Goal: Entertainment & Leisure: Browse casually

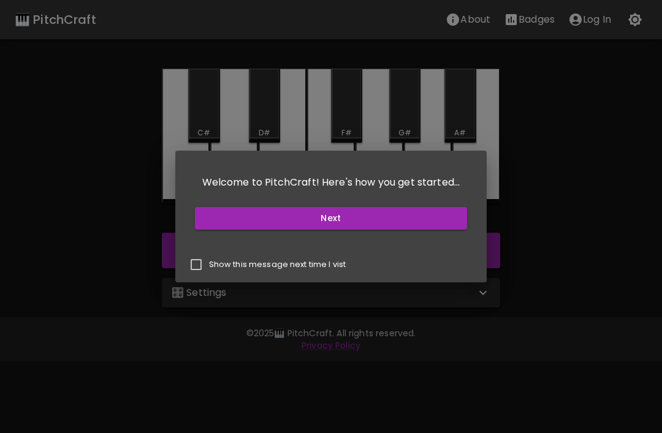
click at [378, 220] on button "Next" at bounding box center [331, 218] width 273 height 23
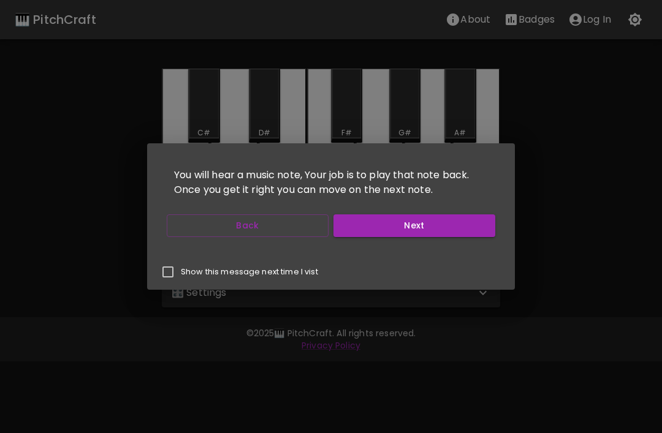
click at [427, 222] on button "Next" at bounding box center [414, 226] width 162 height 23
click at [428, 224] on button "Next" at bounding box center [414, 226] width 162 height 23
click at [434, 227] on button "Next" at bounding box center [414, 226] width 162 height 23
click at [431, 226] on button "Start Playing" at bounding box center [414, 226] width 162 height 23
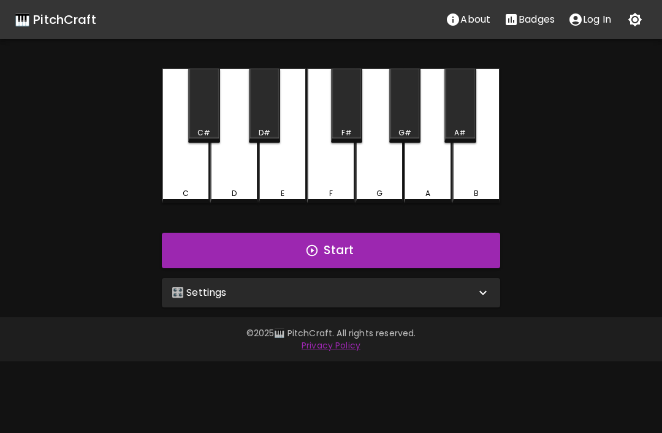
click at [394, 251] on button "Start" at bounding box center [331, 251] width 338 height 36
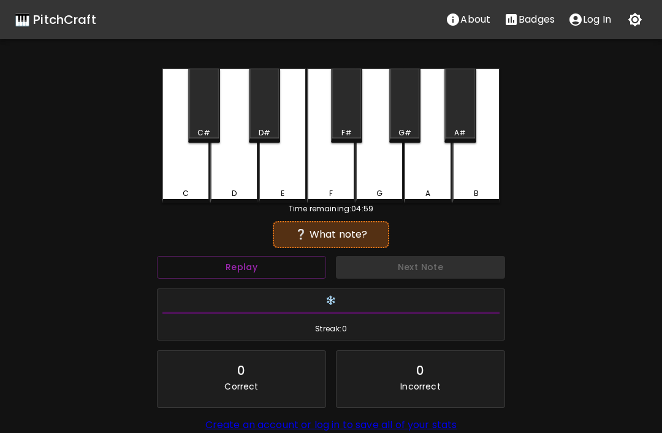
click at [292, 181] on div "E" at bounding box center [283, 136] width 48 height 135
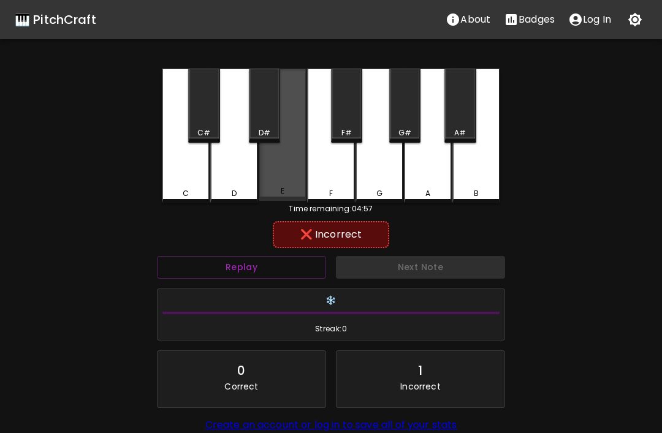
click at [294, 158] on div "E" at bounding box center [283, 135] width 48 height 132
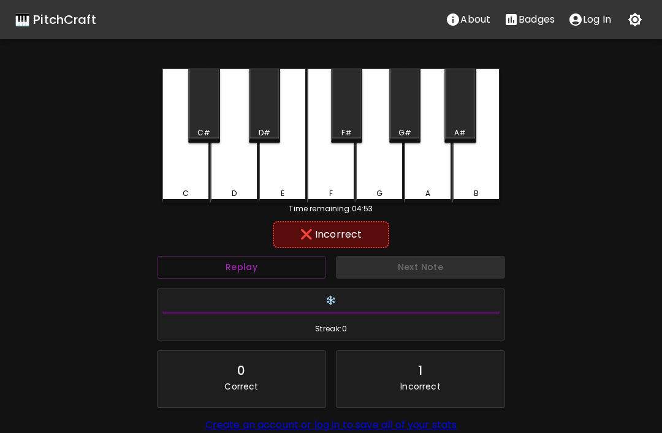
click at [203, 171] on div "C" at bounding box center [186, 136] width 48 height 135
click at [250, 163] on div "D" at bounding box center [234, 136] width 48 height 135
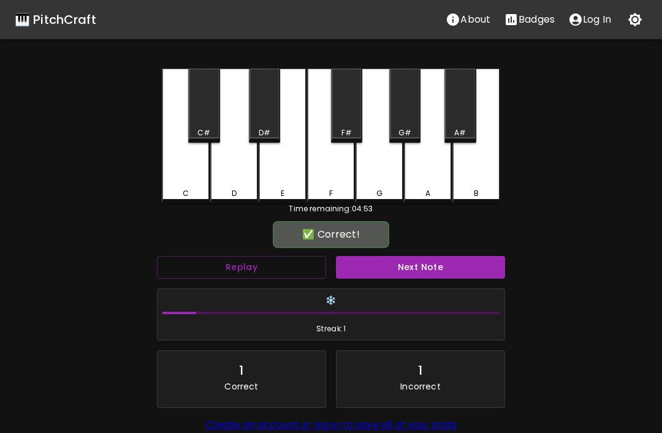
click at [215, 118] on div "C#" at bounding box center [203, 106] width 31 height 74
click at [447, 268] on button "Next Note" at bounding box center [420, 267] width 169 height 23
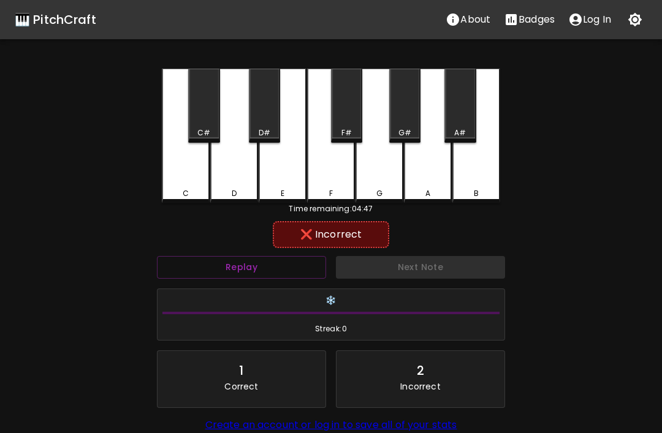
click at [353, 114] on div "F#" at bounding box center [346, 106] width 31 height 74
click at [404, 119] on div "G#" at bounding box center [404, 106] width 31 height 74
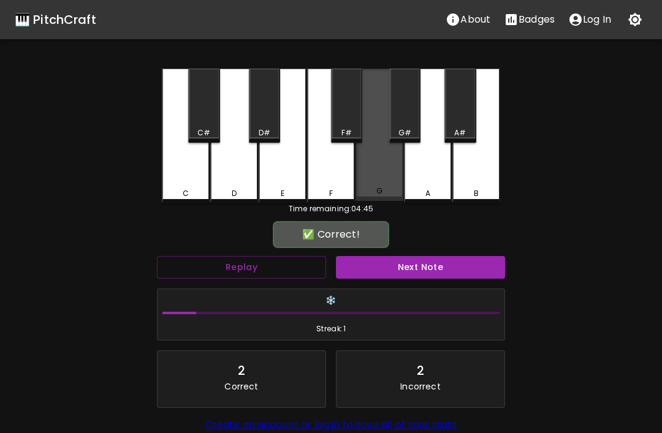
click at [392, 180] on div "G" at bounding box center [379, 135] width 48 height 132
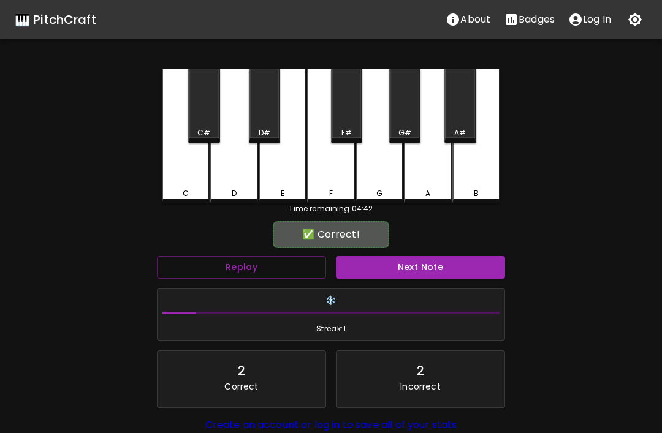
click at [440, 265] on button "Next Note" at bounding box center [420, 267] width 169 height 23
click at [462, 118] on div "A#" at bounding box center [459, 106] width 31 height 74
click at [439, 262] on button "Next Note" at bounding box center [420, 267] width 169 height 23
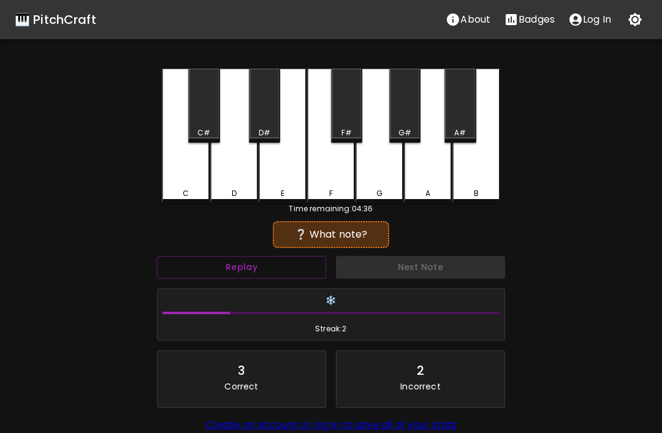
click at [203, 173] on div "C" at bounding box center [186, 136] width 48 height 135
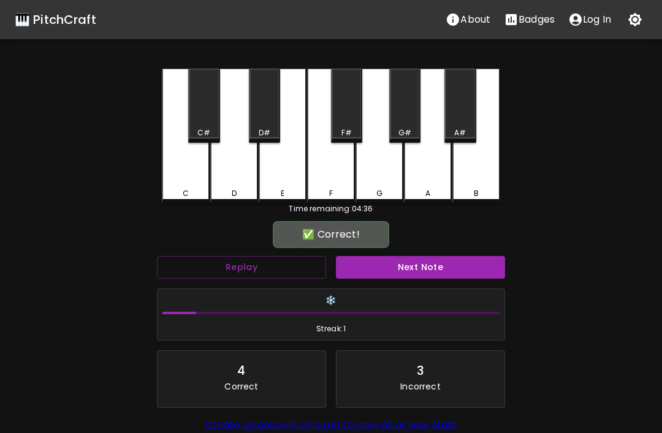
click at [237, 153] on div "D" at bounding box center [234, 136] width 48 height 135
click at [436, 262] on button "Next Note" at bounding box center [420, 267] width 169 height 23
click at [215, 119] on div "C#" at bounding box center [203, 106] width 31 height 74
click at [443, 268] on button "Next Note" at bounding box center [420, 267] width 169 height 23
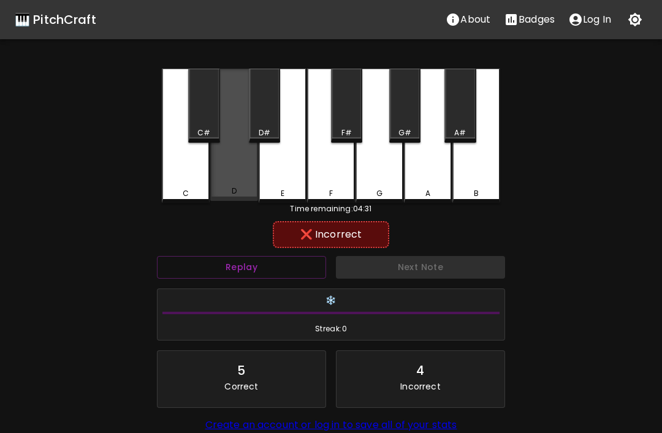
click at [242, 167] on div "D" at bounding box center [234, 135] width 48 height 132
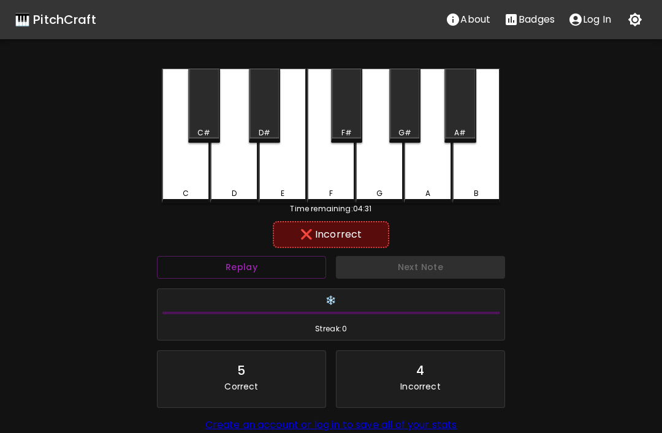
click at [261, 107] on div "D#" at bounding box center [264, 106] width 31 height 74
click at [298, 183] on div "E" at bounding box center [283, 136] width 48 height 135
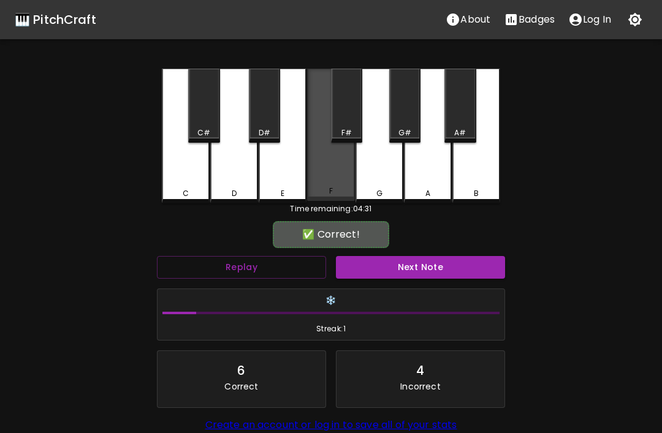
click at [337, 156] on div "F" at bounding box center [331, 135] width 48 height 132
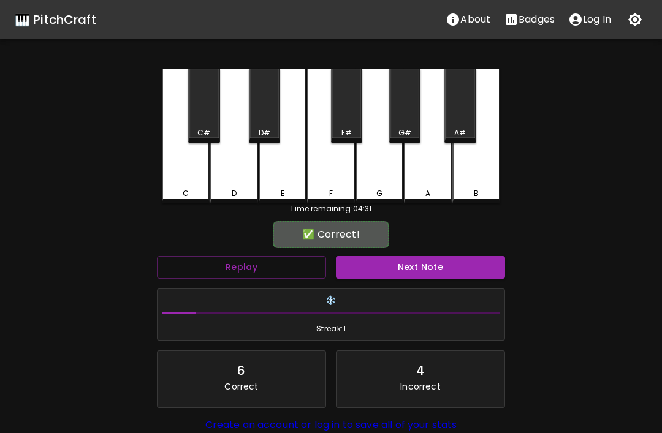
click at [420, 266] on button "Next Note" at bounding box center [420, 267] width 169 height 23
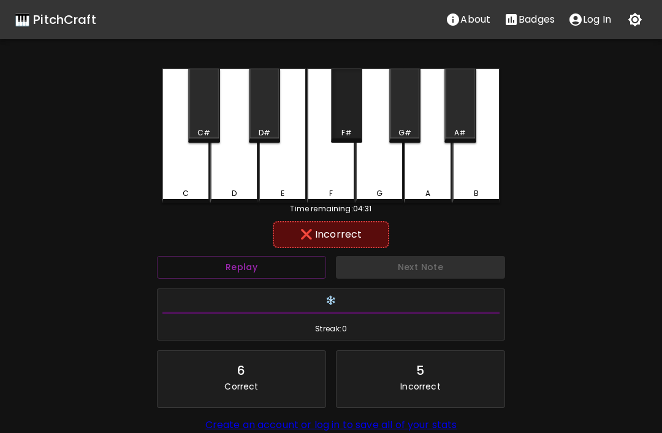
click at [350, 118] on div "F#" at bounding box center [346, 106] width 31 height 74
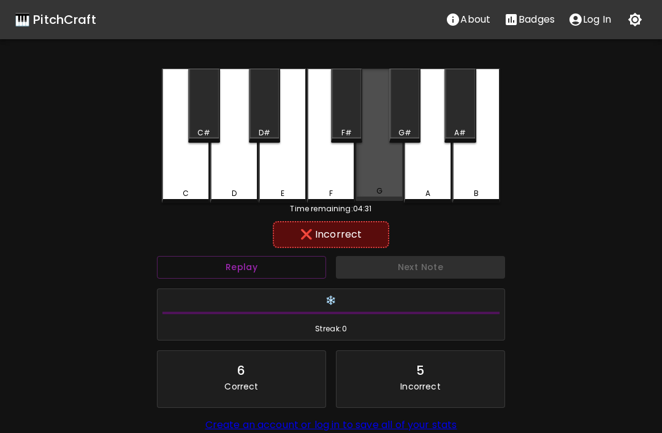
click at [401, 179] on div "G" at bounding box center [379, 135] width 48 height 132
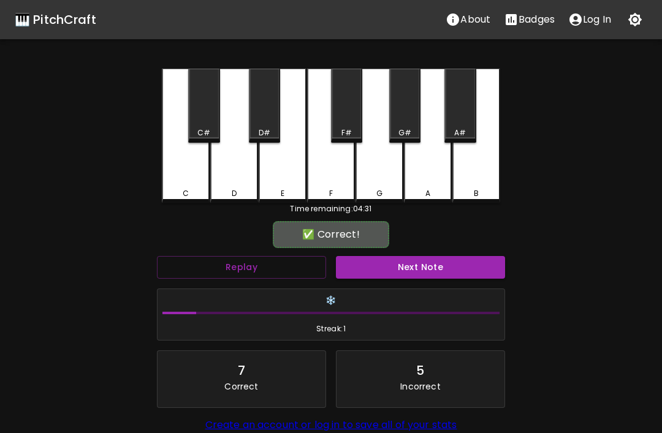
click at [434, 262] on button "Next Note" at bounding box center [420, 267] width 169 height 23
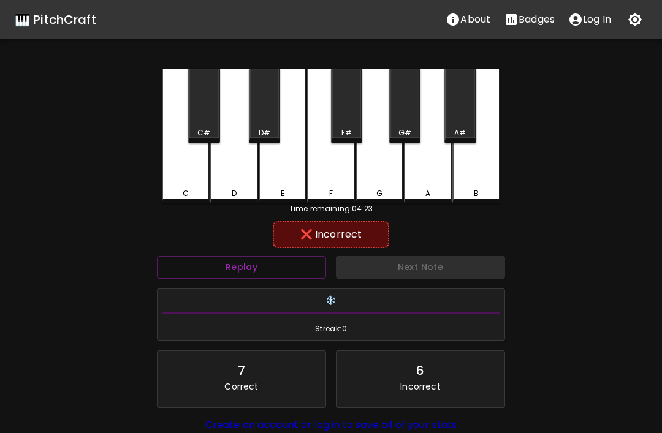
click at [344, 164] on div "F" at bounding box center [331, 136] width 48 height 135
click at [292, 169] on div "E" at bounding box center [283, 136] width 48 height 135
click at [251, 177] on div "D" at bounding box center [234, 136] width 48 height 135
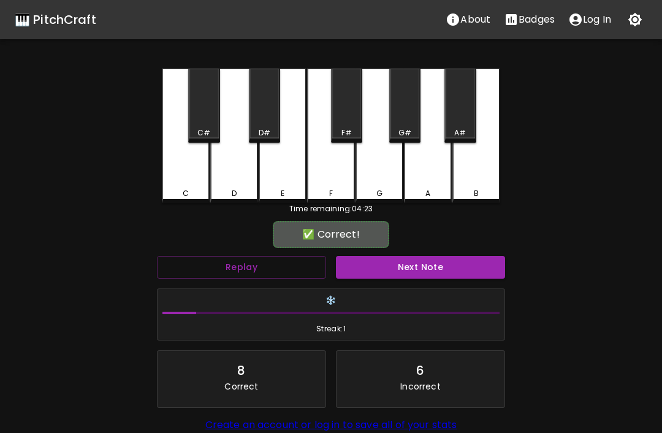
click at [273, 122] on div "D#" at bounding box center [264, 106] width 31 height 74
click at [435, 261] on button "Next Note" at bounding box center [420, 267] width 169 height 23
click at [463, 121] on div "A#" at bounding box center [459, 106] width 31 height 74
click at [436, 266] on button "Next Note" at bounding box center [420, 267] width 169 height 23
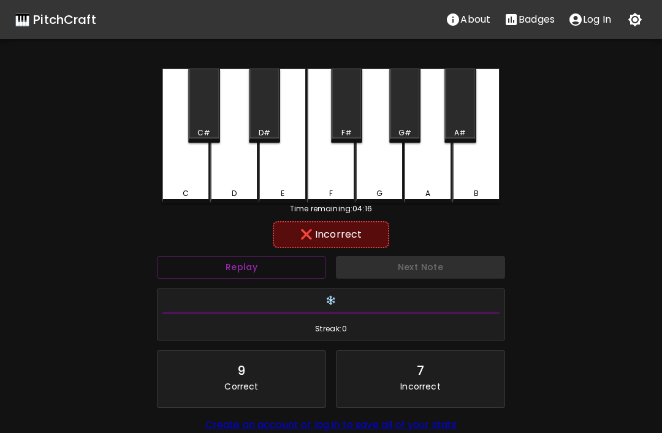
click at [199, 170] on div "C" at bounding box center [186, 136] width 48 height 135
click at [240, 153] on div "D" at bounding box center [234, 136] width 48 height 135
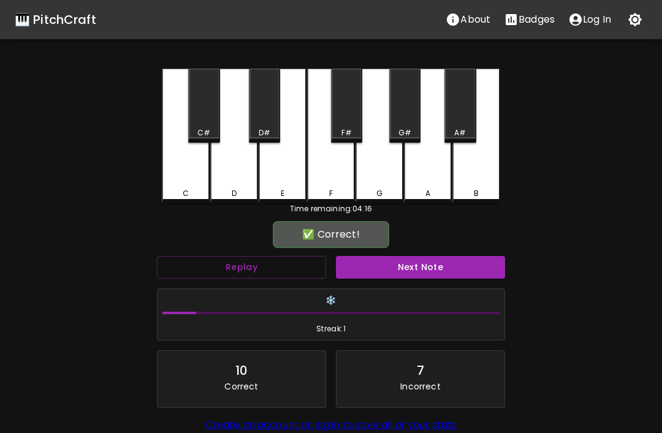
click at [435, 259] on button "Next Note" at bounding box center [420, 267] width 169 height 23
click at [461, 120] on div "A#" at bounding box center [459, 106] width 31 height 74
click at [424, 265] on button "Next Note" at bounding box center [420, 267] width 169 height 23
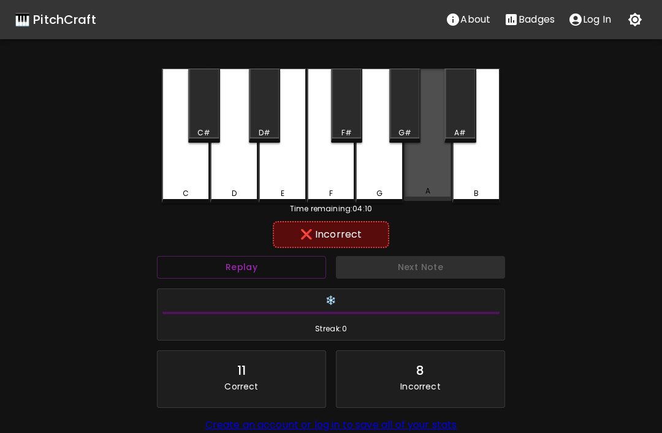
click at [440, 151] on div "A" at bounding box center [428, 135] width 48 height 132
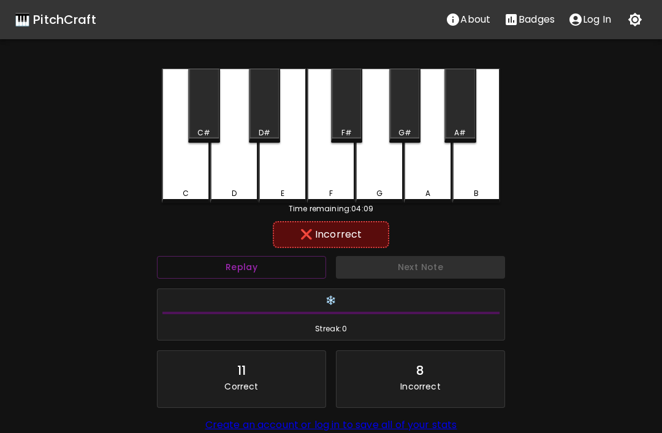
click at [399, 166] on div "G" at bounding box center [379, 136] width 48 height 135
click at [405, 120] on div "G#" at bounding box center [404, 106] width 31 height 74
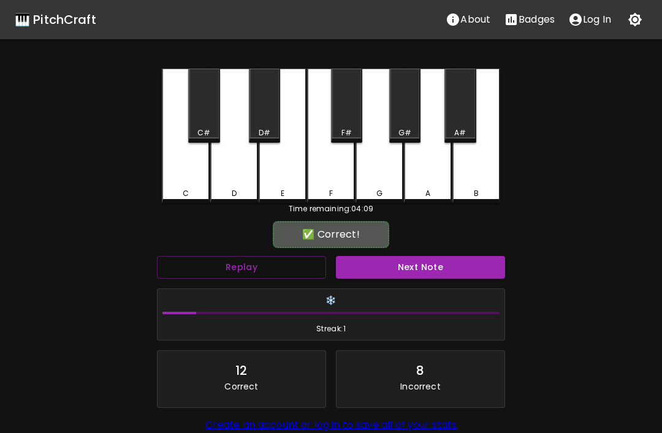
click at [435, 271] on button "Next Note" at bounding box center [420, 267] width 169 height 23
click at [389, 154] on div "G" at bounding box center [379, 136] width 48 height 135
click at [430, 270] on button "Next Note" at bounding box center [420, 267] width 169 height 23
click at [244, 172] on div "D" at bounding box center [234, 136] width 48 height 135
click at [436, 264] on button "Next Note" at bounding box center [420, 267] width 169 height 23
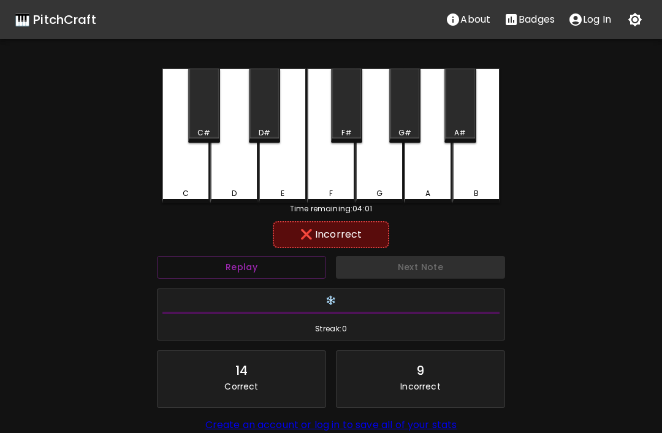
click at [289, 167] on div "E" at bounding box center [283, 136] width 48 height 135
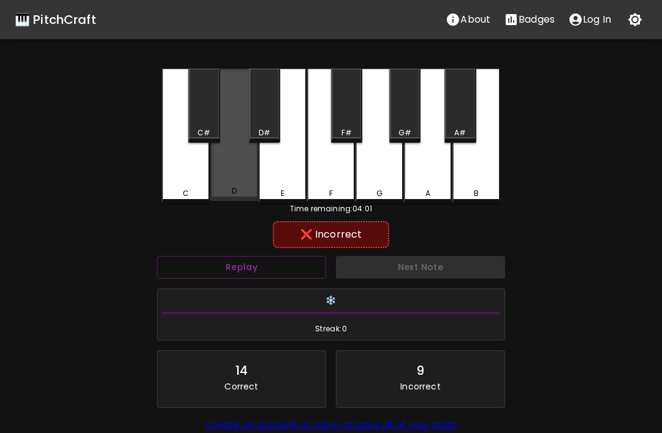
click at [248, 164] on div "D" at bounding box center [234, 135] width 48 height 132
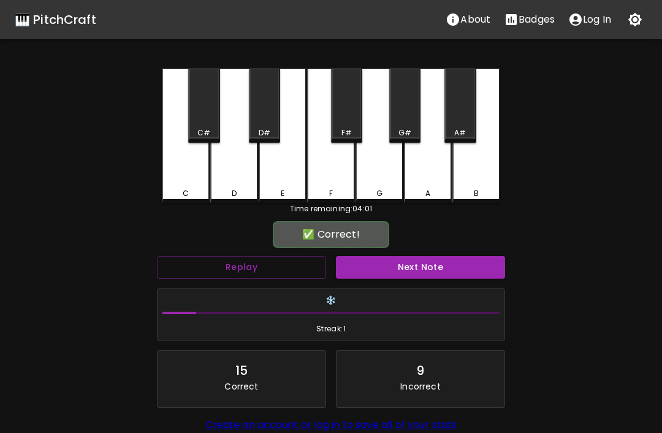
click at [269, 123] on div "D#" at bounding box center [264, 106] width 31 height 74
click at [431, 262] on button "Next Note" at bounding box center [420, 267] width 169 height 23
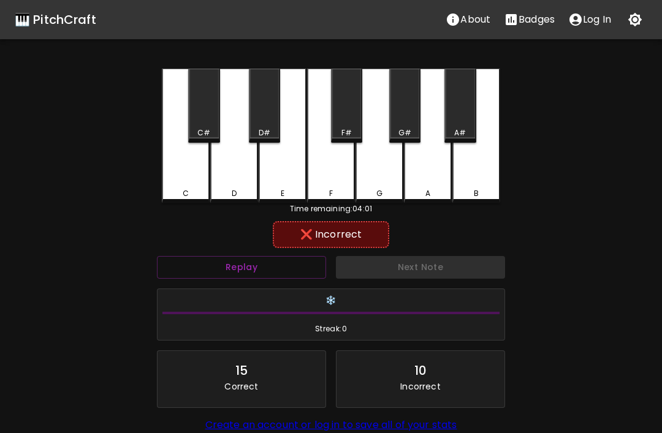
click at [300, 165] on div "E" at bounding box center [283, 136] width 48 height 135
click at [351, 131] on div "F#" at bounding box center [346, 132] width 10 height 11
click at [408, 121] on div "G#" at bounding box center [404, 106] width 31 height 74
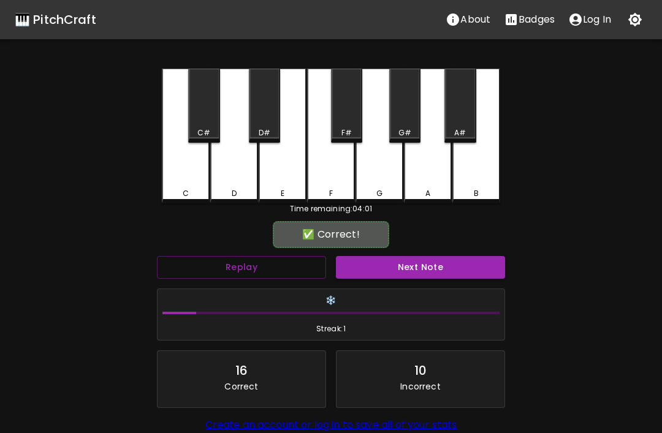
click at [432, 266] on button "Next Note" at bounding box center [420, 267] width 169 height 23
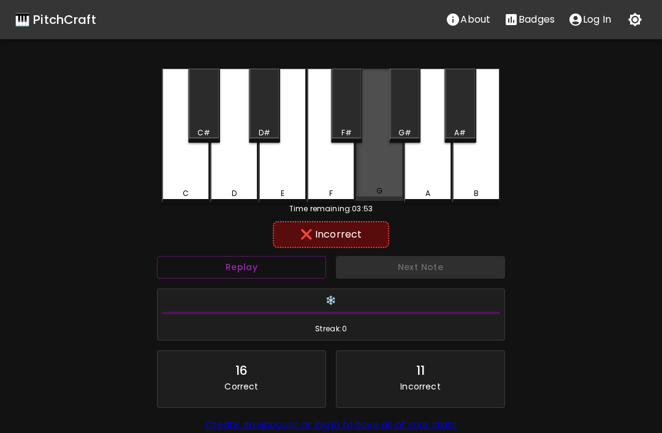
click at [394, 170] on div "G" at bounding box center [379, 135] width 48 height 132
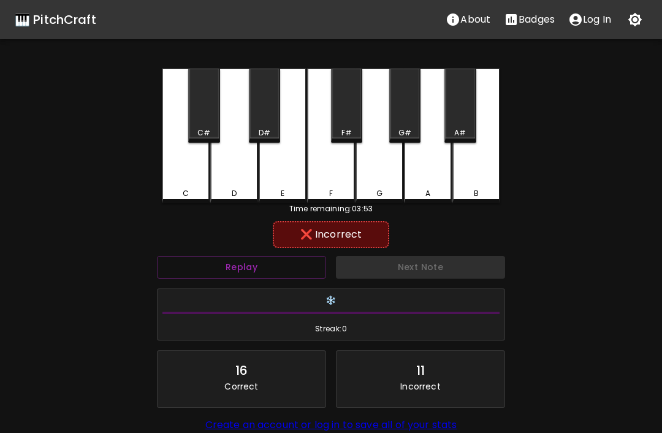
click at [335, 172] on div "F" at bounding box center [331, 136] width 48 height 135
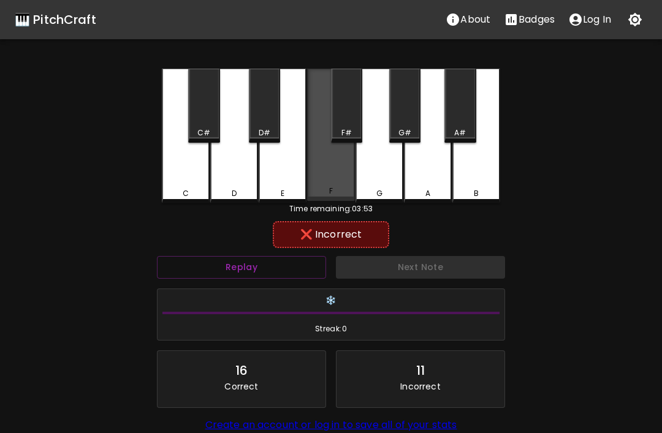
click at [343, 171] on div "F" at bounding box center [331, 135] width 48 height 132
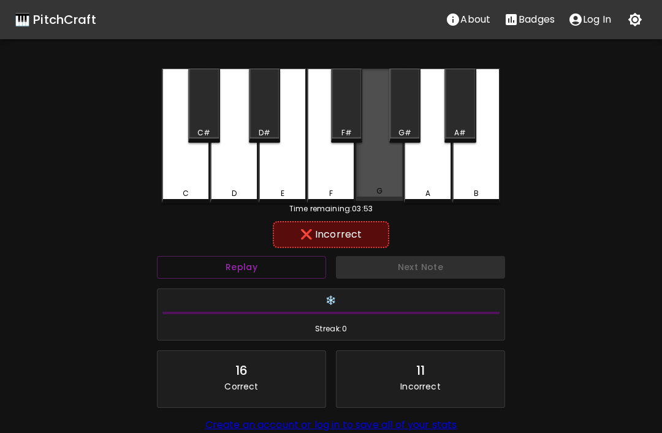
click at [392, 170] on div "G" at bounding box center [379, 135] width 48 height 132
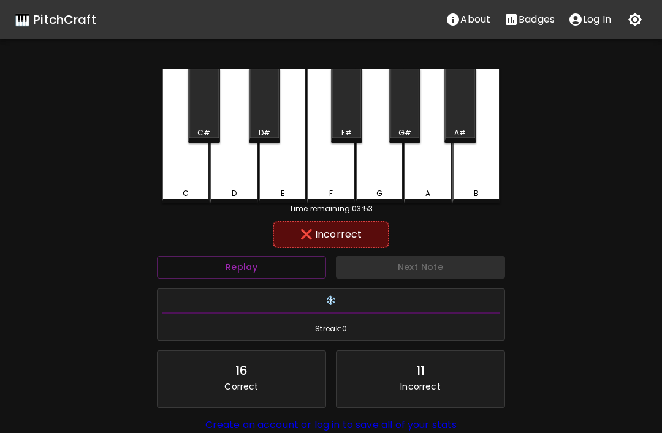
click at [357, 115] on div "F#" at bounding box center [346, 106] width 31 height 74
click at [350, 117] on div "F#" at bounding box center [346, 106] width 31 height 74
click at [362, 236] on div "❌ Incorrect" at bounding box center [331, 234] width 104 height 15
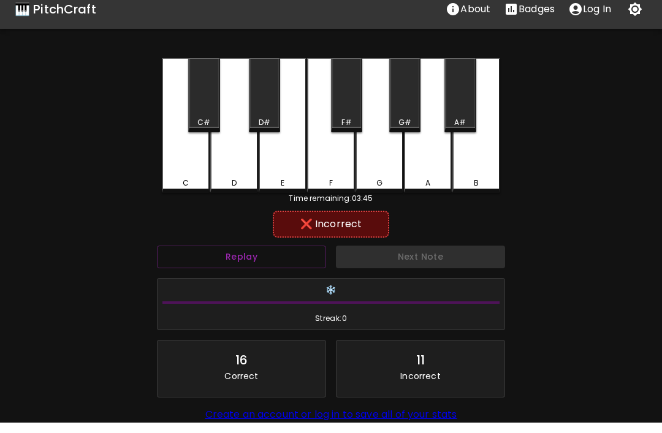
scroll to position [67, 0]
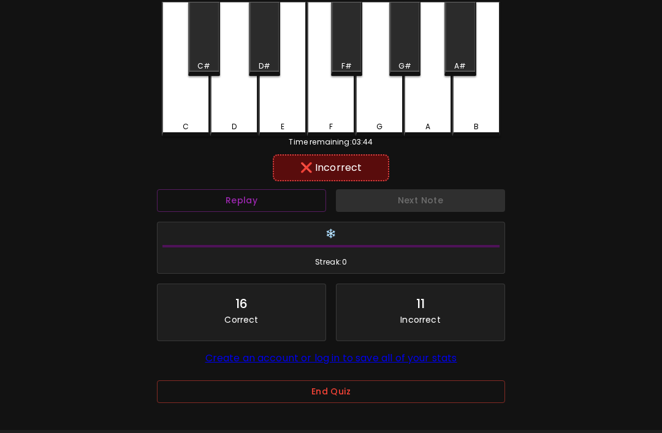
click at [280, 207] on button "Replay" at bounding box center [241, 200] width 169 height 23
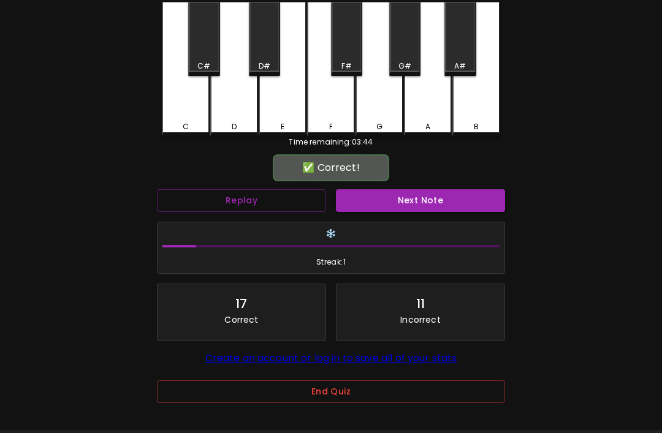
click at [302, 101] on div "E" at bounding box center [283, 69] width 48 height 135
click at [436, 195] on button "Next Note" at bounding box center [420, 200] width 169 height 23
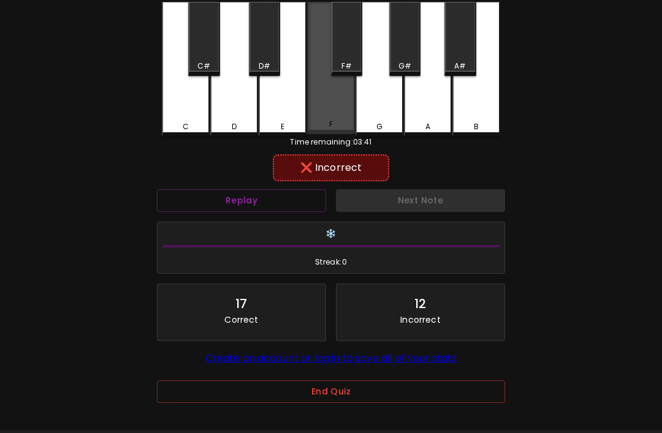
click at [332, 105] on div "F" at bounding box center [331, 68] width 48 height 132
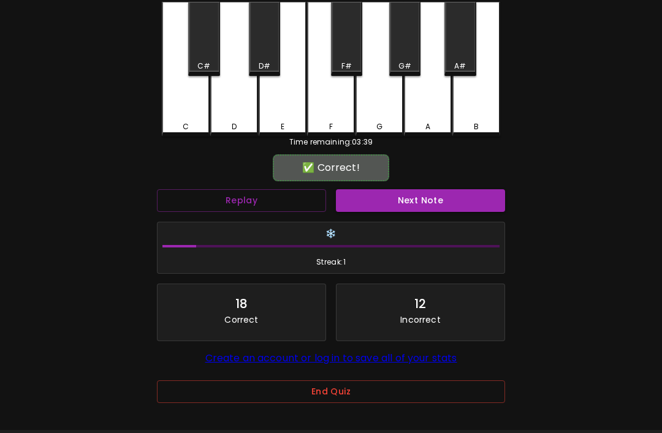
click at [350, 50] on div "F#" at bounding box center [346, 39] width 31 height 74
click at [447, 197] on button "Next Note" at bounding box center [420, 200] width 169 height 23
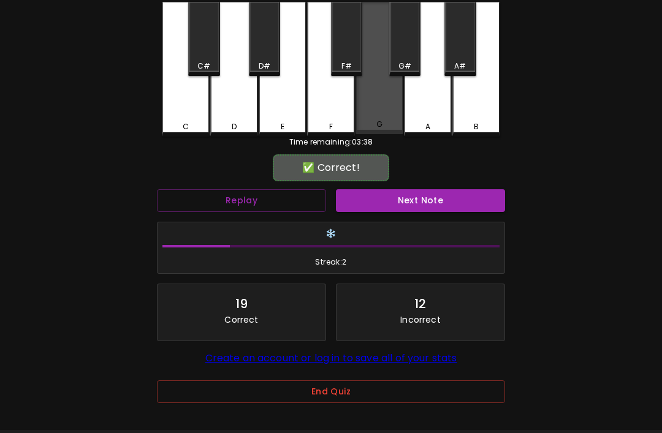
click at [389, 104] on div "G" at bounding box center [379, 68] width 48 height 132
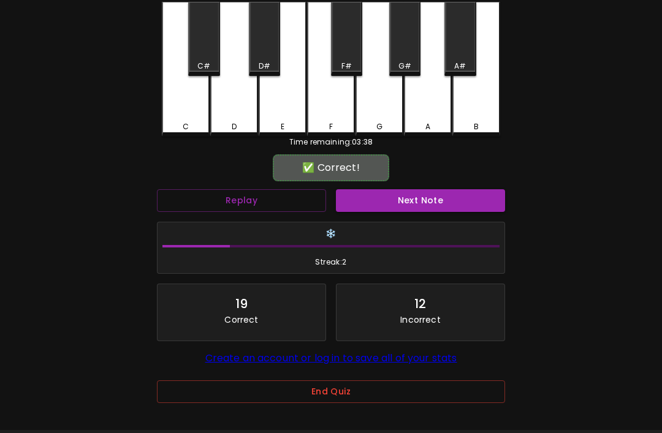
click at [458, 197] on button "Next Note" at bounding box center [420, 200] width 169 height 23
click at [351, 60] on div "F#" at bounding box center [346, 39] width 31 height 74
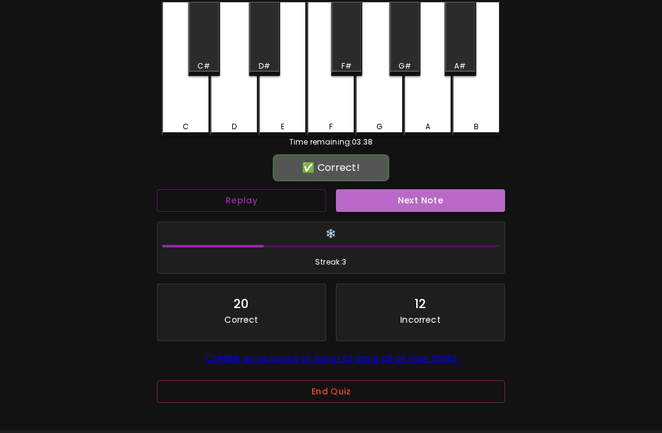
click at [439, 202] on button "Next Note" at bounding box center [420, 200] width 169 height 23
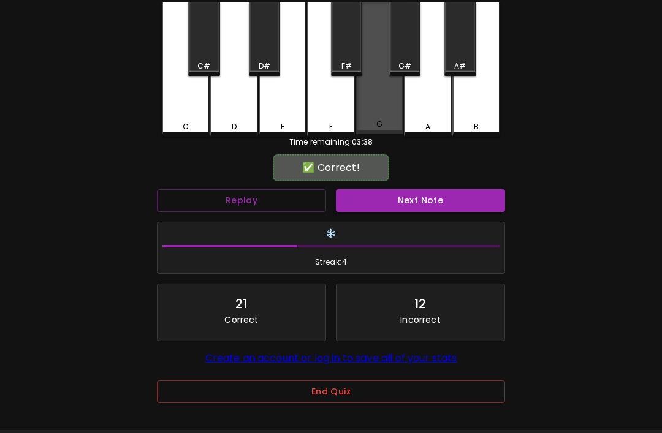
click at [387, 96] on div "G" at bounding box center [379, 68] width 48 height 132
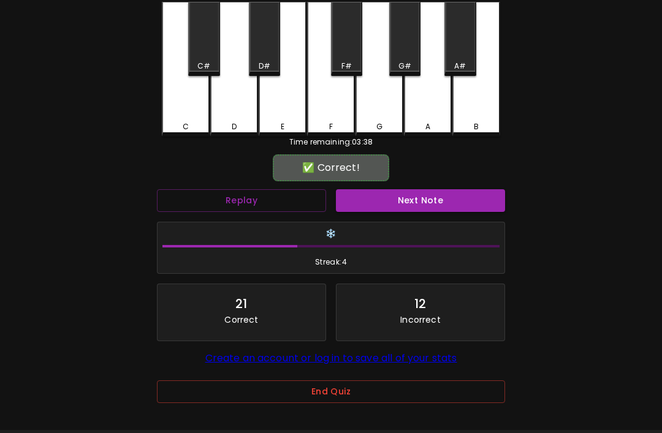
click at [440, 193] on button "Next Note" at bounding box center [420, 200] width 169 height 23
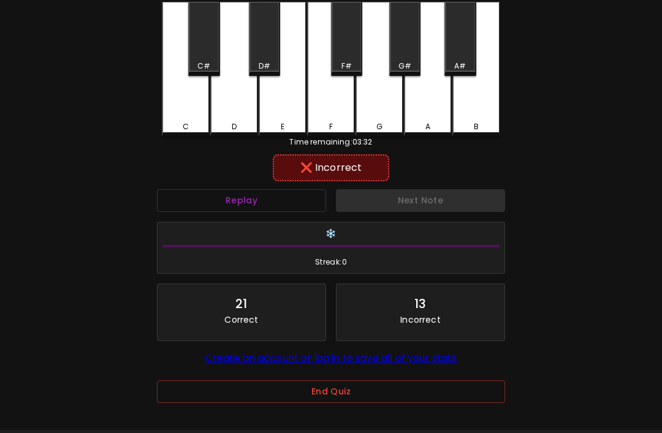
click at [431, 102] on div "A" at bounding box center [428, 69] width 48 height 135
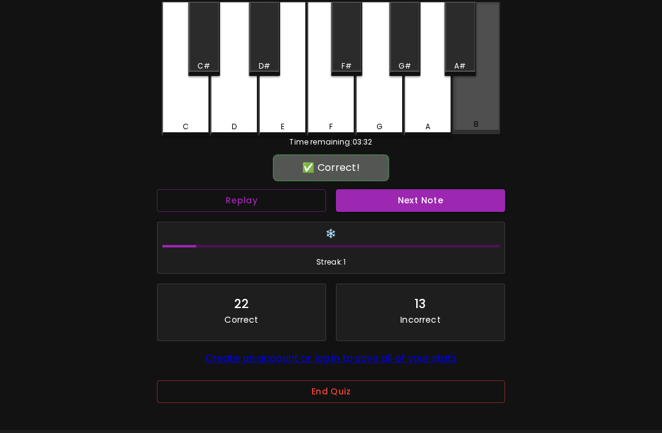
click at [485, 104] on div "B" at bounding box center [476, 68] width 48 height 132
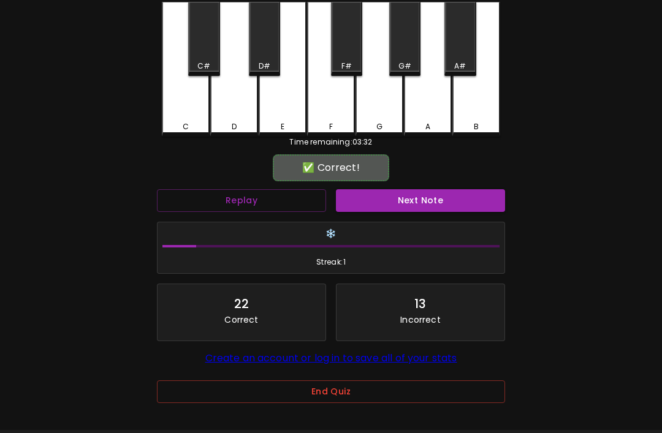
click at [450, 203] on button "Next Note" at bounding box center [420, 200] width 169 height 23
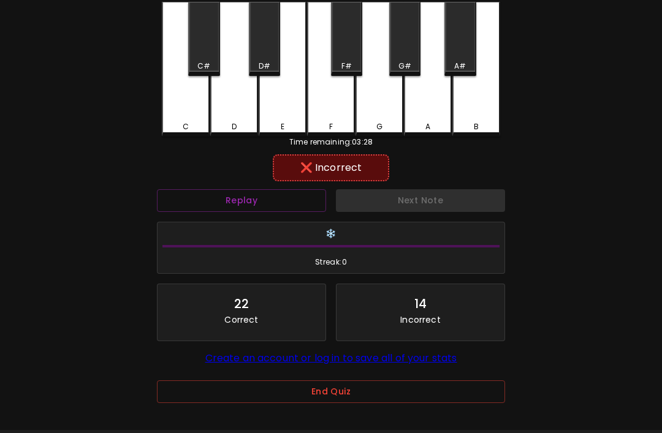
click at [244, 105] on div "D" at bounding box center [234, 69] width 48 height 135
click at [203, 111] on div "C" at bounding box center [186, 69] width 48 height 135
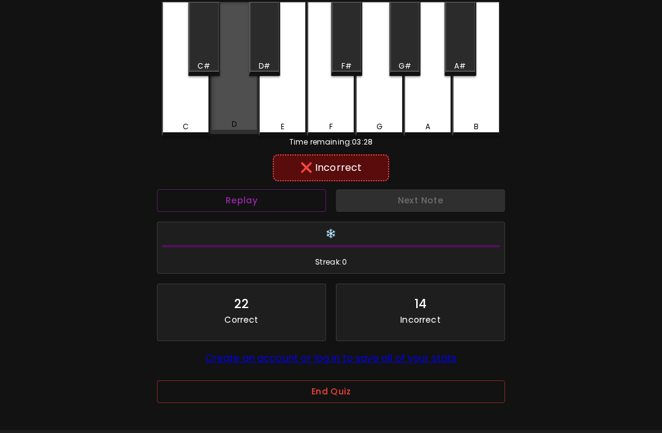
click at [221, 48] on div "D" at bounding box center [234, 68] width 48 height 132
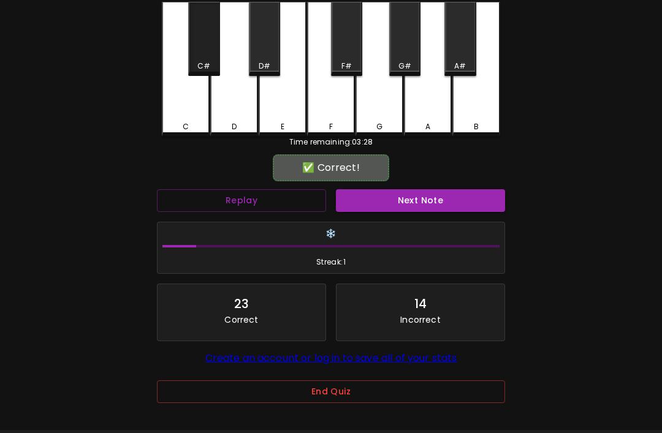
click at [214, 53] on div "C#" at bounding box center [203, 39] width 31 height 74
click at [430, 200] on button "Next Note" at bounding box center [420, 200] width 169 height 23
click at [237, 93] on div "D" at bounding box center [234, 69] width 48 height 135
click at [433, 206] on button "Next Note" at bounding box center [420, 200] width 169 height 23
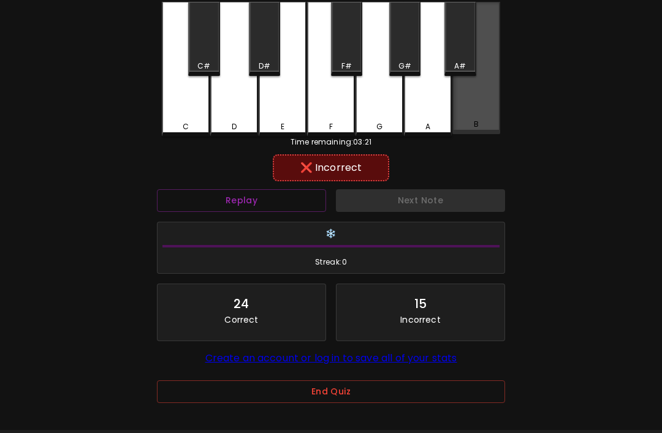
click at [474, 96] on div "B" at bounding box center [476, 68] width 48 height 132
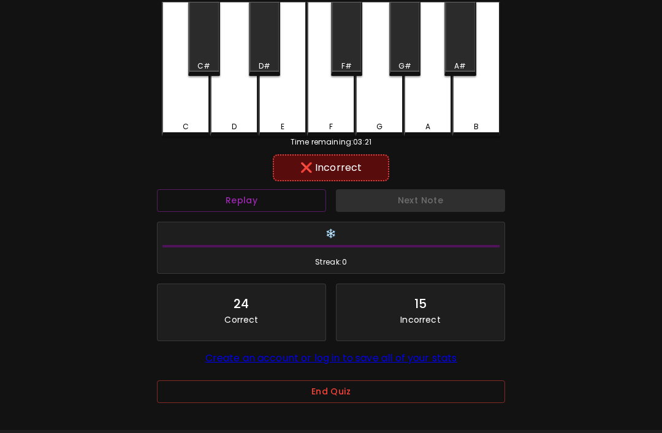
click at [456, 54] on div "A#" at bounding box center [459, 39] width 31 height 74
click at [435, 107] on div "A" at bounding box center [428, 69] width 48 height 135
click at [406, 56] on div "G#" at bounding box center [404, 39] width 31 height 74
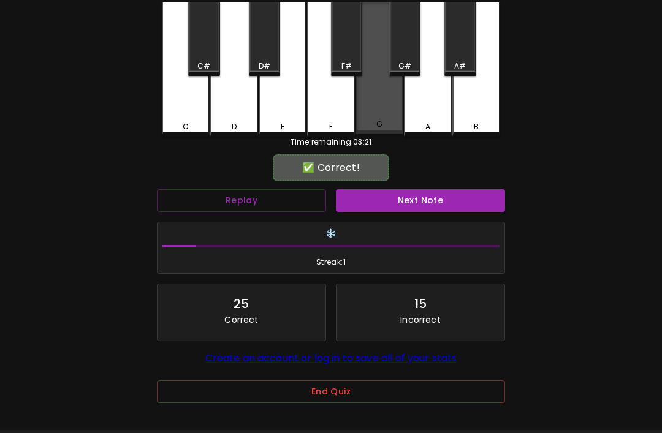
click at [383, 116] on div "G" at bounding box center [379, 68] width 48 height 132
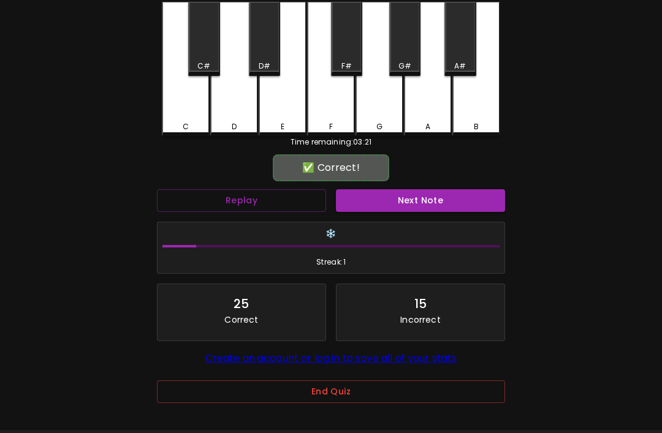
click at [435, 203] on button "Next Note" at bounding box center [420, 200] width 169 height 23
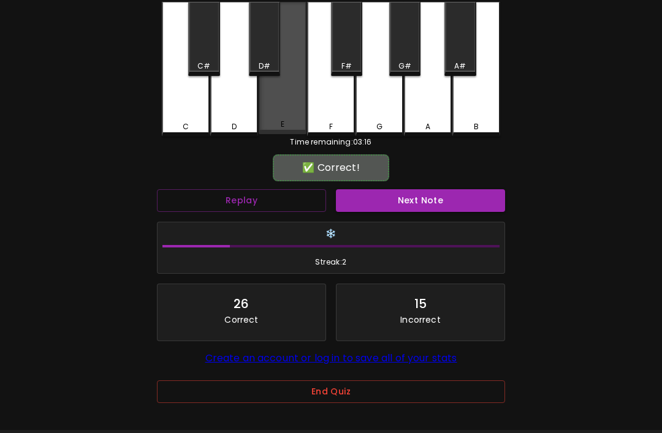
click at [299, 107] on div "E" at bounding box center [283, 68] width 48 height 132
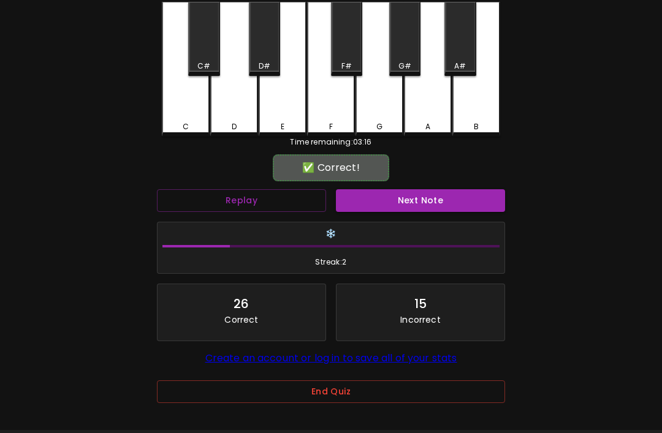
click at [420, 197] on button "Next Note" at bounding box center [420, 200] width 169 height 23
click at [480, 99] on div "B" at bounding box center [476, 69] width 48 height 135
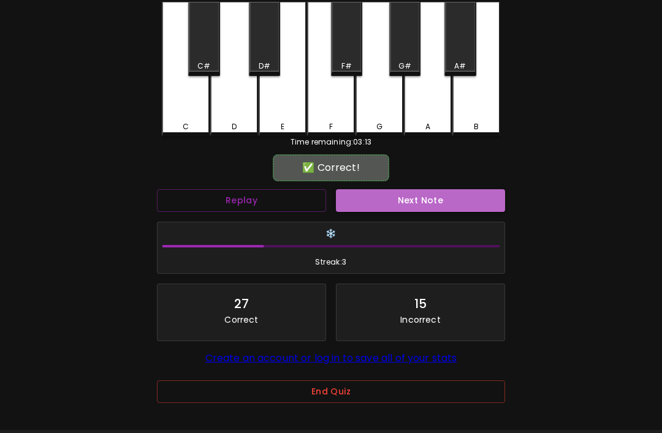
click at [425, 197] on button "Next Note" at bounding box center [420, 200] width 169 height 23
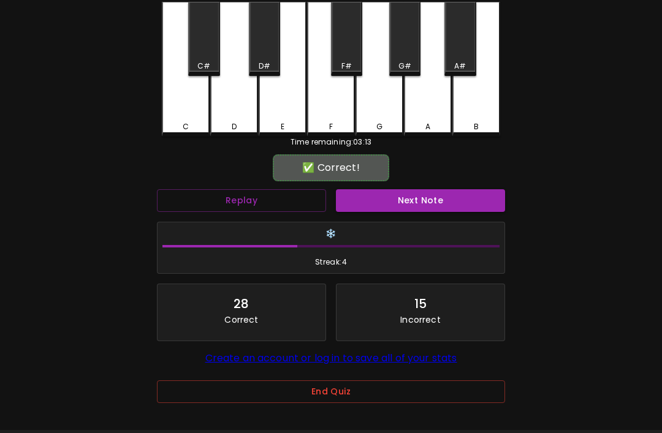
click at [242, 95] on div "D" at bounding box center [234, 69] width 48 height 135
click at [428, 193] on button "Next Note" at bounding box center [420, 200] width 169 height 23
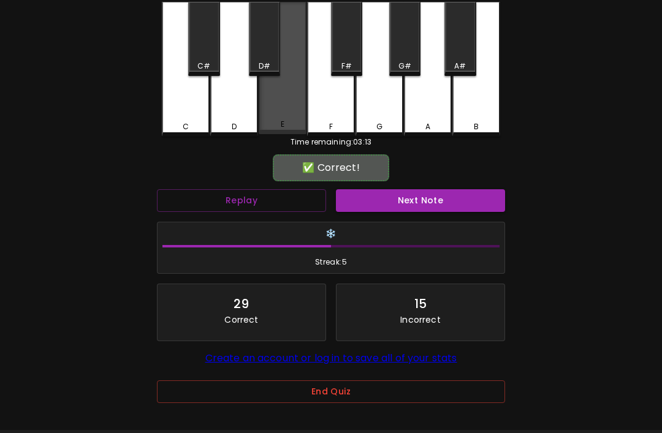
click at [286, 112] on div "E" at bounding box center [283, 68] width 48 height 132
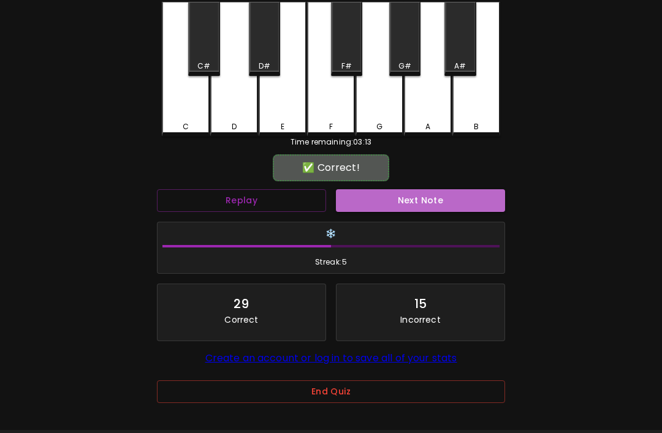
click at [430, 199] on button "Next Note" at bounding box center [420, 200] width 169 height 23
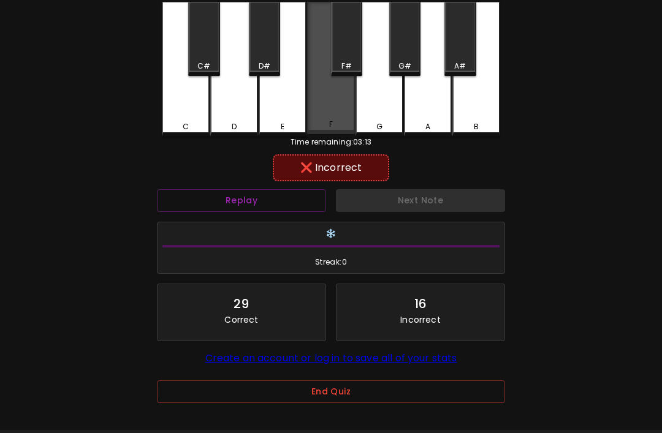
click at [335, 113] on div "F" at bounding box center [331, 68] width 48 height 132
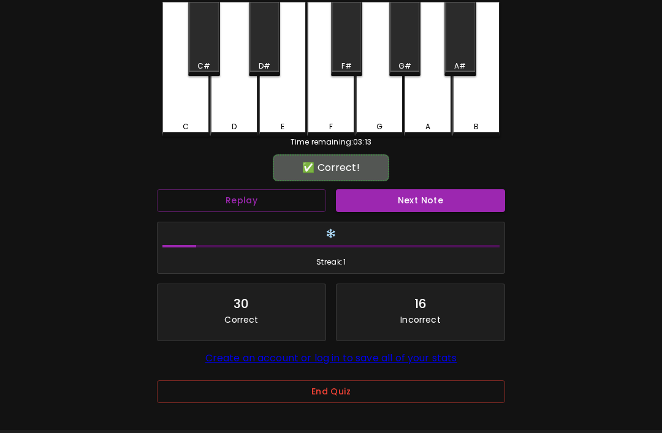
click at [378, 97] on div "G" at bounding box center [379, 69] width 48 height 135
click at [439, 197] on button "Next Note" at bounding box center [420, 200] width 169 height 23
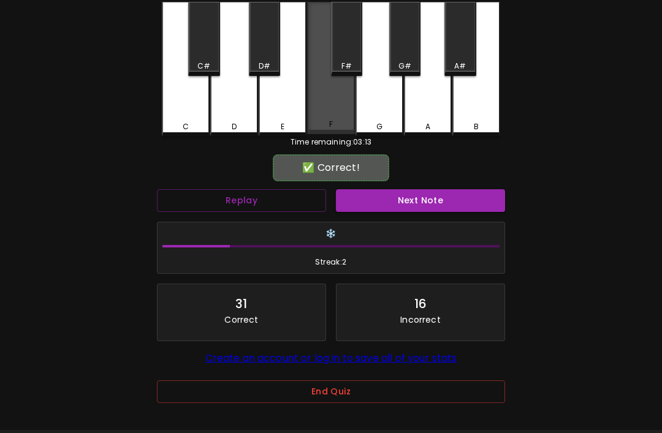
click at [336, 94] on div "F" at bounding box center [331, 68] width 48 height 132
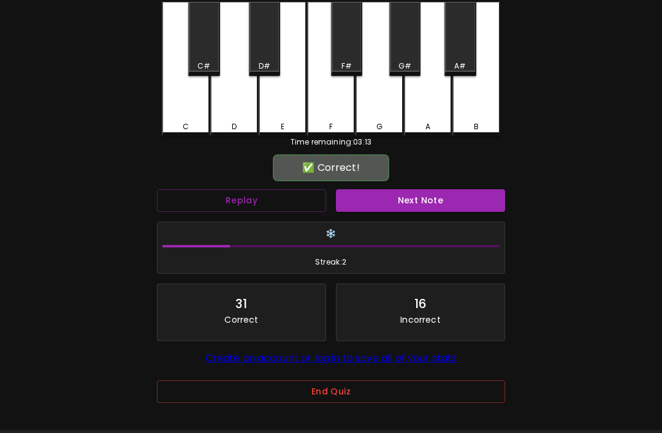
click at [419, 199] on button "Next Note" at bounding box center [420, 200] width 169 height 23
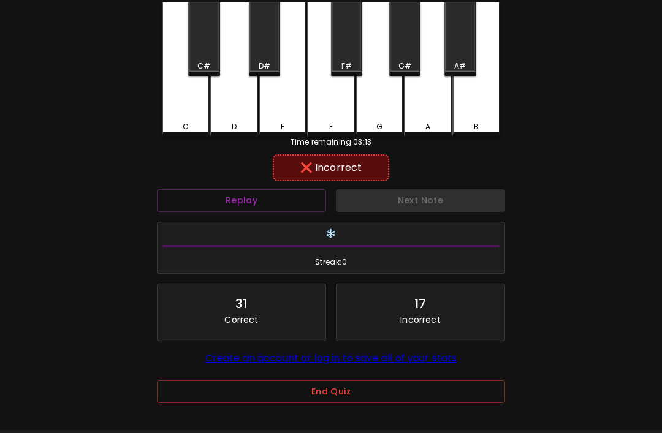
click at [426, 112] on div "A" at bounding box center [428, 69] width 48 height 135
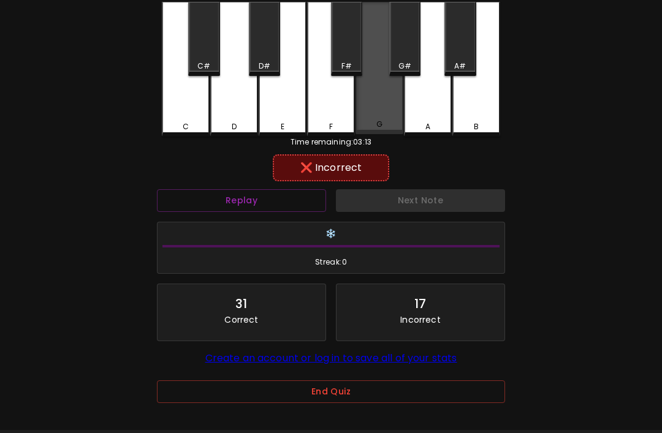
click at [390, 94] on div "G" at bounding box center [379, 68] width 48 height 132
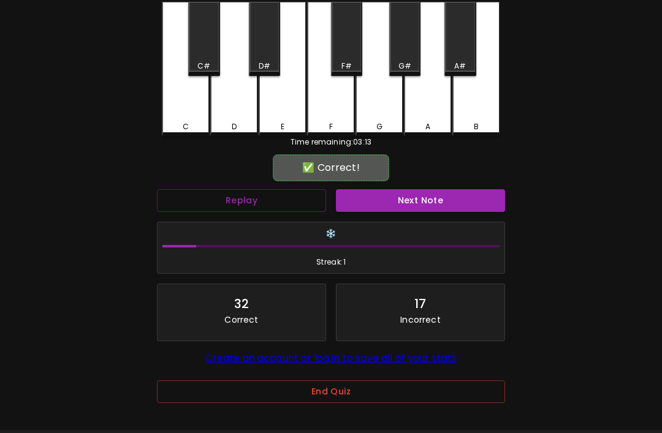
click at [403, 53] on div "G#" at bounding box center [404, 39] width 31 height 74
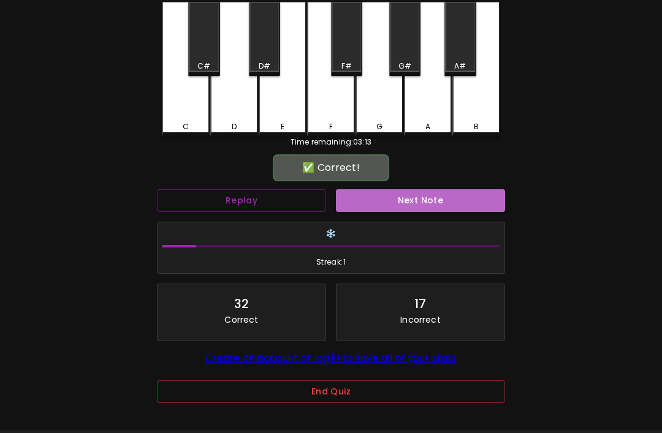
click at [429, 208] on button "Next Note" at bounding box center [420, 200] width 169 height 23
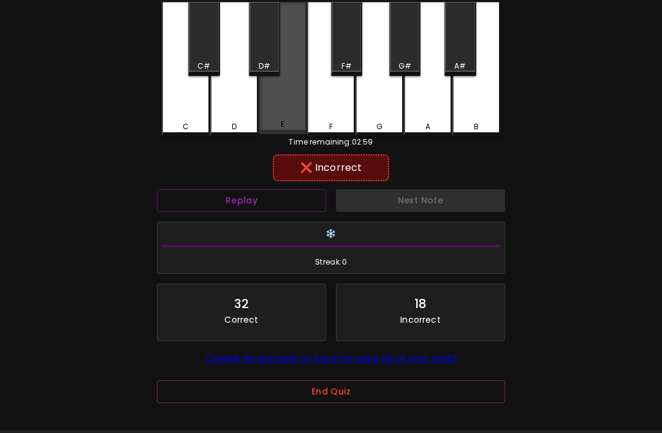
click at [300, 103] on div "E" at bounding box center [283, 68] width 48 height 132
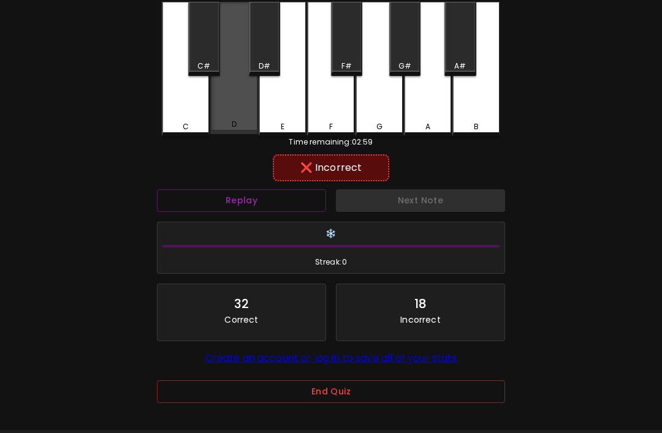
click at [255, 105] on div "D" at bounding box center [234, 68] width 48 height 132
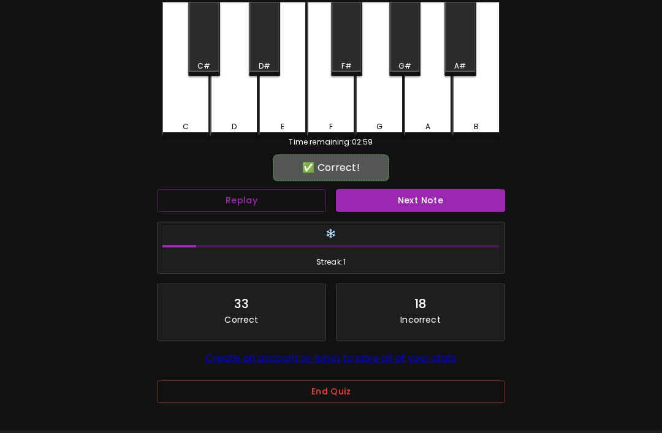
click at [275, 50] on div "D#" at bounding box center [264, 39] width 31 height 74
click at [409, 196] on button "Next Note" at bounding box center [420, 200] width 169 height 23
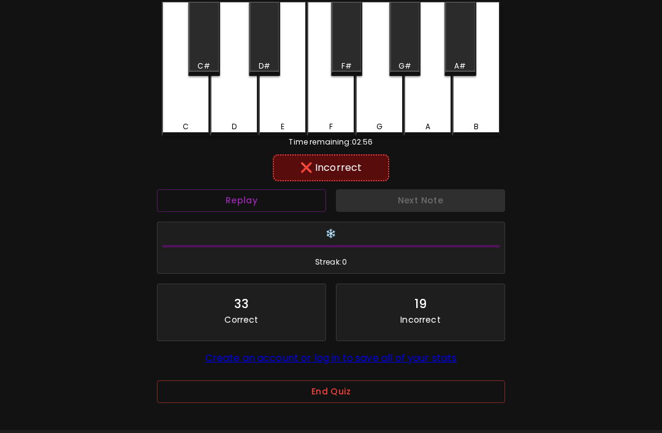
click at [389, 102] on div "G" at bounding box center [379, 69] width 48 height 135
click at [430, 104] on div "A" at bounding box center [428, 69] width 48 height 135
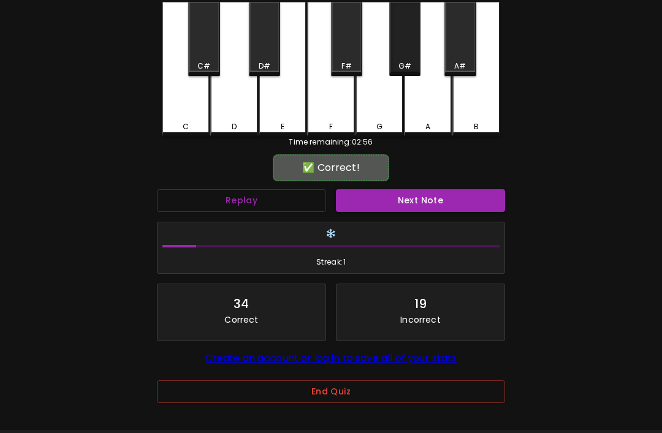
click at [403, 46] on div "G#" at bounding box center [404, 39] width 31 height 74
click at [409, 208] on button "Next Note" at bounding box center [420, 200] width 169 height 23
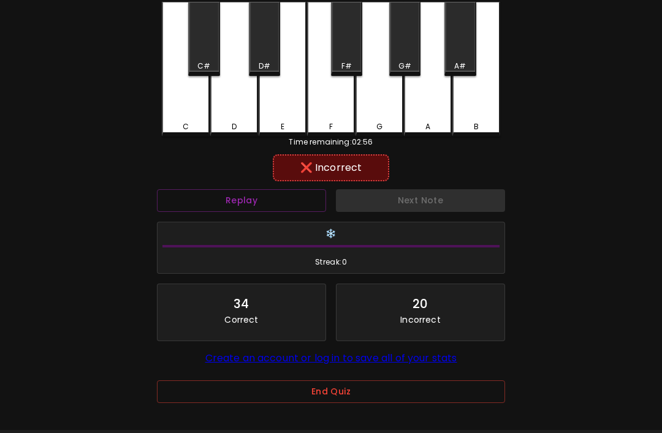
click at [246, 115] on div "D" at bounding box center [234, 69] width 48 height 135
click at [415, 194] on div "Next Note" at bounding box center [420, 200] width 179 height 32
click at [343, 166] on div "❌ Incorrect" at bounding box center [331, 168] width 104 height 15
click at [286, 199] on button "Replay" at bounding box center [241, 200] width 169 height 23
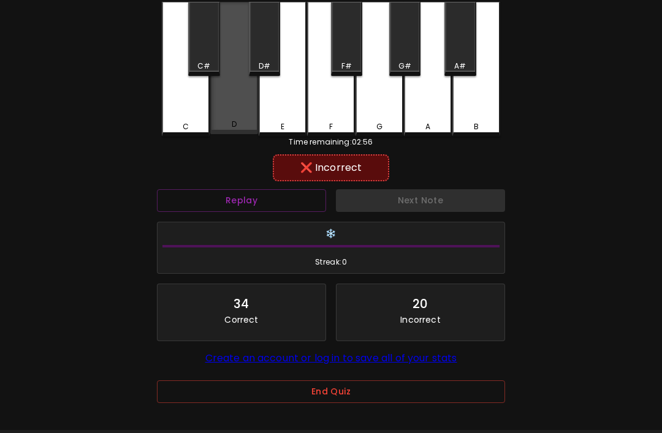
click at [243, 117] on div "D" at bounding box center [234, 68] width 48 height 132
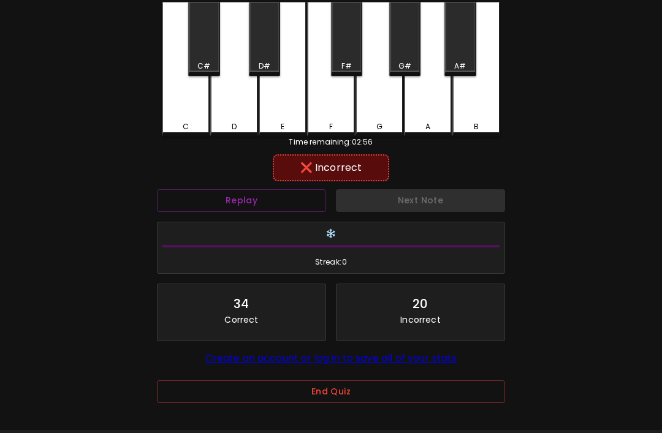
click at [257, 194] on button "Replay" at bounding box center [241, 200] width 169 height 23
click at [210, 48] on div "C#" at bounding box center [203, 39] width 31 height 74
click at [254, 200] on button "Replay" at bounding box center [241, 200] width 169 height 23
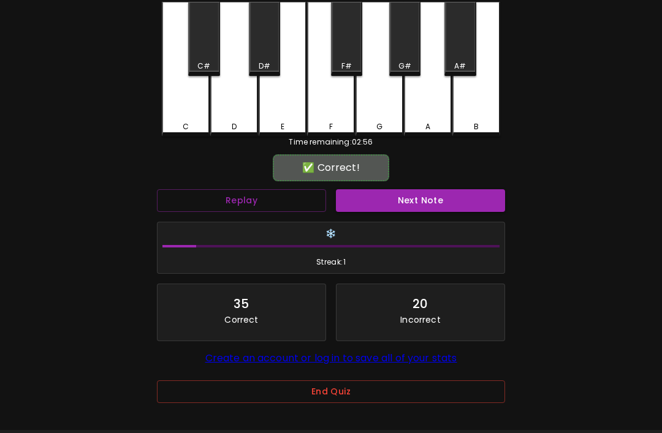
click at [200, 107] on div "C" at bounding box center [186, 69] width 48 height 135
click at [390, 192] on button "Next Note" at bounding box center [420, 200] width 169 height 23
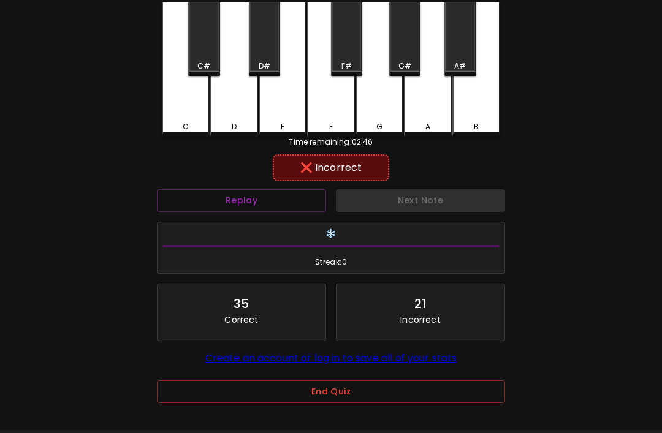
click at [241, 101] on div "D" at bounding box center [234, 69] width 48 height 135
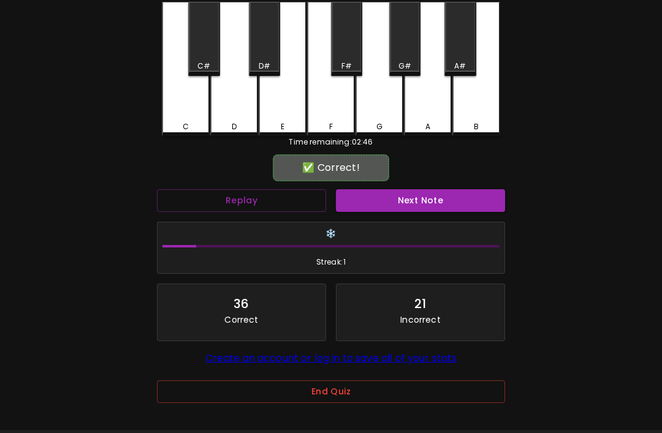
click at [330, 110] on div "F" at bounding box center [331, 69] width 48 height 135
click at [424, 193] on button "Next Note" at bounding box center [420, 200] width 169 height 23
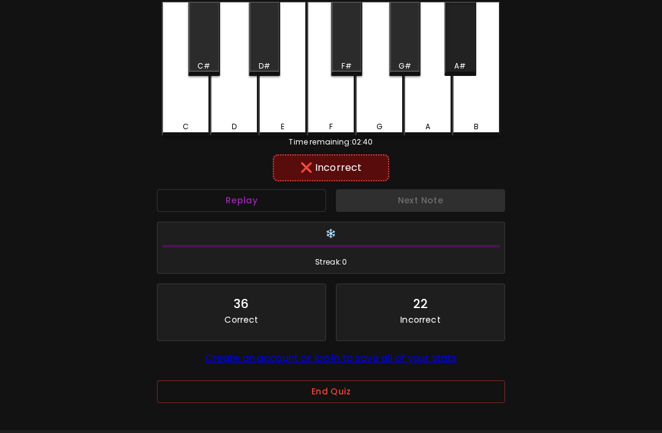
click at [455, 53] on div "A#" at bounding box center [459, 39] width 31 height 74
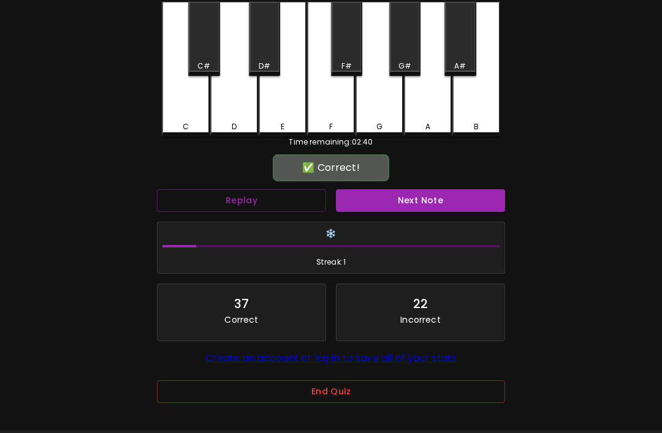
click at [410, 53] on div "G#" at bounding box center [404, 39] width 31 height 74
click at [440, 201] on button "Next Note" at bounding box center [420, 200] width 169 height 23
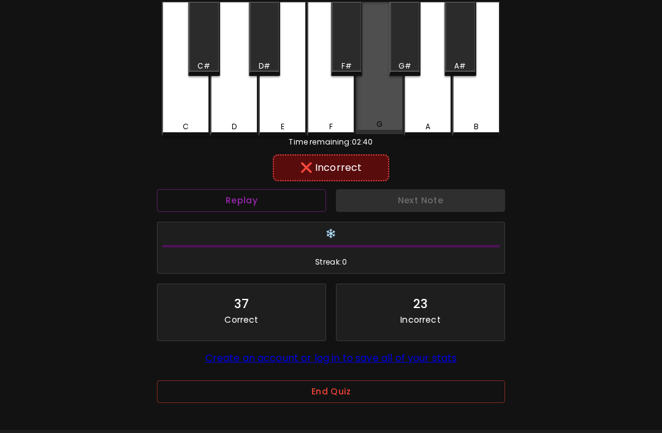
click at [386, 96] on div "G" at bounding box center [379, 68] width 48 height 132
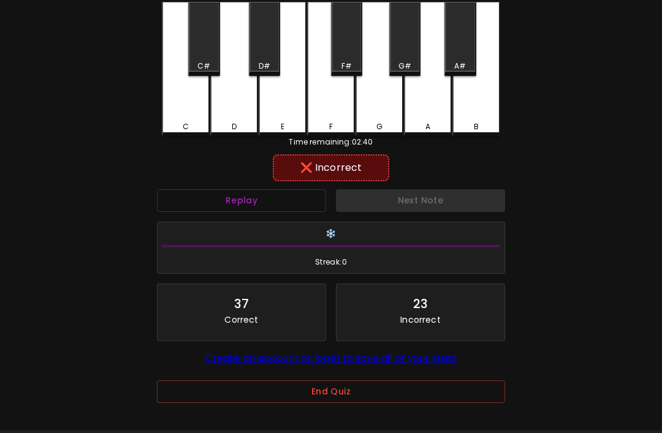
click at [409, 213] on div "Next Note" at bounding box center [420, 200] width 179 height 32
click at [357, 95] on div "G" at bounding box center [379, 69] width 48 height 135
click at [348, 47] on div "F#" at bounding box center [346, 39] width 31 height 74
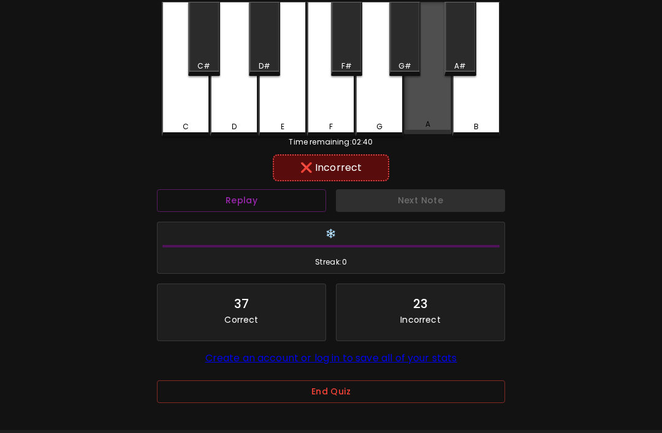
click at [424, 101] on div "A" at bounding box center [428, 68] width 48 height 132
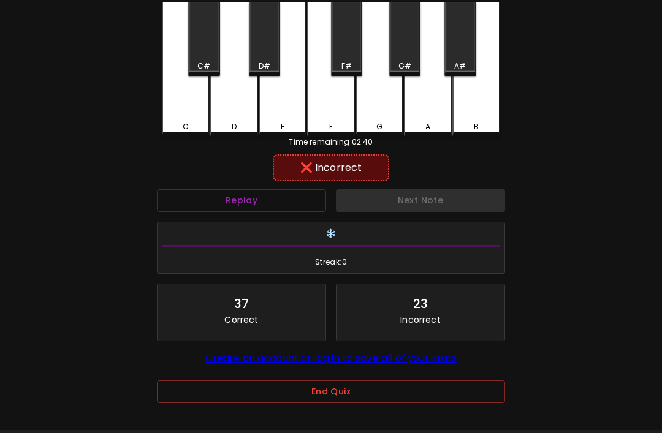
click at [279, 199] on button "Replay" at bounding box center [241, 200] width 169 height 23
click at [298, 96] on div "E" at bounding box center [283, 69] width 48 height 135
click at [298, 199] on button "Replay" at bounding box center [241, 200] width 169 height 23
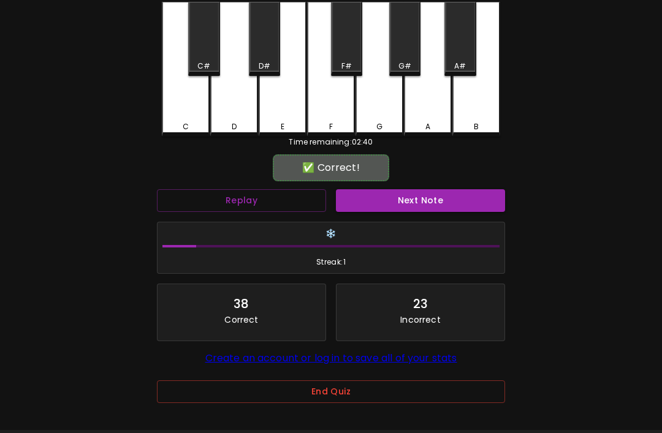
click at [245, 88] on div "D" at bounding box center [234, 69] width 48 height 135
click at [416, 204] on button "Next Note" at bounding box center [420, 200] width 169 height 23
click at [207, 57] on div "C#" at bounding box center [203, 39] width 31 height 74
click at [405, 199] on button "Next Note" at bounding box center [420, 200] width 169 height 23
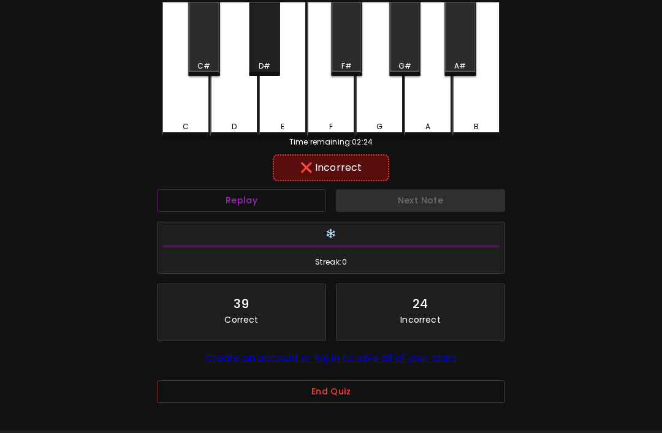
click at [265, 55] on div "D#" at bounding box center [264, 39] width 31 height 74
click at [342, 58] on div "F#" at bounding box center [346, 39] width 31 height 74
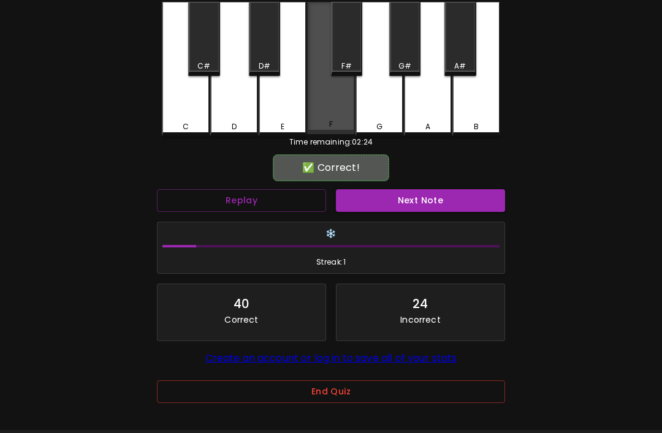
click at [333, 113] on div "F" at bounding box center [331, 68] width 48 height 132
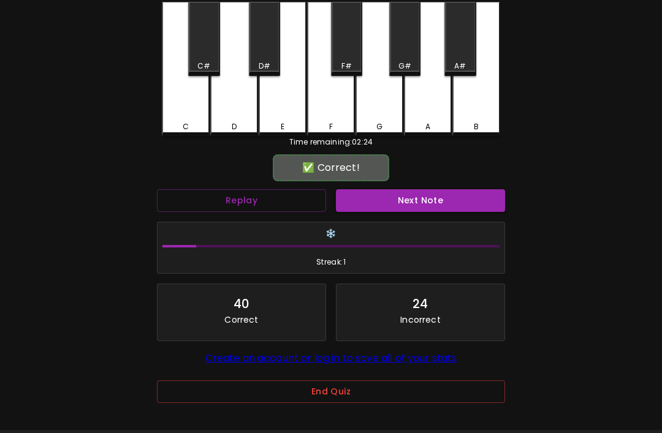
click at [415, 195] on button "Next Note" at bounding box center [420, 200] width 169 height 23
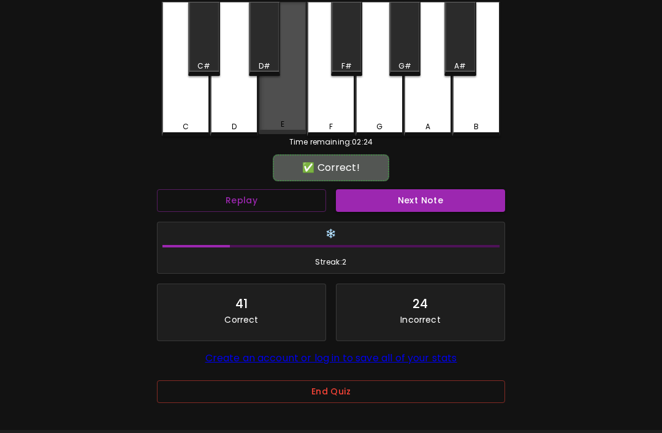
click at [297, 86] on div "E" at bounding box center [283, 68] width 48 height 132
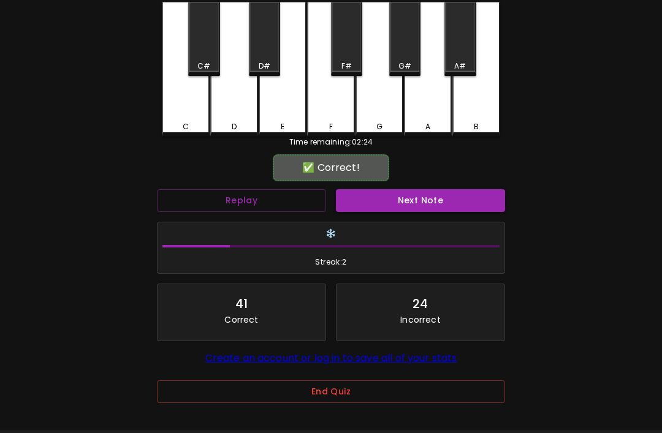
click at [435, 197] on button "Next Note" at bounding box center [420, 200] width 169 height 23
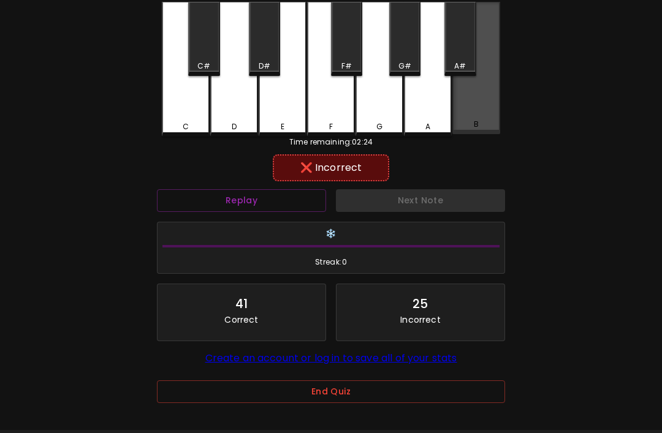
click at [474, 88] on div "B" at bounding box center [476, 68] width 48 height 132
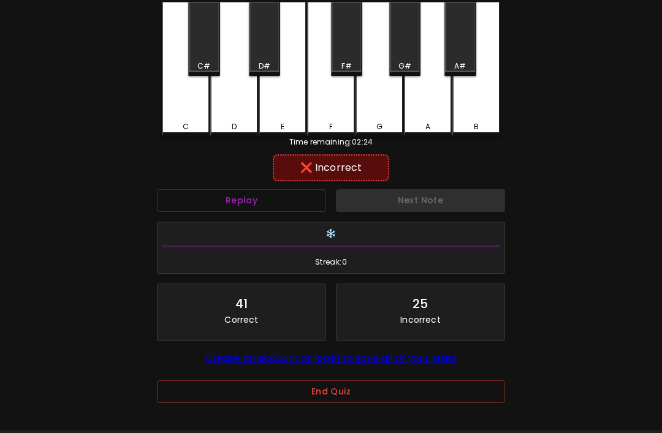
click at [425, 102] on div "A" at bounding box center [428, 69] width 48 height 135
click at [455, 48] on div "A#" at bounding box center [459, 39] width 31 height 74
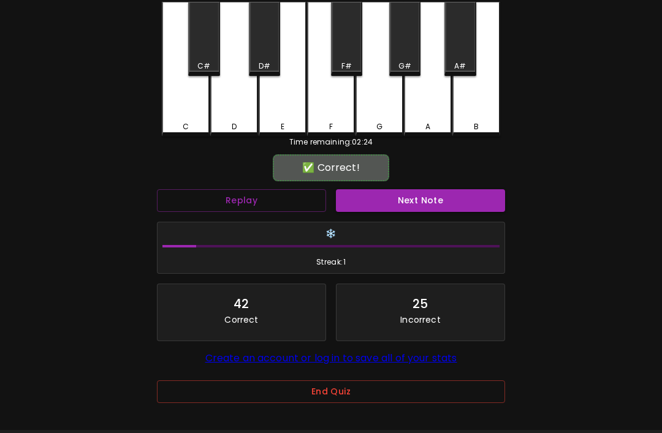
click at [441, 192] on button "Next Note" at bounding box center [420, 200] width 169 height 23
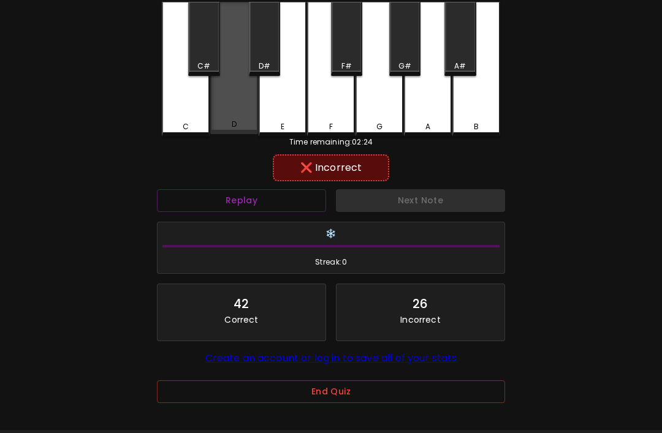
click at [248, 101] on div "D" at bounding box center [234, 68] width 48 height 132
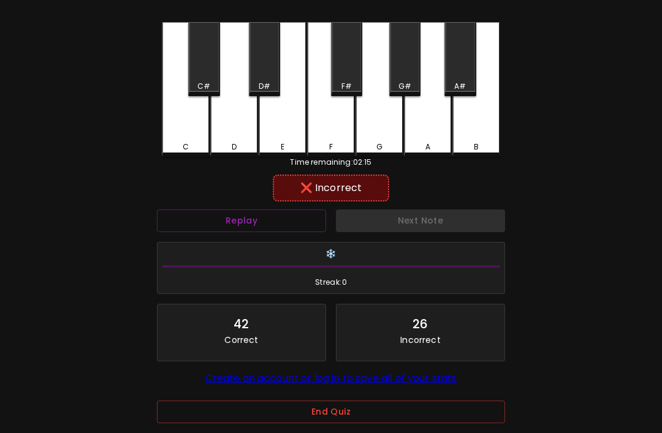
scroll to position [0, 0]
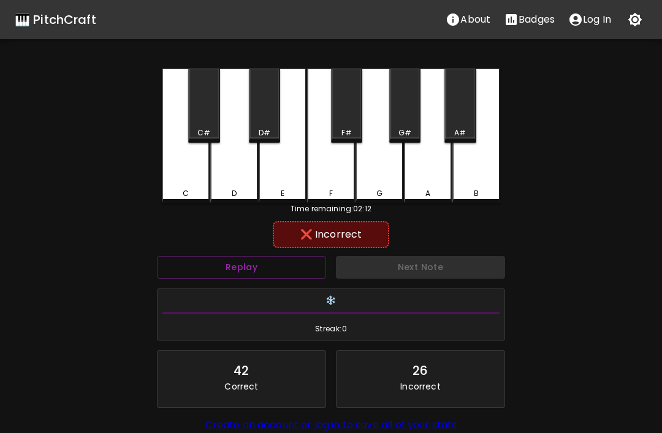
click at [283, 266] on button "Replay" at bounding box center [241, 267] width 169 height 23
click at [212, 170] on div "D" at bounding box center [234, 136] width 48 height 135
click at [286, 264] on button "Replay" at bounding box center [241, 267] width 169 height 23
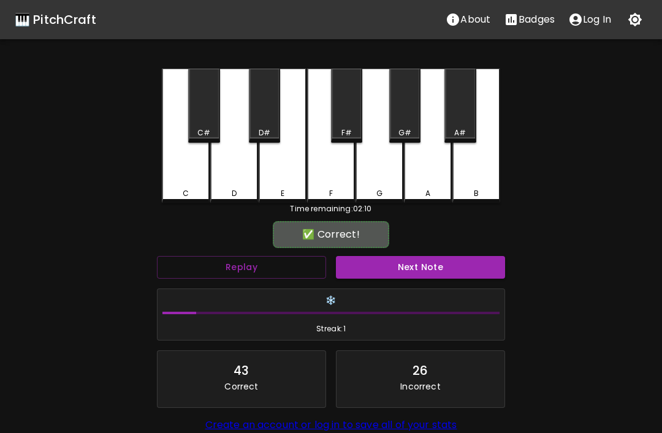
click at [189, 174] on div "C" at bounding box center [186, 136] width 48 height 135
click at [284, 267] on button "Replay" at bounding box center [241, 267] width 169 height 23
click at [189, 174] on div "C" at bounding box center [186, 136] width 48 height 135
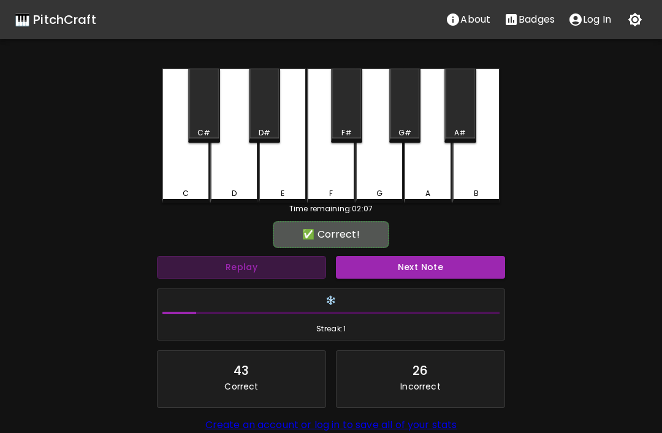
click at [264, 260] on button "Replay" at bounding box center [241, 267] width 169 height 23
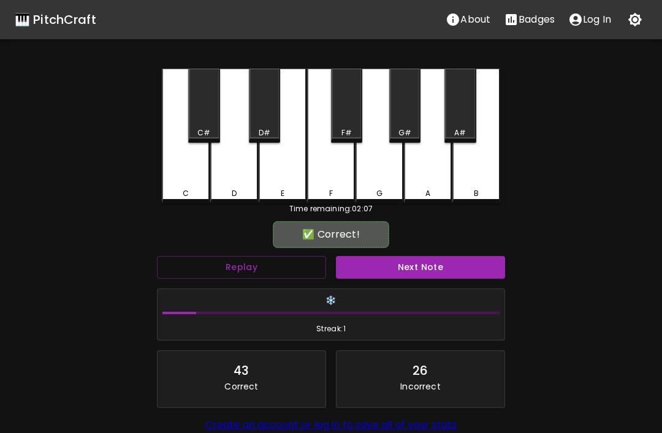
click at [192, 176] on div "C" at bounding box center [186, 136] width 48 height 135
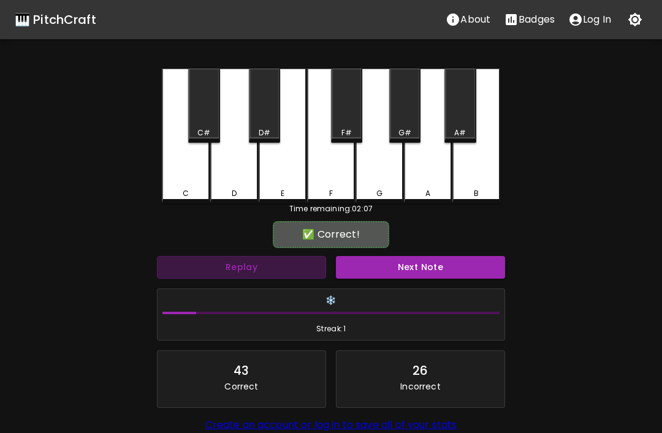
click at [238, 267] on button "Replay" at bounding box center [241, 267] width 169 height 23
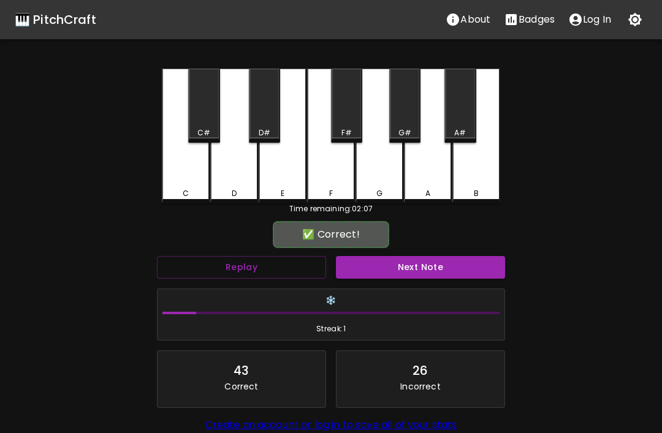
click at [196, 176] on div "C" at bounding box center [186, 136] width 48 height 135
click at [428, 266] on button "Next Note" at bounding box center [420, 267] width 169 height 23
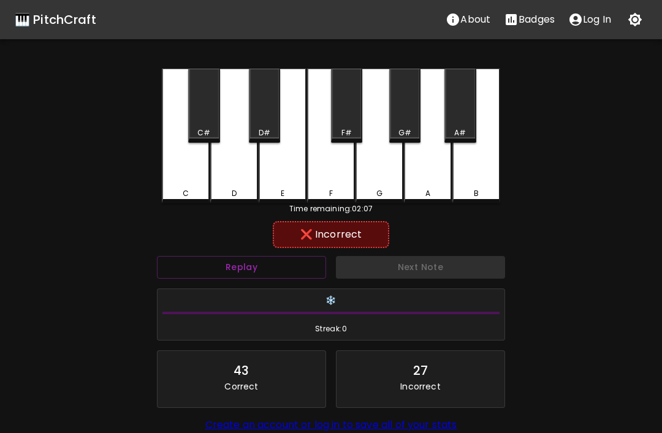
click at [237, 170] on div "D" at bounding box center [234, 136] width 48 height 135
click at [279, 171] on div "E" at bounding box center [283, 136] width 48 height 135
click at [213, 111] on div "C#" at bounding box center [203, 106] width 31 height 74
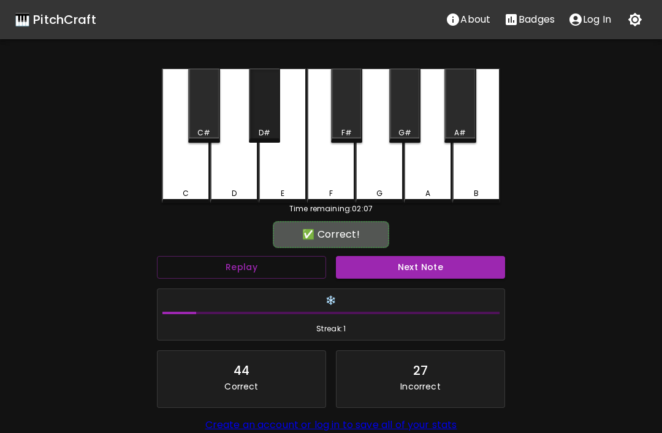
click at [253, 114] on div "D#" at bounding box center [264, 106] width 31 height 74
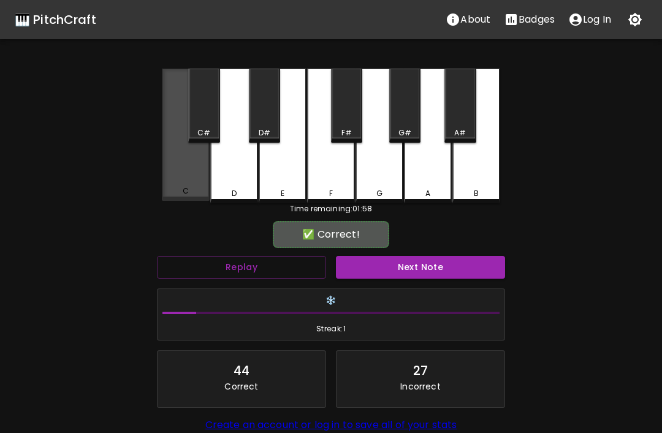
click at [194, 183] on div "C" at bounding box center [186, 135] width 48 height 132
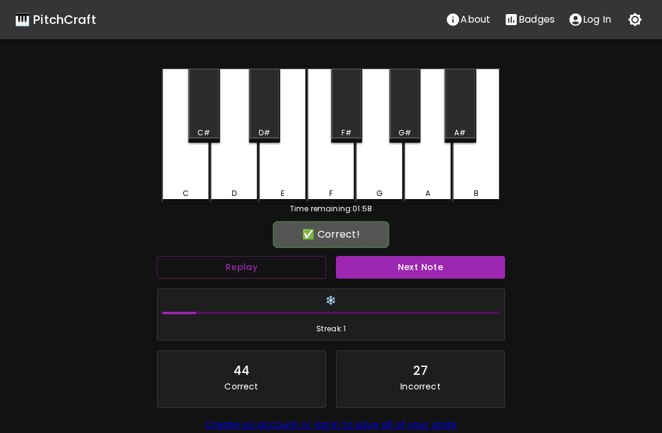
click at [270, 118] on div "D#" at bounding box center [264, 106] width 31 height 74
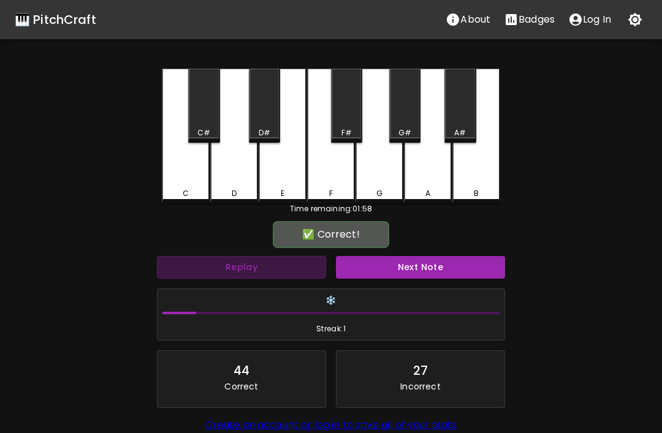
click at [272, 269] on button "Replay" at bounding box center [241, 267] width 169 height 23
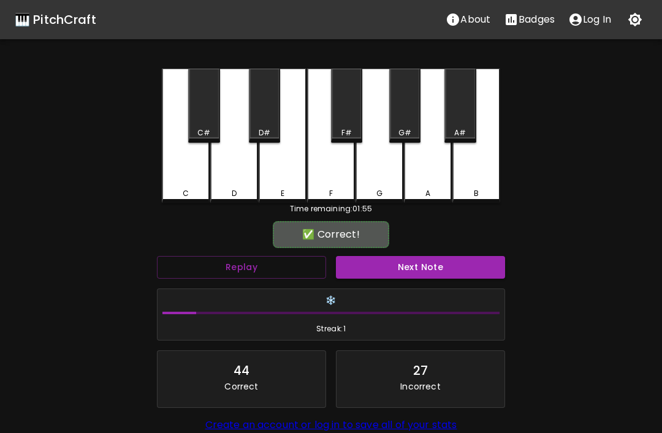
click at [265, 112] on div "D#" at bounding box center [264, 106] width 31 height 74
click at [401, 268] on button "Next Note" at bounding box center [420, 267] width 169 height 23
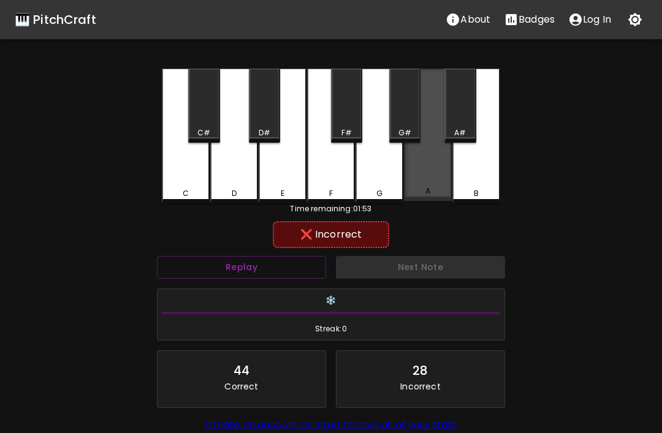
click at [441, 156] on div "A" at bounding box center [428, 135] width 48 height 132
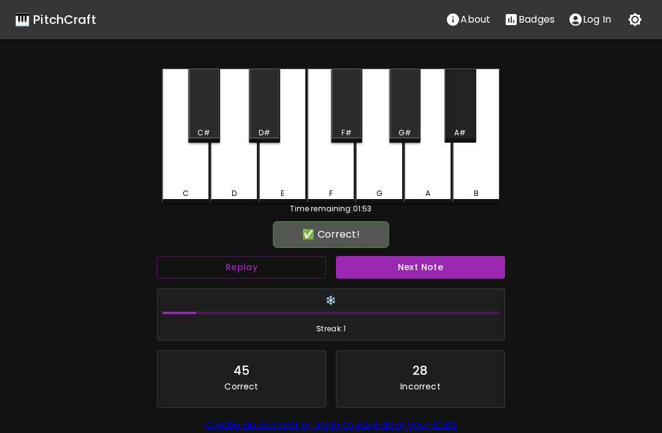
click at [459, 113] on div "A#" at bounding box center [459, 106] width 31 height 74
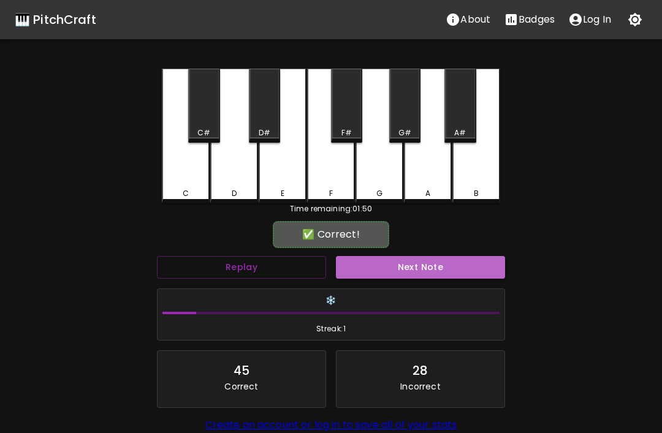
click at [397, 264] on button "Next Note" at bounding box center [420, 267] width 169 height 23
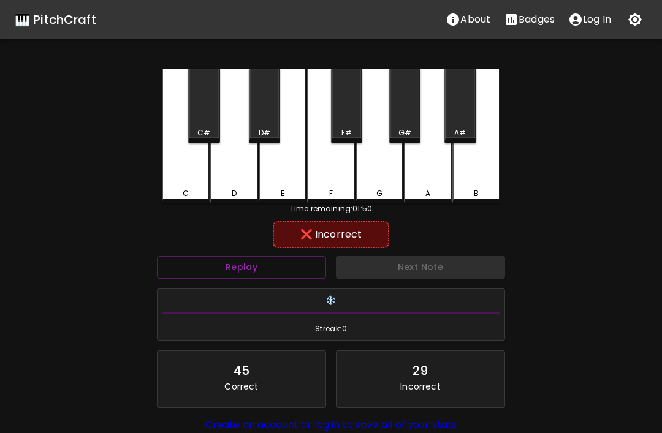
click at [432, 169] on div "A" at bounding box center [428, 136] width 48 height 135
click at [378, 159] on div "G" at bounding box center [379, 136] width 48 height 135
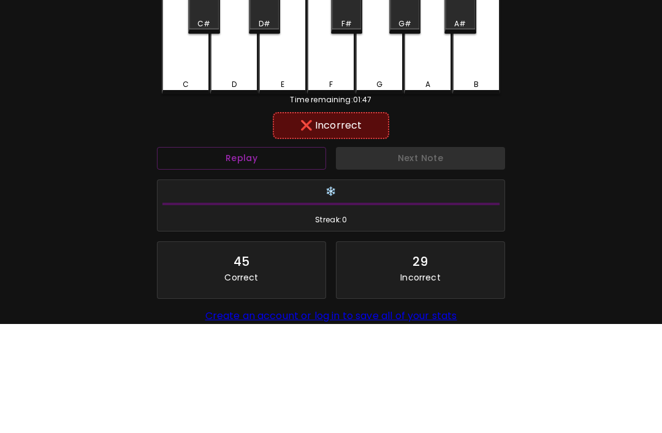
scroll to position [67, 0]
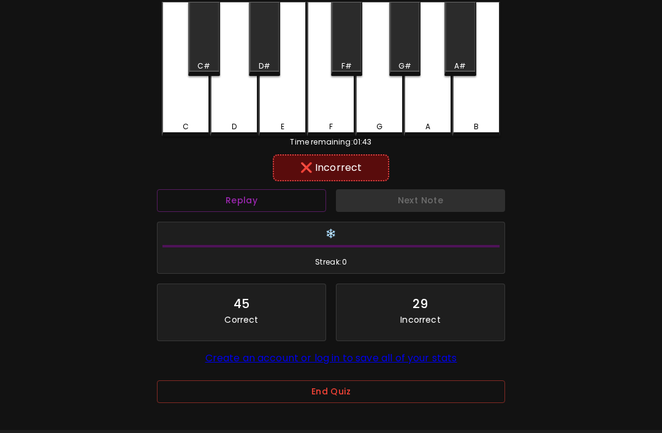
click at [436, 386] on button "End Quiz" at bounding box center [331, 392] width 348 height 23
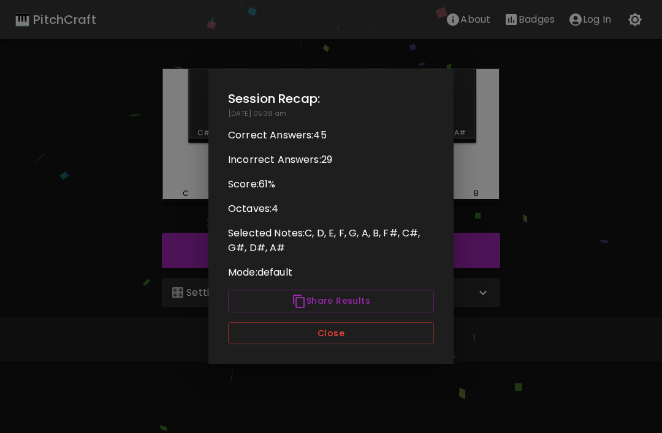
click at [391, 336] on button "Close" at bounding box center [331, 333] width 206 height 23
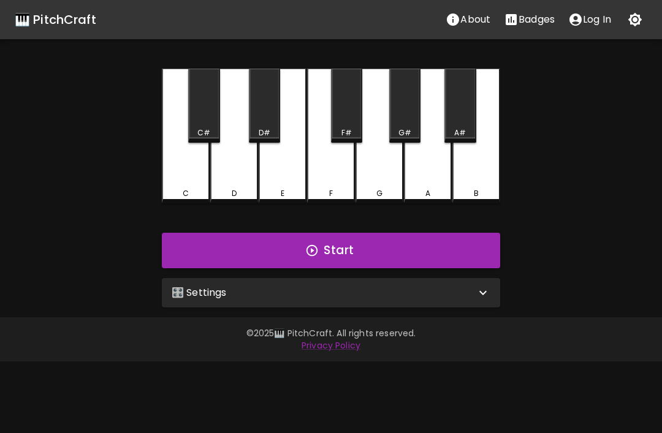
click at [482, 295] on icon at bounding box center [483, 293] width 15 height 15
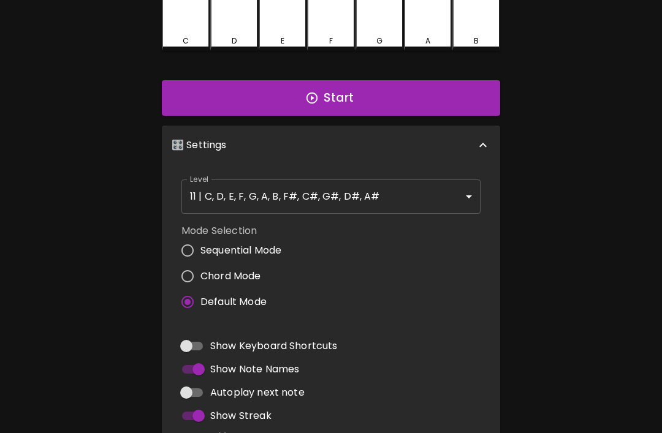
click at [466, 197] on body "🎹 PitchCraft About Badges Log In C C# D D# E F F# G G# A A# B Start 🎛️ Settings…" at bounding box center [331, 219] width 662 height 742
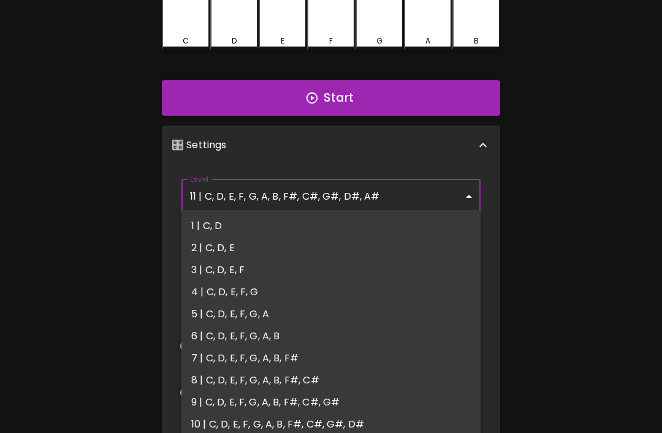
click at [229, 224] on li "1 | C, D" at bounding box center [330, 226] width 299 height 22
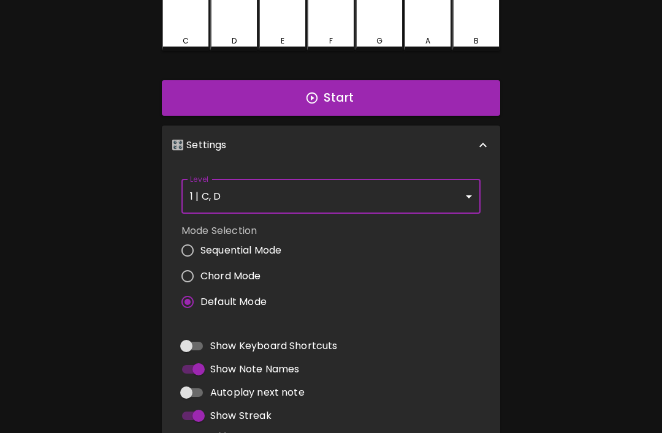
type input "1"
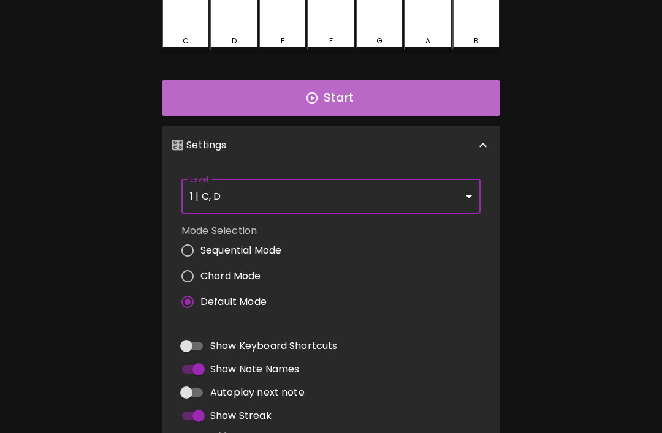
click at [428, 96] on button "Start" at bounding box center [331, 98] width 338 height 36
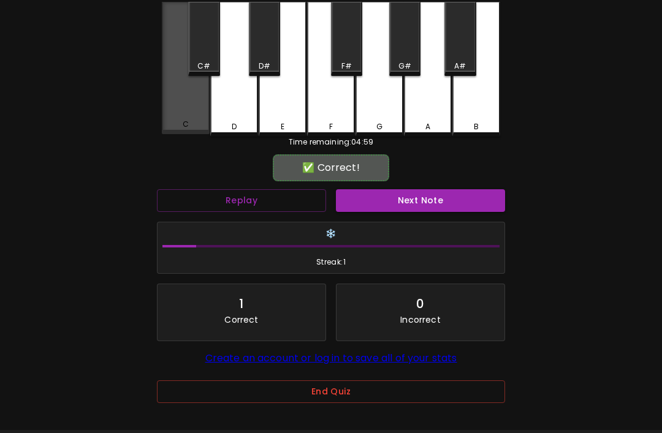
click at [203, 107] on div "C" at bounding box center [186, 68] width 48 height 132
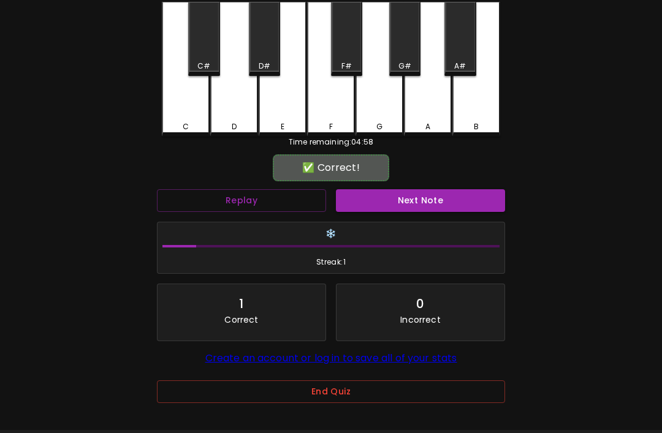
click at [417, 200] on button "Next Note" at bounding box center [420, 200] width 169 height 23
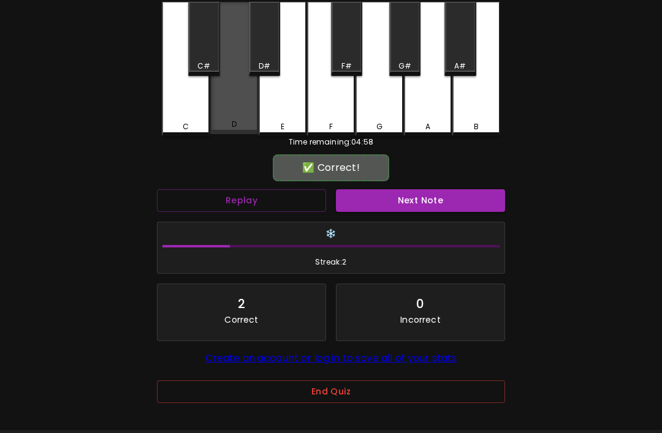
click at [241, 95] on div "D" at bounding box center [234, 68] width 48 height 132
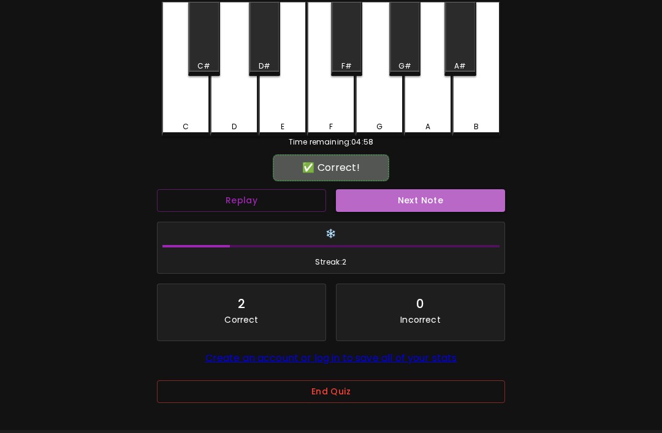
click at [436, 204] on button "Next Note" at bounding box center [420, 200] width 169 height 23
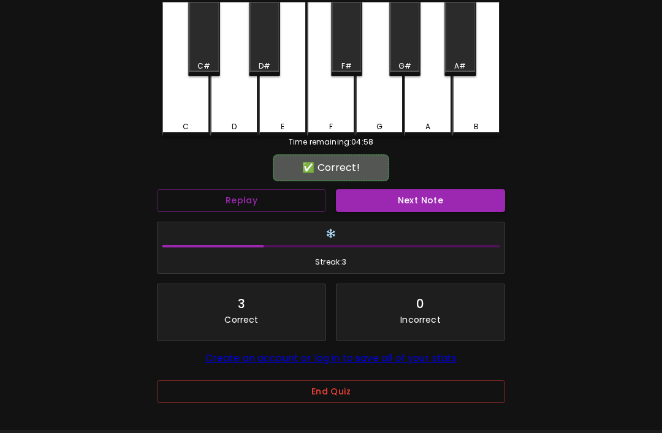
click at [231, 113] on div "D" at bounding box center [234, 69] width 48 height 135
click at [431, 201] on button "Next Note" at bounding box center [420, 200] width 169 height 23
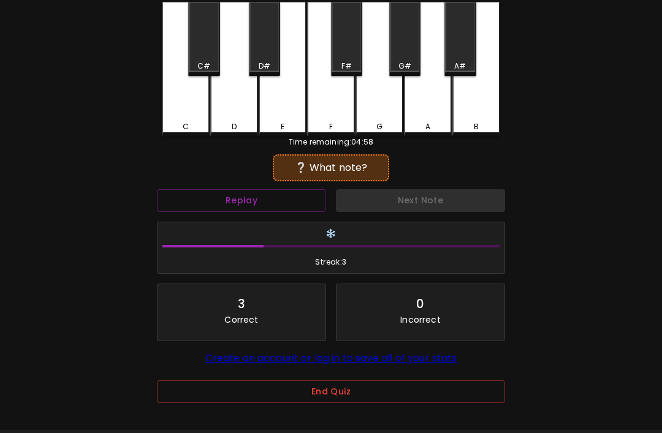
click at [242, 112] on div "D" at bounding box center [234, 69] width 48 height 135
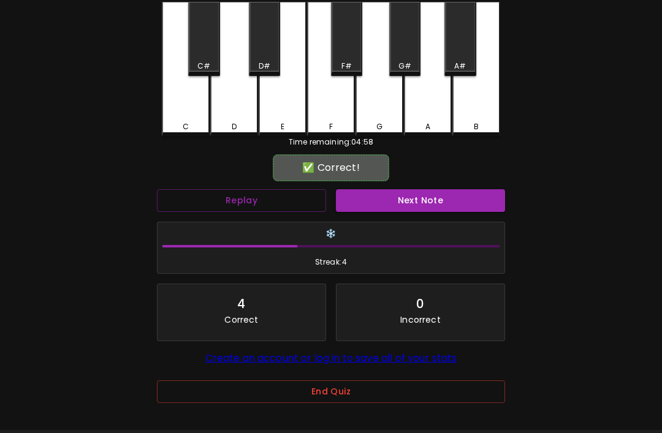
click at [440, 203] on button "Next Note" at bounding box center [420, 200] width 169 height 23
click at [194, 120] on div "C" at bounding box center [186, 69] width 48 height 135
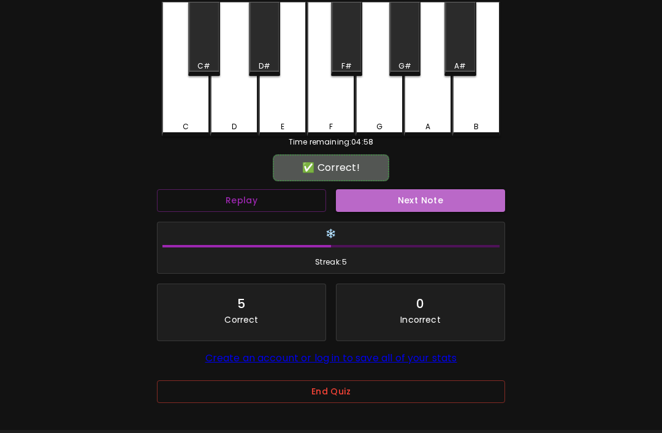
click at [440, 202] on button "Next Note" at bounding box center [420, 200] width 169 height 23
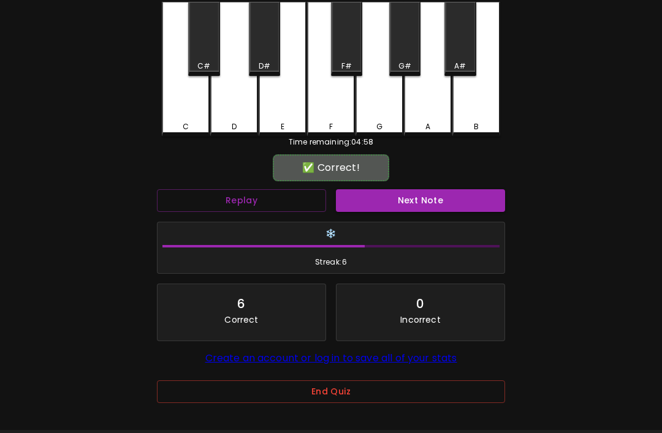
click at [203, 109] on div "C" at bounding box center [186, 69] width 48 height 135
click at [441, 198] on button "Next Note" at bounding box center [420, 200] width 169 height 23
click at [241, 105] on div "D" at bounding box center [234, 69] width 48 height 135
click at [433, 197] on button "Next Note" at bounding box center [420, 200] width 169 height 23
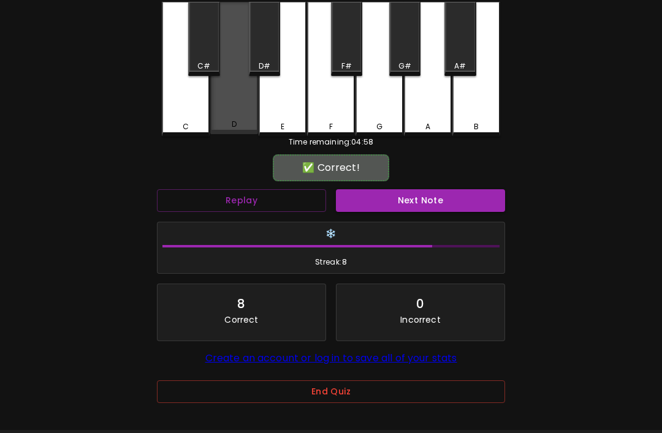
click at [240, 104] on div "D" at bounding box center [234, 68] width 48 height 132
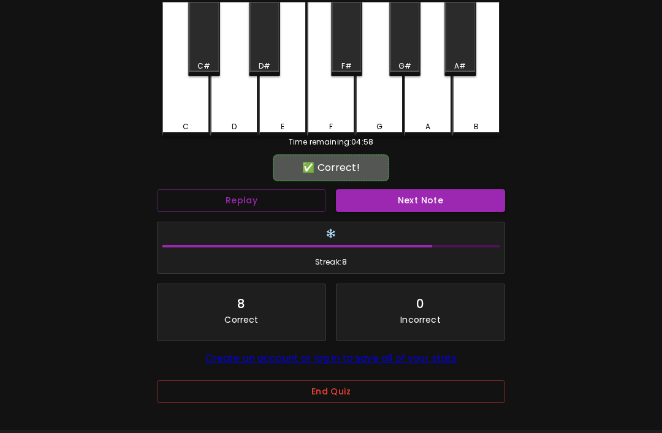
click at [435, 199] on button "Next Note" at bounding box center [420, 200] width 169 height 23
click at [195, 101] on div "C" at bounding box center [186, 69] width 48 height 135
click at [434, 200] on button "Next Note" at bounding box center [420, 200] width 169 height 23
click at [189, 110] on div "C" at bounding box center [186, 69] width 48 height 135
click at [422, 196] on button "Next Note" at bounding box center [420, 200] width 169 height 23
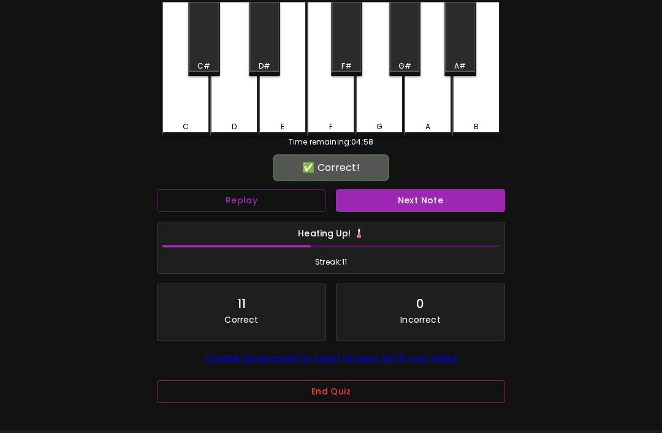
click at [196, 107] on div "C" at bounding box center [186, 69] width 48 height 135
click at [430, 200] on button "Next Note" at bounding box center [420, 200] width 169 height 23
click at [439, 195] on button "Next Note" at bounding box center [420, 200] width 169 height 23
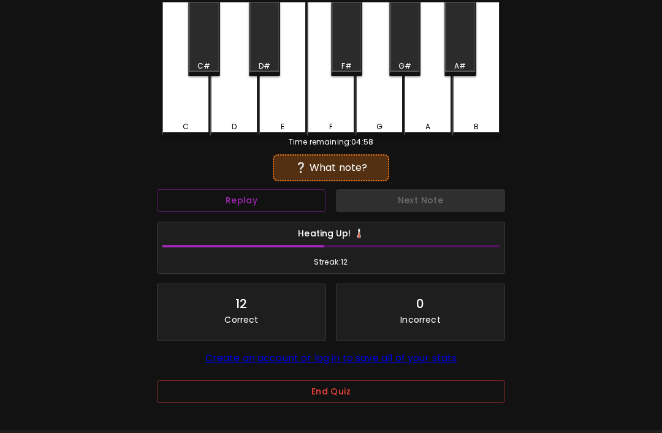
click at [198, 107] on div "C" at bounding box center [186, 69] width 48 height 135
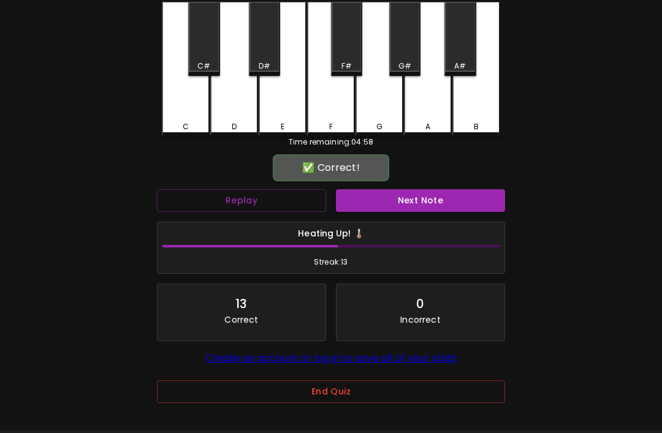
click at [438, 192] on button "Next Note" at bounding box center [420, 200] width 169 height 23
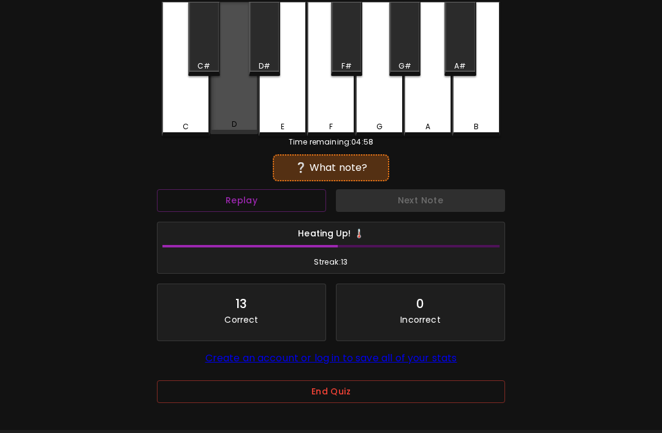
click at [247, 91] on div "D" at bounding box center [234, 68] width 48 height 132
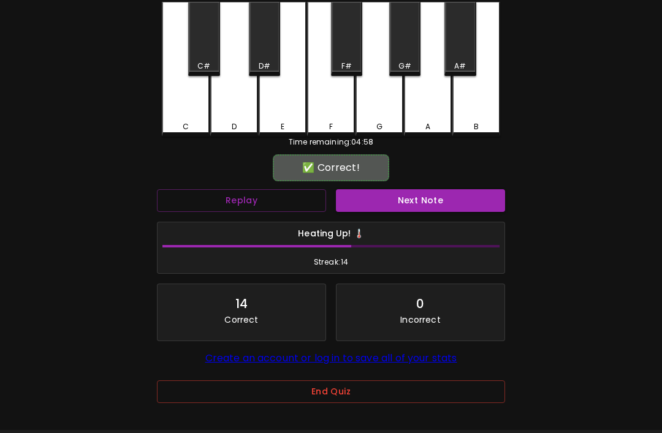
click at [433, 192] on button "Next Note" at bounding box center [420, 200] width 169 height 23
click at [197, 105] on div "C" at bounding box center [186, 69] width 48 height 135
click at [436, 204] on button "Next Note" at bounding box center [420, 200] width 169 height 23
click at [199, 113] on div "C" at bounding box center [186, 69] width 48 height 135
click at [441, 201] on button "Next Note" at bounding box center [420, 200] width 169 height 23
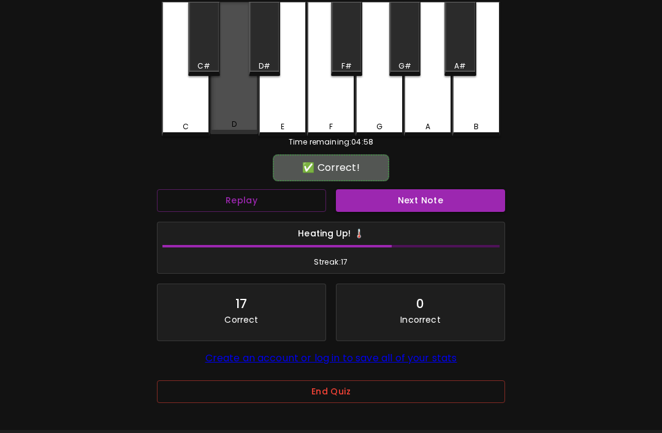
click at [243, 99] on div "D" at bounding box center [234, 68] width 48 height 132
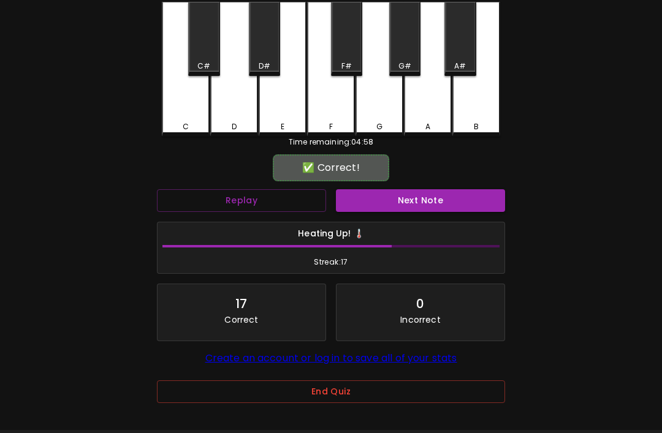
click at [437, 197] on button "Next Note" at bounding box center [420, 200] width 169 height 23
click at [188, 116] on div "C" at bounding box center [186, 69] width 48 height 135
click at [420, 200] on button "Next Note" at bounding box center [420, 200] width 169 height 23
click at [241, 102] on div "D" at bounding box center [234, 69] width 48 height 135
click at [419, 197] on button "Next Note" at bounding box center [420, 200] width 169 height 23
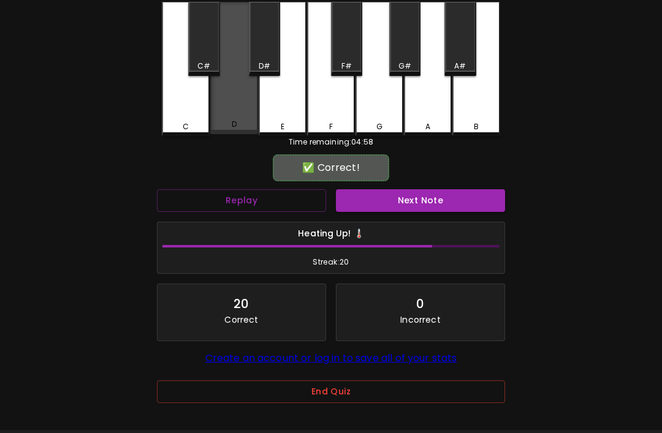
click at [242, 108] on div "D" at bounding box center [234, 68] width 48 height 132
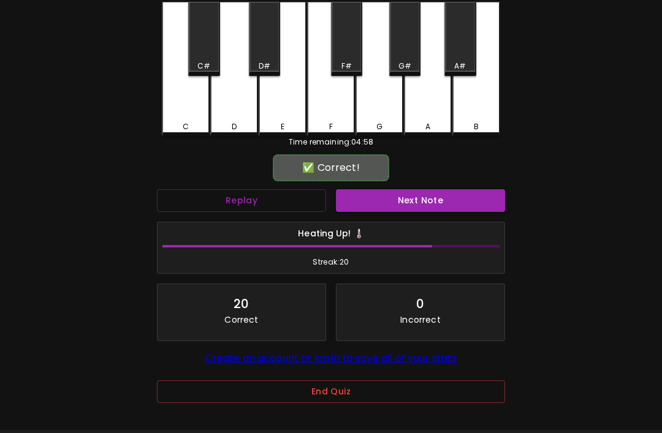
click at [427, 197] on button "Next Note" at bounding box center [420, 200] width 169 height 23
click at [205, 101] on div "C" at bounding box center [186, 69] width 48 height 135
click at [424, 197] on button "Next Note" at bounding box center [420, 200] width 169 height 23
click at [199, 103] on div "C" at bounding box center [186, 69] width 48 height 135
click at [423, 199] on button "Next Note" at bounding box center [420, 200] width 169 height 23
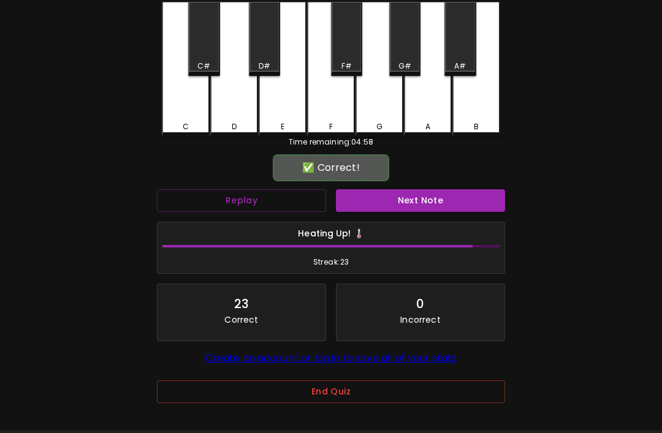
click at [240, 97] on div "D" at bounding box center [234, 69] width 48 height 135
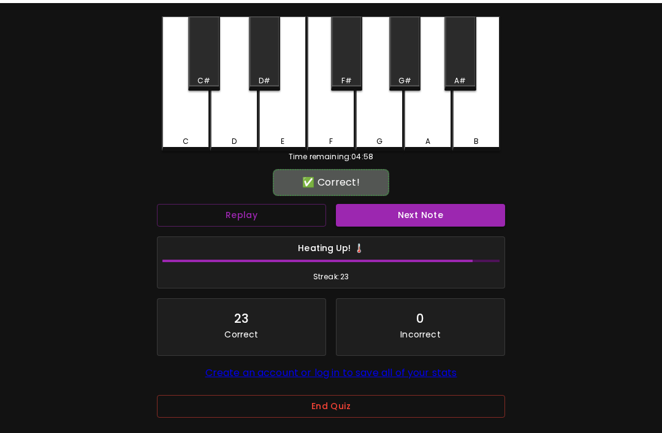
scroll to position [40, 0]
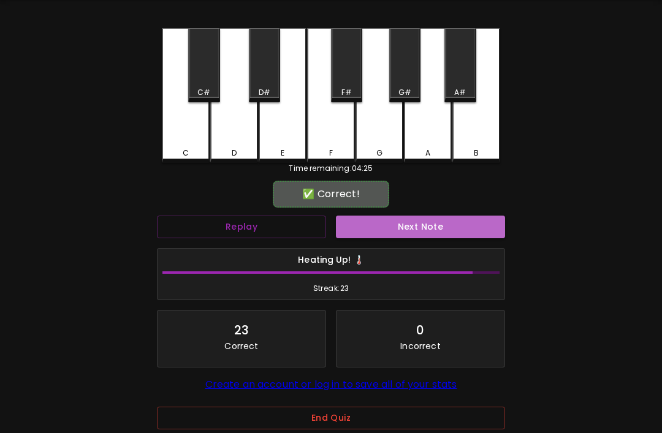
click at [439, 220] on button "Next Note" at bounding box center [420, 227] width 169 height 23
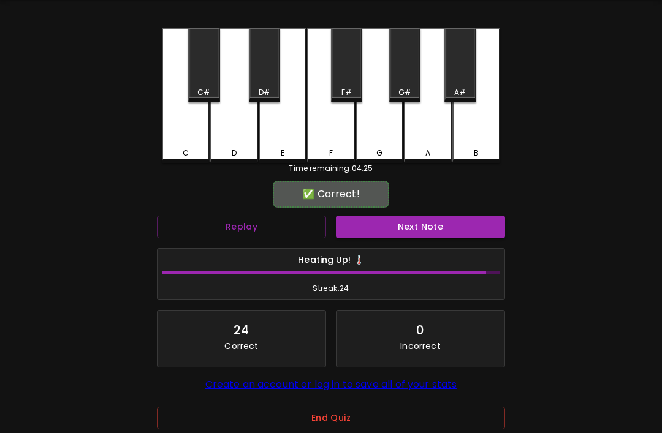
click at [198, 133] on div "C" at bounding box center [186, 95] width 48 height 135
click at [433, 222] on button "Next Note" at bounding box center [420, 227] width 169 height 23
click at [204, 134] on div "C" at bounding box center [186, 95] width 48 height 135
click at [427, 222] on button "Next Note" at bounding box center [420, 227] width 169 height 23
click at [243, 127] on div "D" at bounding box center [234, 95] width 48 height 135
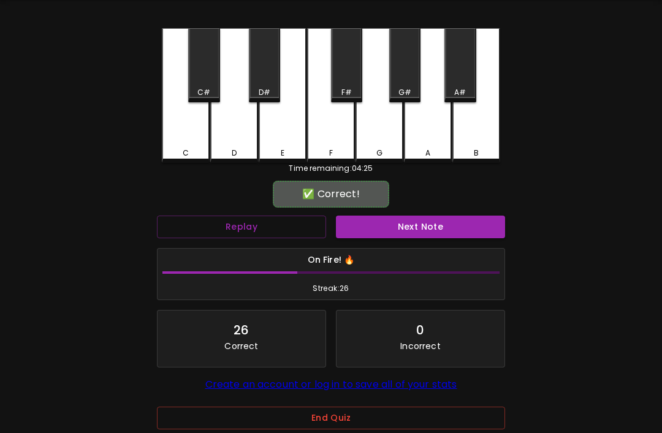
click at [435, 221] on button "Next Note" at bounding box center [420, 227] width 169 height 23
click at [249, 118] on div "D" at bounding box center [234, 95] width 48 height 135
click at [433, 229] on button "Next Note" at bounding box center [420, 227] width 169 height 23
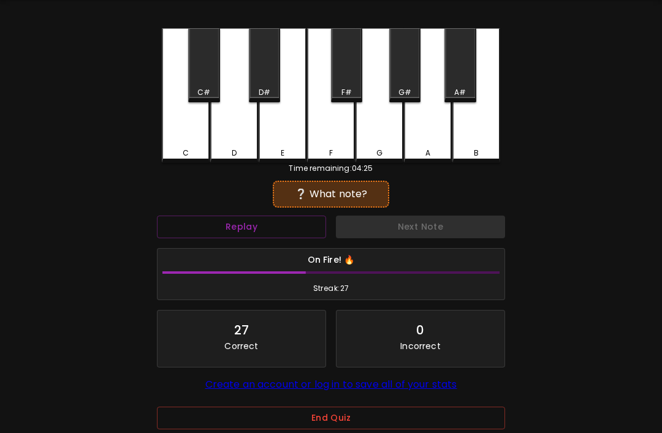
click at [236, 119] on div "D" at bounding box center [234, 95] width 48 height 135
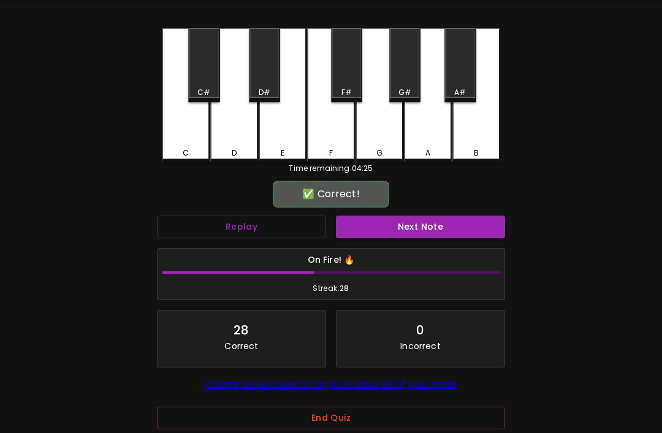
click at [434, 218] on button "Next Note" at bounding box center [420, 227] width 169 height 23
click at [199, 135] on div "C" at bounding box center [186, 95] width 48 height 135
click at [422, 222] on button "Next Note" at bounding box center [420, 227] width 169 height 23
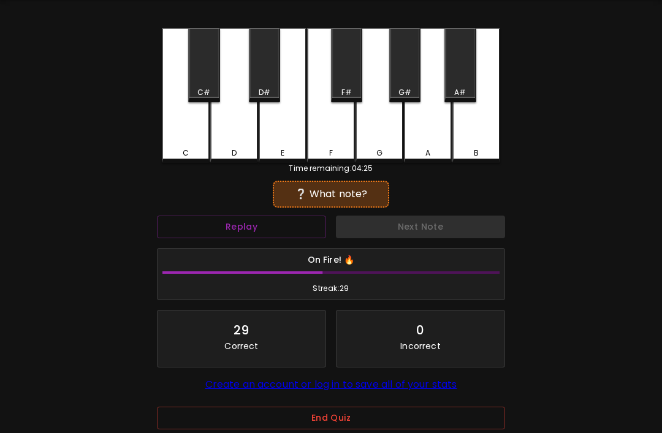
click at [203, 131] on div "C" at bounding box center [186, 95] width 48 height 135
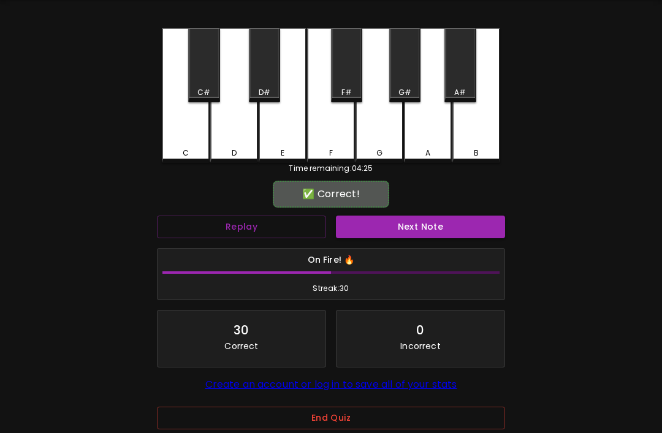
click at [418, 220] on button "Next Note" at bounding box center [420, 227] width 169 height 23
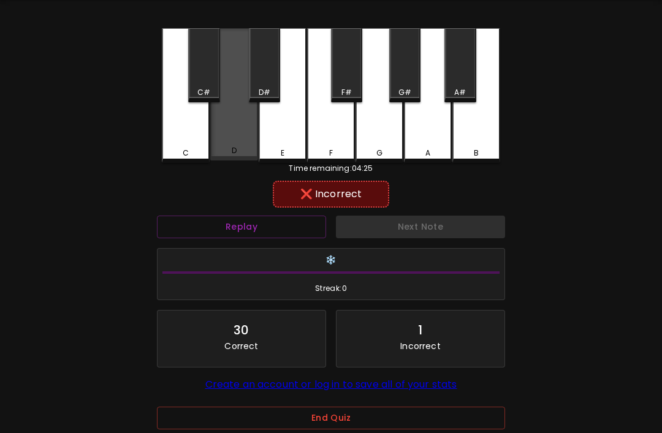
click at [211, 129] on div "D" at bounding box center [234, 94] width 48 height 132
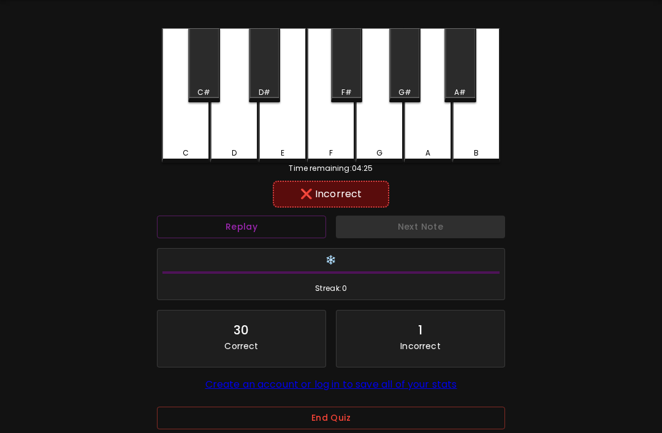
click at [417, 221] on div "Next Note" at bounding box center [420, 227] width 179 height 32
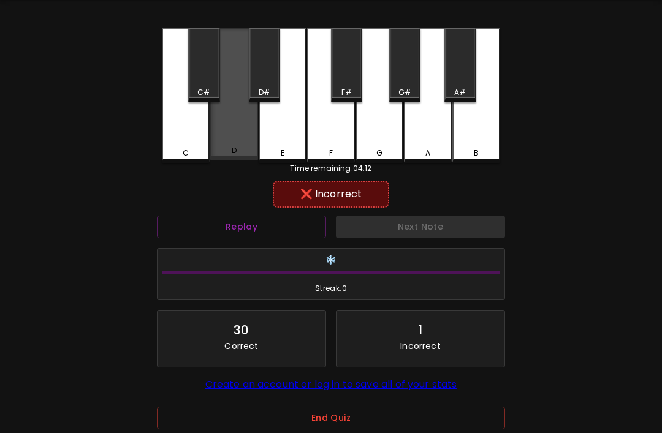
click at [227, 119] on div "D" at bounding box center [234, 94] width 48 height 132
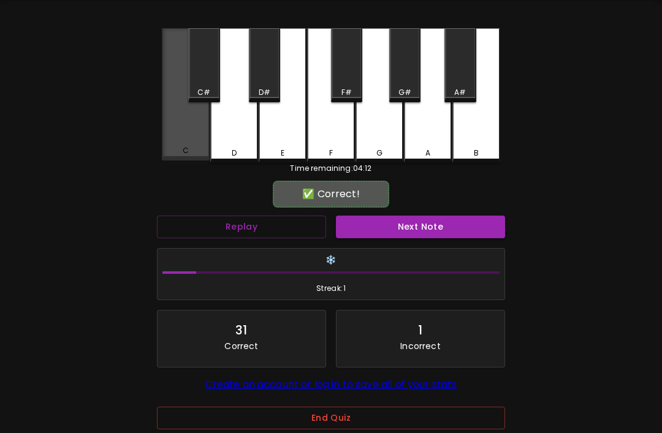
click at [196, 141] on div "C" at bounding box center [186, 94] width 48 height 132
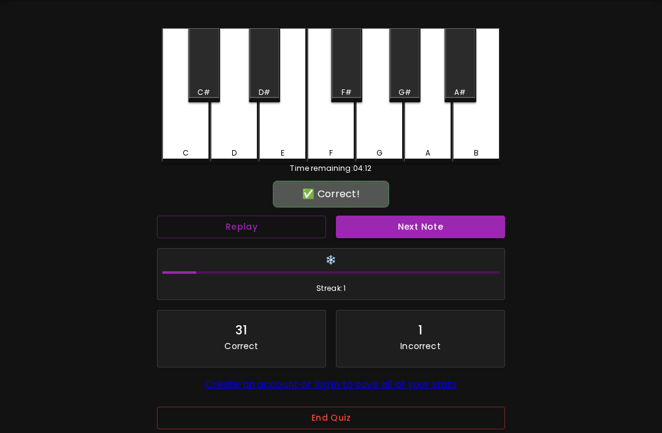
click at [444, 227] on button "Next Note" at bounding box center [420, 227] width 169 height 23
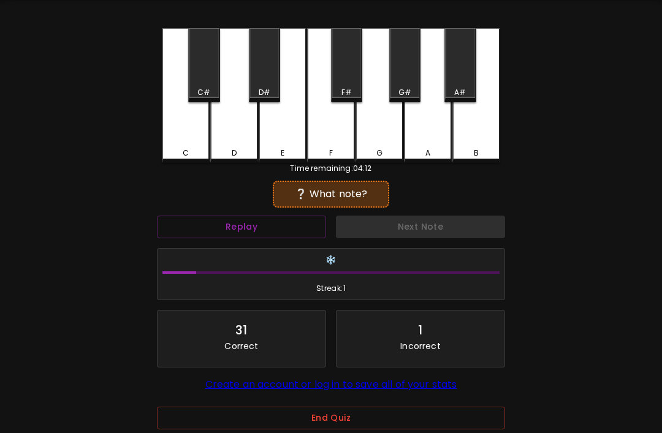
click at [241, 129] on div "D" at bounding box center [234, 95] width 48 height 135
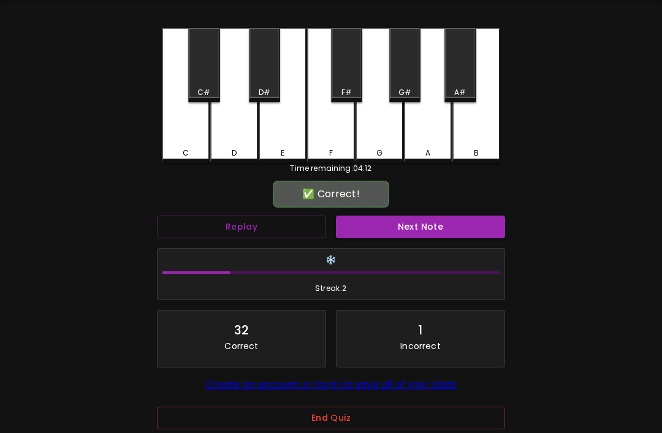
click at [434, 219] on button "Next Note" at bounding box center [420, 227] width 169 height 23
click at [200, 140] on div "C" at bounding box center [186, 95] width 48 height 135
click at [431, 229] on button "Next Note" at bounding box center [420, 227] width 169 height 23
click at [248, 134] on div "D" at bounding box center [234, 95] width 48 height 135
click at [435, 223] on button "Next Note" at bounding box center [420, 227] width 169 height 23
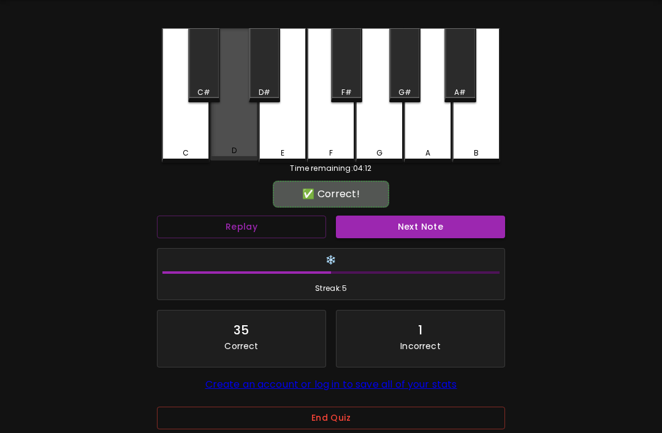
click at [243, 115] on div "D" at bounding box center [234, 94] width 48 height 132
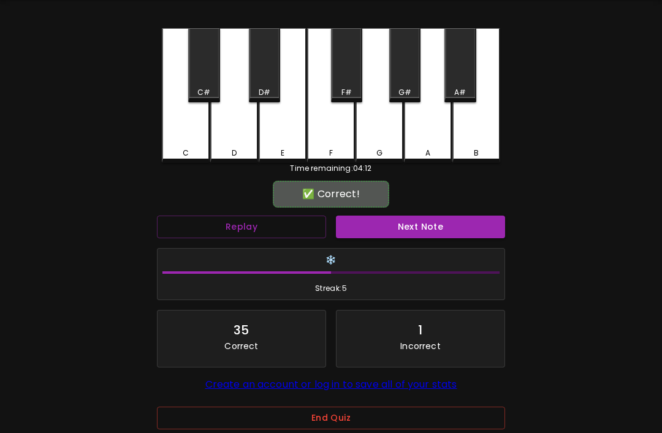
click at [436, 223] on button "Next Note" at bounding box center [420, 227] width 169 height 23
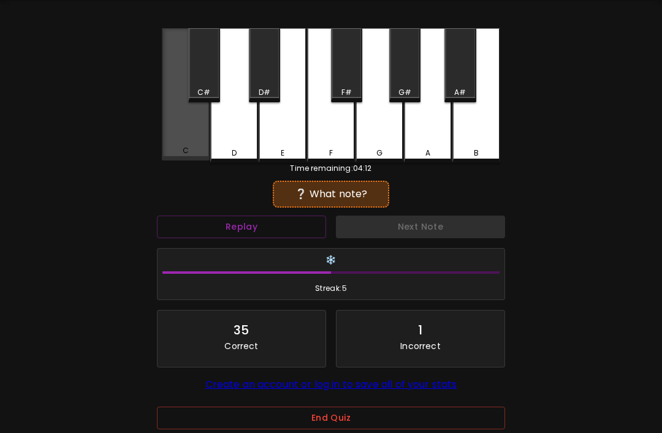
click at [192, 132] on div "C" at bounding box center [186, 94] width 48 height 132
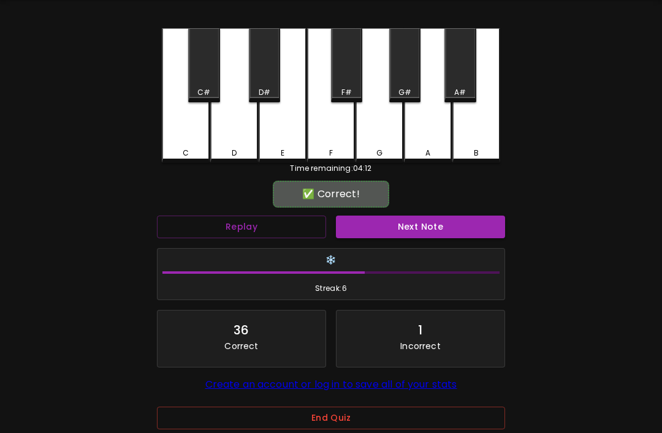
click at [425, 223] on button "Next Note" at bounding box center [420, 227] width 169 height 23
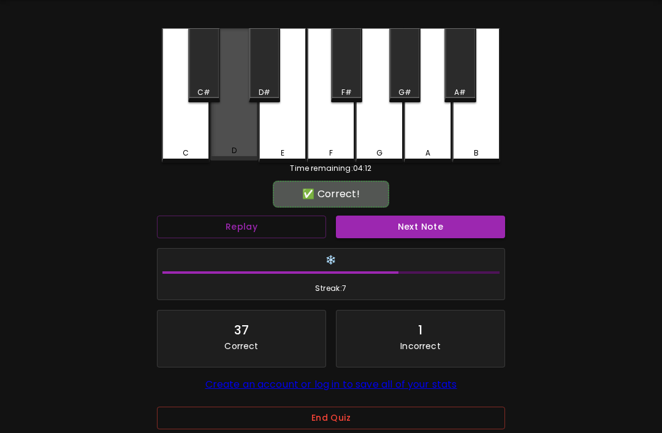
click at [246, 127] on div "D" at bounding box center [234, 94] width 48 height 132
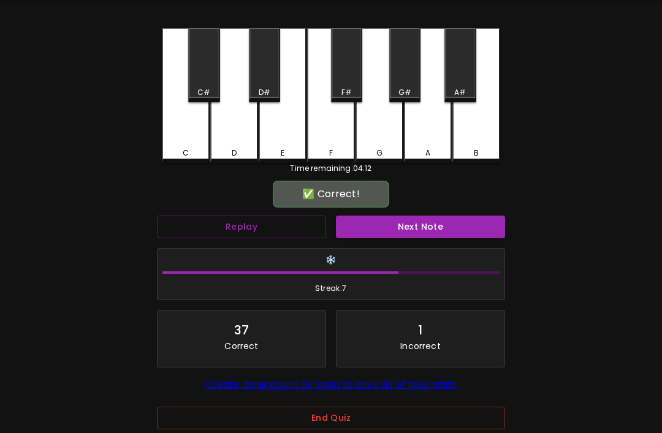
click at [443, 225] on button "Next Note" at bounding box center [420, 227] width 169 height 23
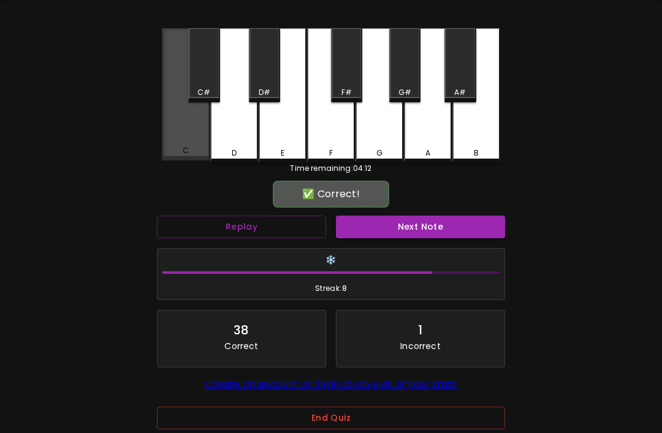
click at [200, 132] on div "C" at bounding box center [186, 94] width 48 height 132
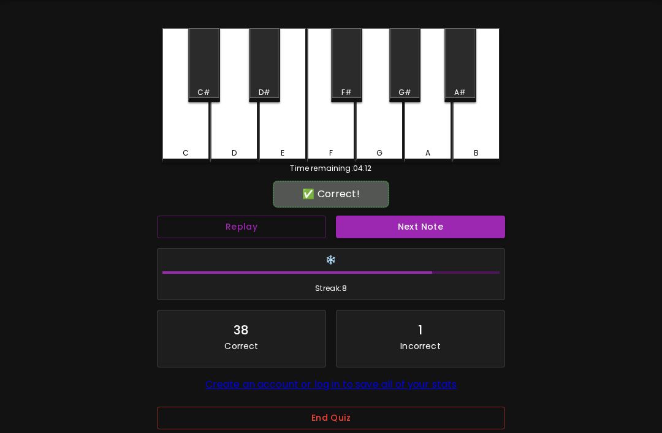
click at [425, 234] on button "Next Note" at bounding box center [420, 227] width 169 height 23
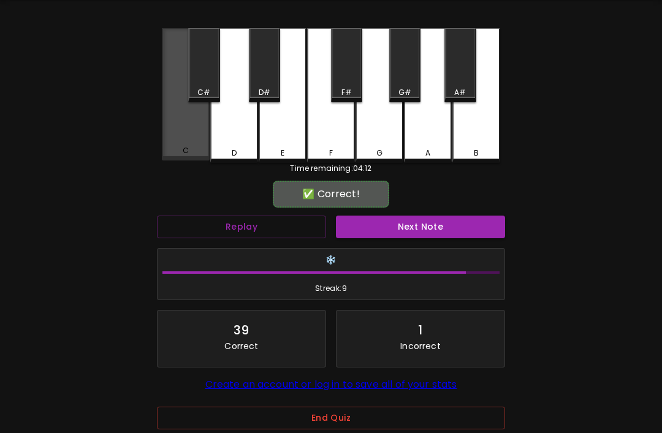
click at [200, 136] on div "C" at bounding box center [186, 94] width 48 height 132
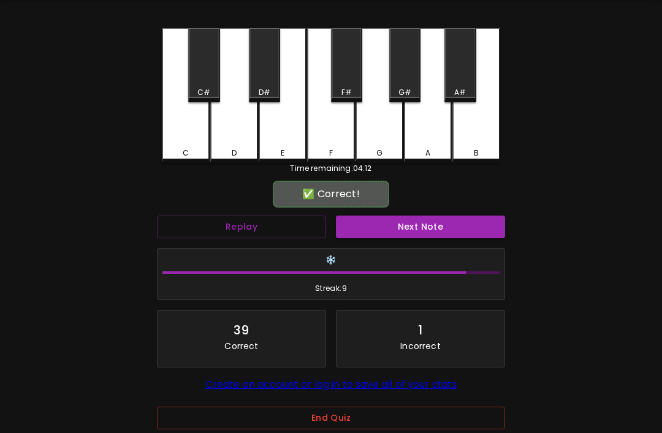
click at [403, 223] on button "Next Note" at bounding box center [420, 227] width 169 height 23
click at [243, 126] on div "D" at bounding box center [234, 95] width 48 height 135
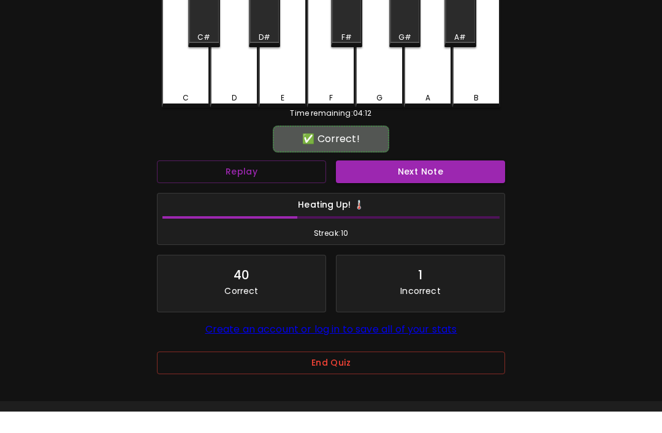
scroll to position [67, 0]
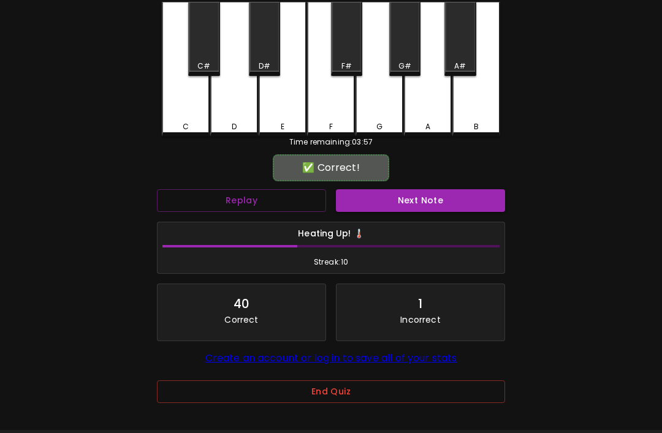
click at [392, 392] on button "End Quiz" at bounding box center [331, 392] width 348 height 23
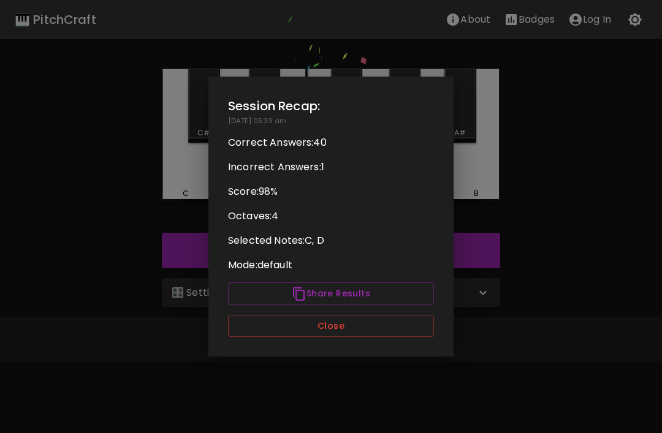
scroll to position [0, 0]
click at [367, 323] on button "Close" at bounding box center [331, 326] width 206 height 23
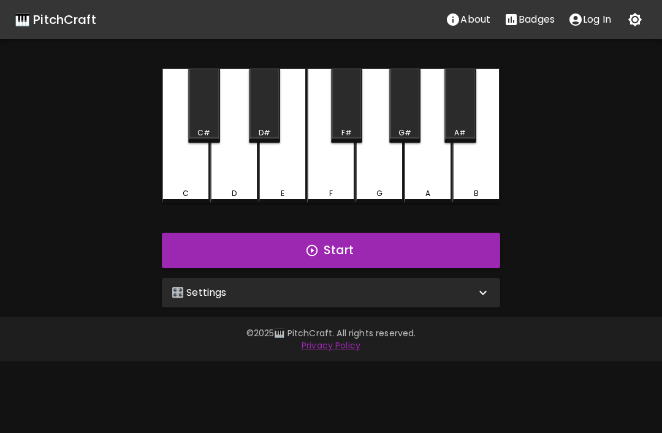
click at [428, 292] on div "🎛️ Settings" at bounding box center [324, 293] width 304 height 15
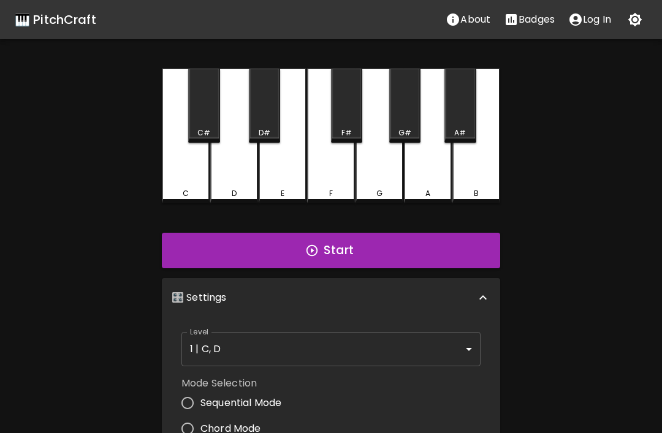
click at [378, 346] on body "🎹 PitchCraft About Badges Log In C C# D D# E F F# G G# A A# B Start 🎛️ Settings…" at bounding box center [331, 371] width 662 height 742
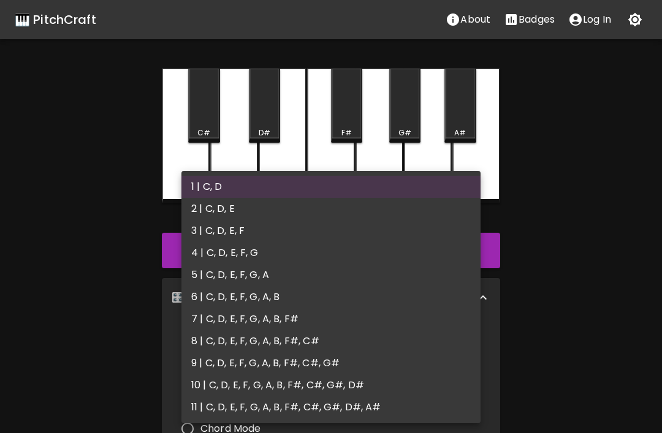
click at [242, 230] on li "3 | C, D, E, F" at bounding box center [330, 231] width 299 height 22
type input "5"
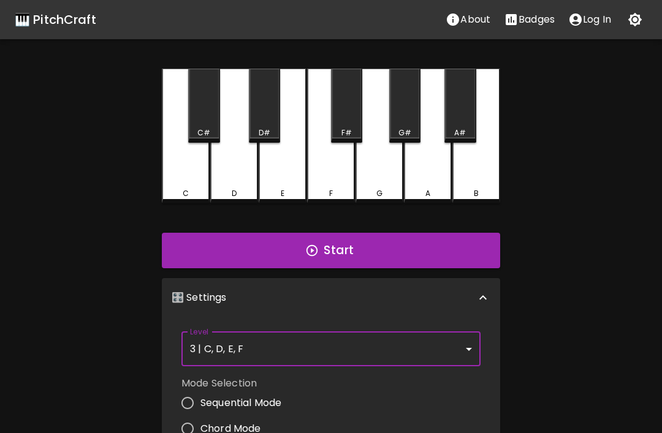
click at [375, 248] on button "Start" at bounding box center [331, 251] width 338 height 36
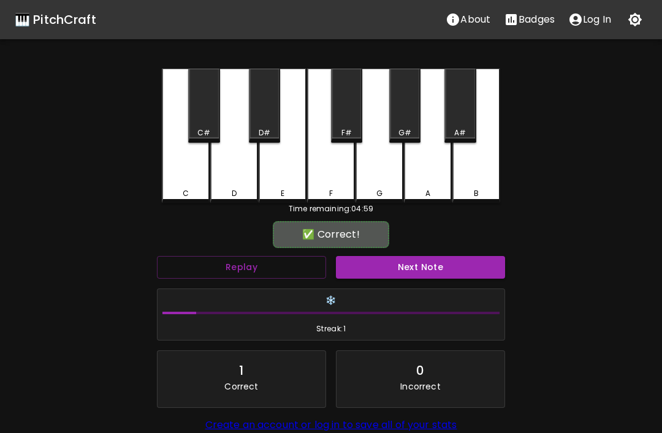
click at [241, 177] on div "D" at bounding box center [234, 136] width 48 height 135
click at [435, 263] on button "Next Note" at bounding box center [420, 267] width 169 height 23
click at [338, 167] on div "F" at bounding box center [331, 136] width 48 height 135
click at [431, 266] on button "Next Note" at bounding box center [420, 267] width 169 height 23
click at [248, 169] on div "D" at bounding box center [234, 136] width 48 height 135
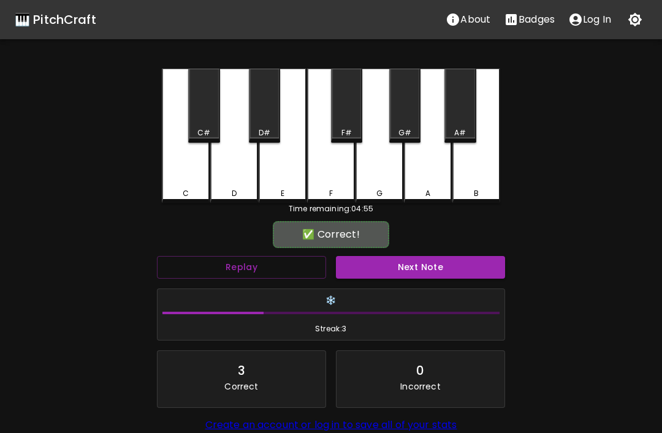
click at [448, 268] on button "Next Note" at bounding box center [420, 267] width 169 height 23
click at [245, 177] on div "D" at bounding box center [234, 136] width 48 height 135
click at [433, 275] on button "Next Note" at bounding box center [420, 267] width 169 height 23
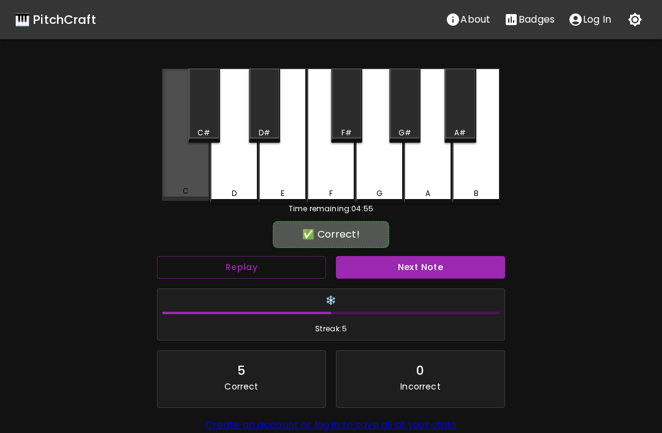
click at [201, 183] on div "C" at bounding box center [186, 135] width 48 height 132
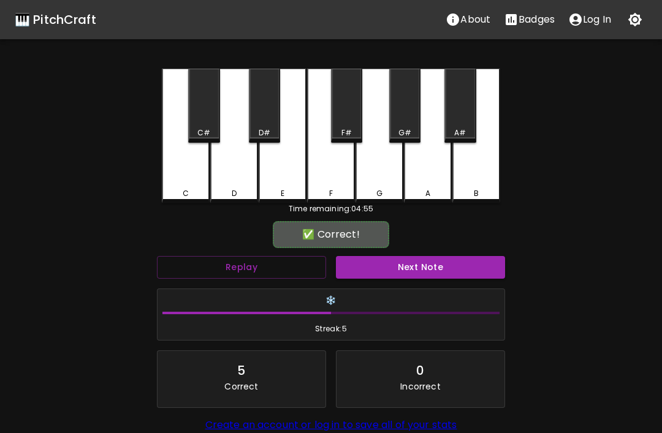
click at [431, 270] on button "Next Note" at bounding box center [420, 267] width 169 height 23
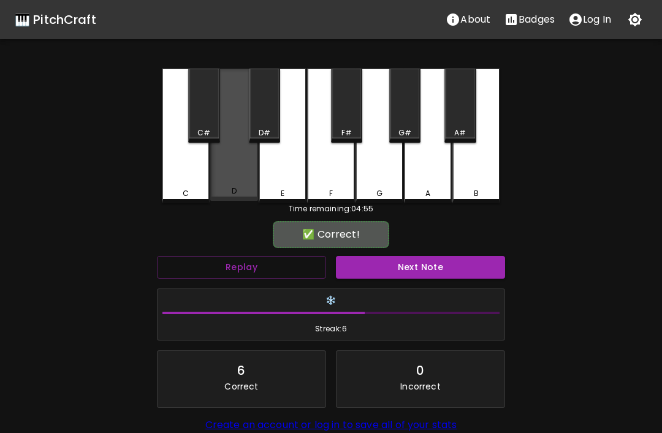
click at [248, 179] on div "D" at bounding box center [234, 135] width 48 height 132
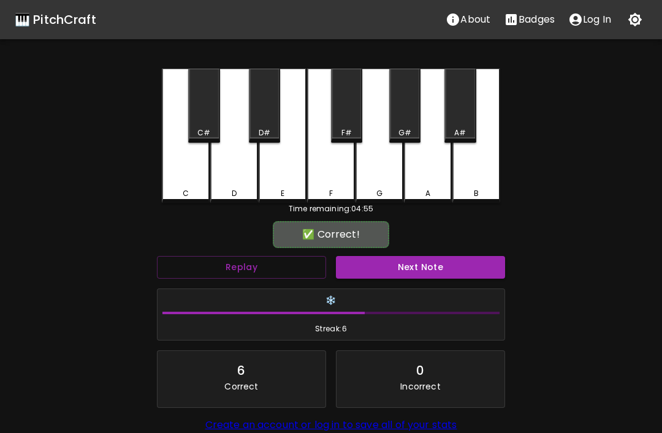
click at [439, 272] on button "Next Note" at bounding box center [420, 267] width 169 height 23
click at [335, 170] on div "F" at bounding box center [331, 136] width 48 height 135
click at [427, 268] on button "Next Note" at bounding box center [420, 267] width 169 height 23
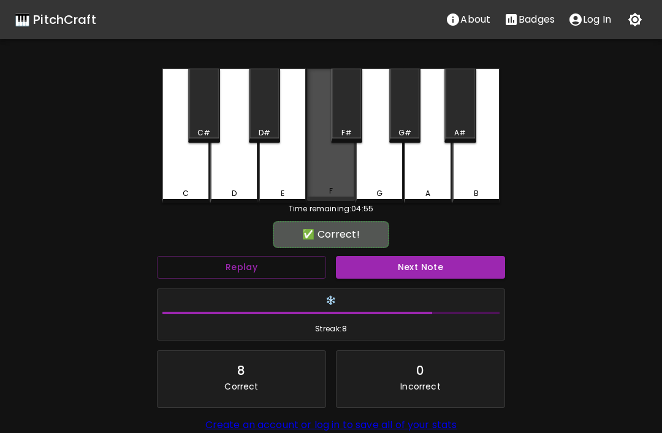
click at [335, 185] on div "F" at bounding box center [331, 135] width 48 height 132
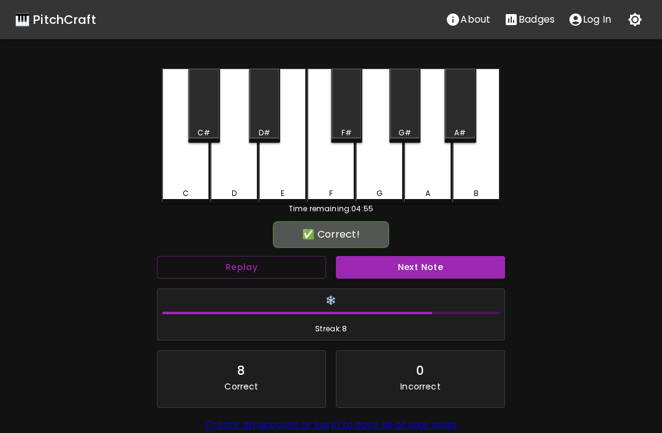
click at [423, 270] on button "Next Note" at bounding box center [420, 267] width 169 height 23
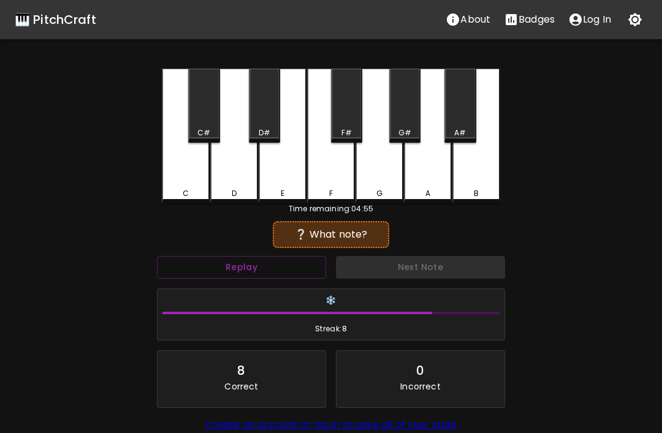
click at [300, 183] on div "E" at bounding box center [283, 136] width 48 height 135
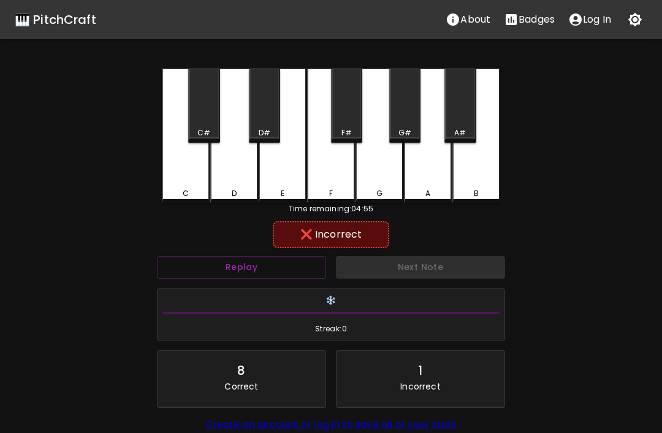
click at [243, 177] on div "D" at bounding box center [234, 136] width 48 height 135
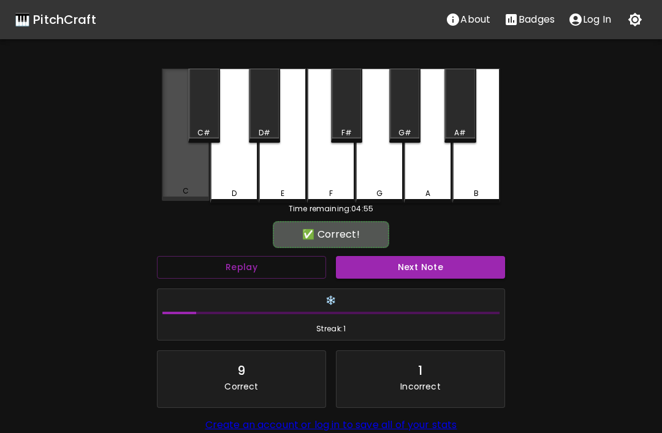
click at [199, 188] on div "C" at bounding box center [186, 135] width 48 height 132
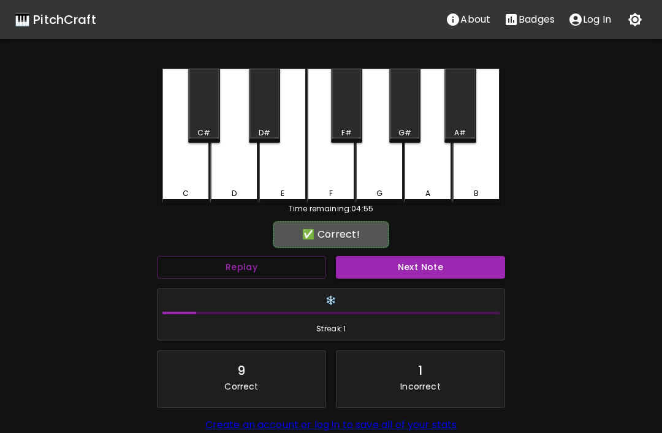
click at [444, 268] on button "Next Note" at bounding box center [420, 267] width 169 height 23
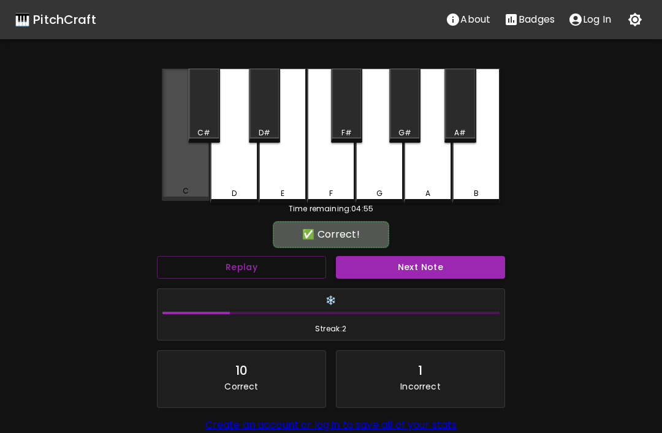
click at [202, 177] on div "C" at bounding box center [186, 135] width 48 height 132
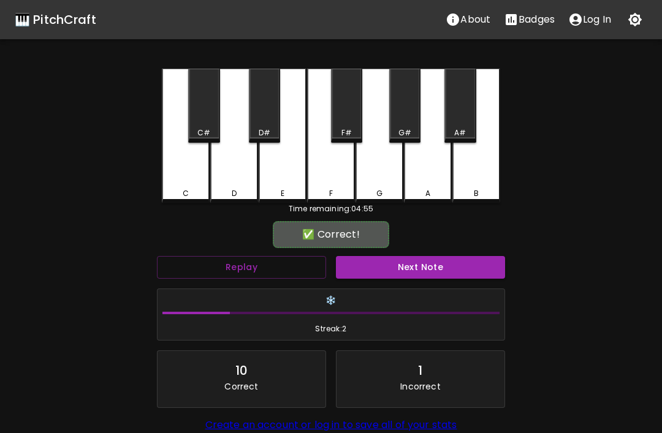
click at [424, 273] on button "Next Note" at bounding box center [420, 267] width 169 height 23
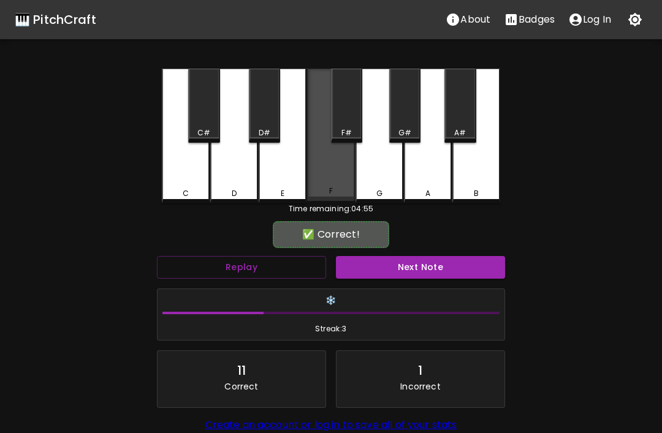
click at [335, 184] on div "F" at bounding box center [331, 135] width 48 height 132
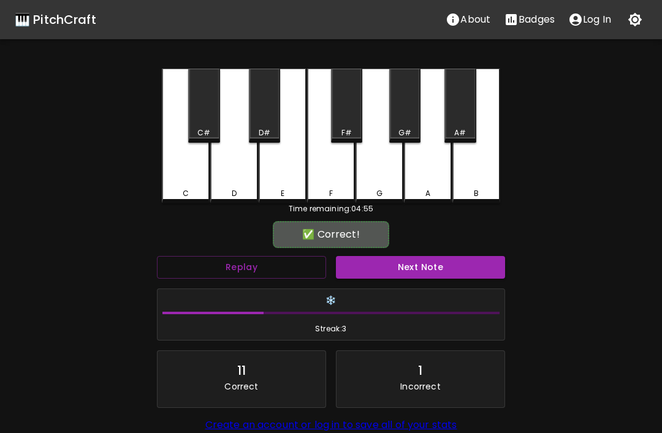
click at [419, 266] on button "Next Note" at bounding box center [420, 267] width 169 height 23
click at [295, 185] on div "E" at bounding box center [283, 136] width 48 height 135
click at [422, 267] on button "Next Note" at bounding box center [420, 267] width 169 height 23
click at [197, 189] on div "C" at bounding box center [185, 193] width 45 height 11
click at [411, 268] on button "Next Note" at bounding box center [420, 267] width 169 height 23
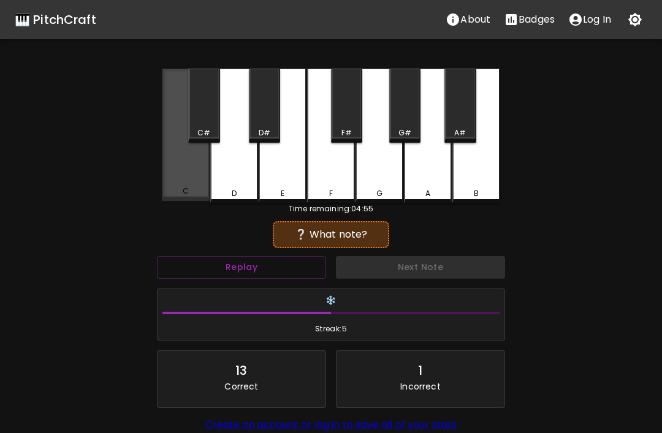
click at [196, 181] on div "C" at bounding box center [186, 135] width 48 height 132
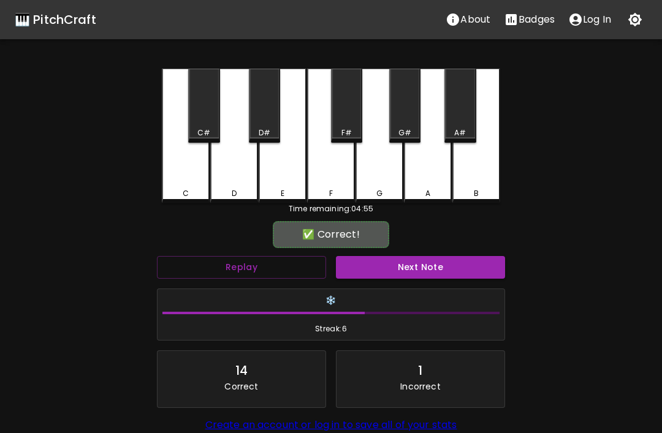
click at [410, 262] on button "Next Note" at bounding box center [420, 267] width 169 height 23
click at [243, 181] on div "D" at bounding box center [234, 136] width 48 height 135
click at [405, 265] on button "Next Note" at bounding box center [420, 267] width 169 height 23
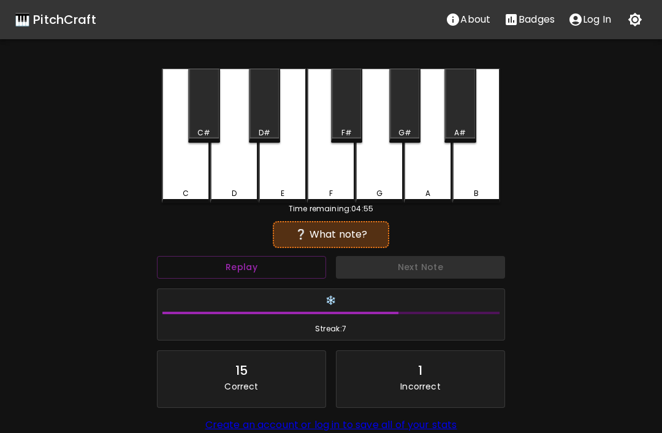
click at [300, 177] on div "E" at bounding box center [283, 136] width 48 height 135
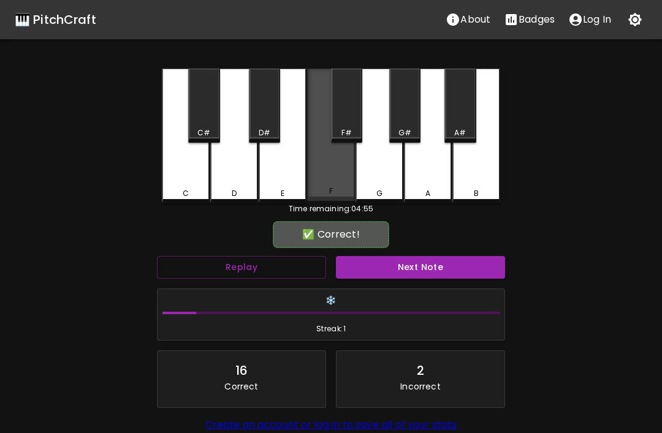
click at [333, 182] on div "F" at bounding box center [331, 135] width 48 height 132
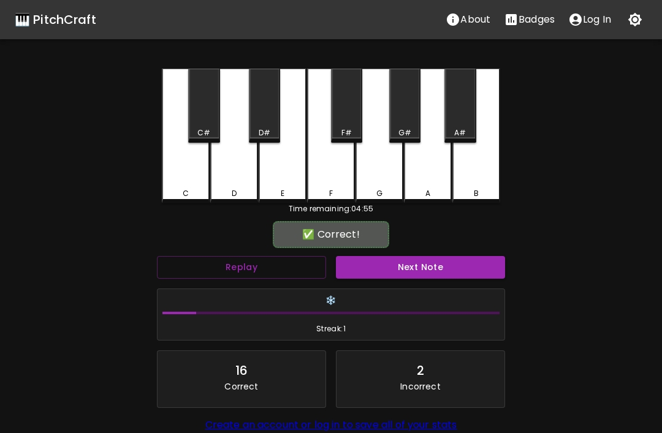
click at [424, 265] on button "Next Note" at bounding box center [420, 267] width 169 height 23
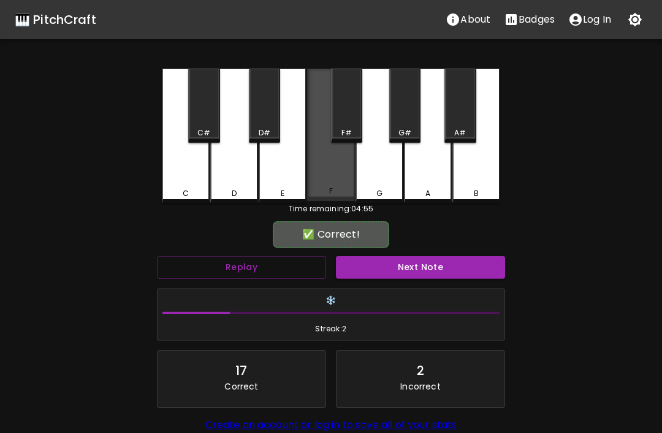
click at [322, 171] on div "F" at bounding box center [331, 135] width 48 height 132
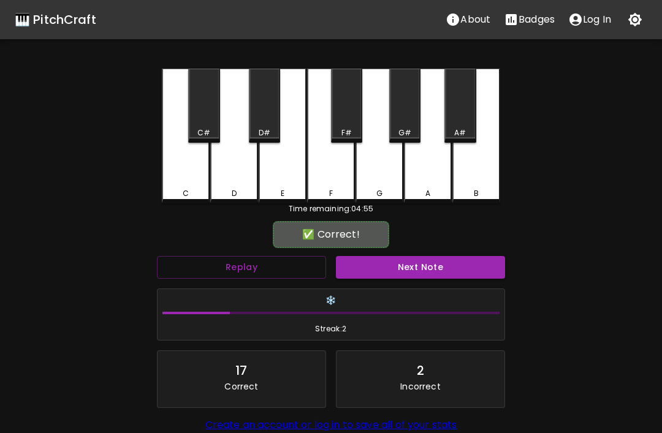
click at [411, 262] on button "Next Note" at bounding box center [420, 267] width 169 height 23
click at [289, 174] on div "E" at bounding box center [283, 136] width 48 height 135
click at [428, 260] on button "Next Note" at bounding box center [420, 267] width 169 height 23
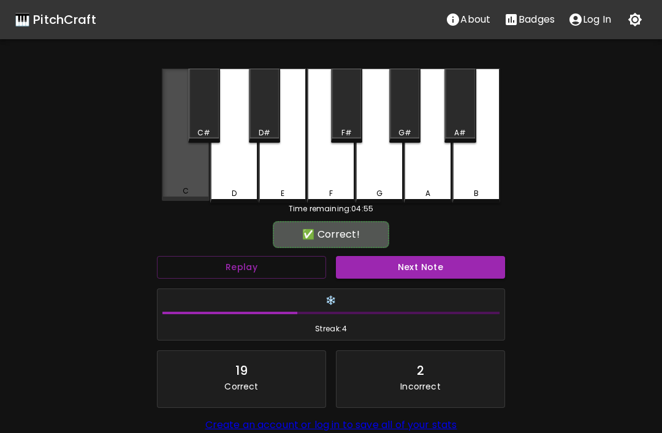
click at [191, 175] on div "C" at bounding box center [186, 135] width 48 height 132
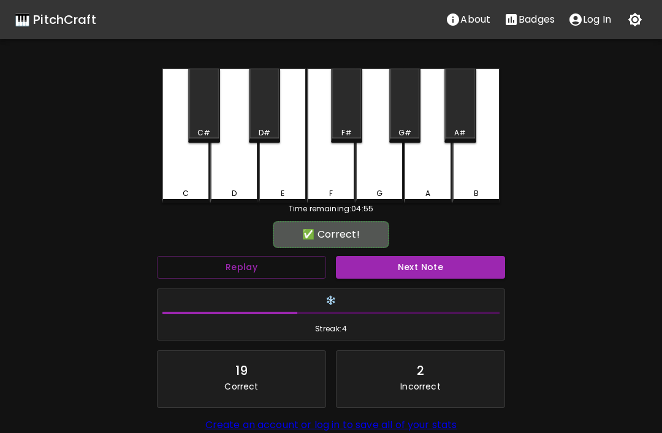
click at [431, 261] on button "Next Note" at bounding box center [420, 267] width 169 height 23
click at [334, 172] on div "F" at bounding box center [331, 136] width 48 height 135
click at [415, 271] on button "Next Note" at bounding box center [420, 267] width 169 height 23
click at [293, 180] on div "E" at bounding box center [283, 136] width 48 height 135
click at [422, 265] on button "Next Note" at bounding box center [420, 267] width 169 height 23
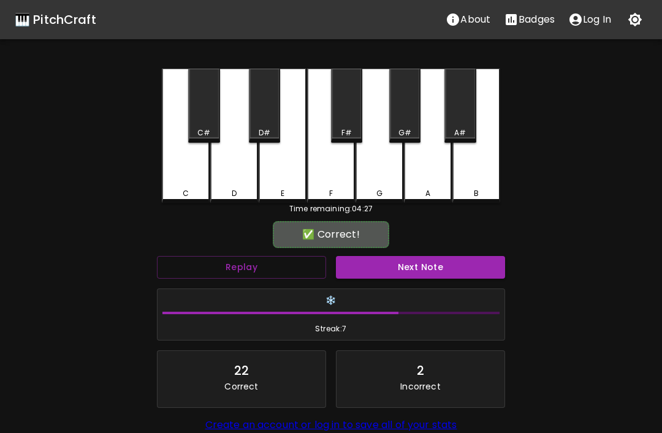
click at [200, 180] on div "C" at bounding box center [186, 136] width 48 height 135
click at [416, 260] on button "Next Note" at bounding box center [420, 267] width 169 height 23
click at [298, 171] on div "E" at bounding box center [283, 136] width 48 height 135
click at [416, 266] on button "Next Note" at bounding box center [420, 267] width 169 height 23
click at [290, 180] on div "E" at bounding box center [283, 136] width 48 height 135
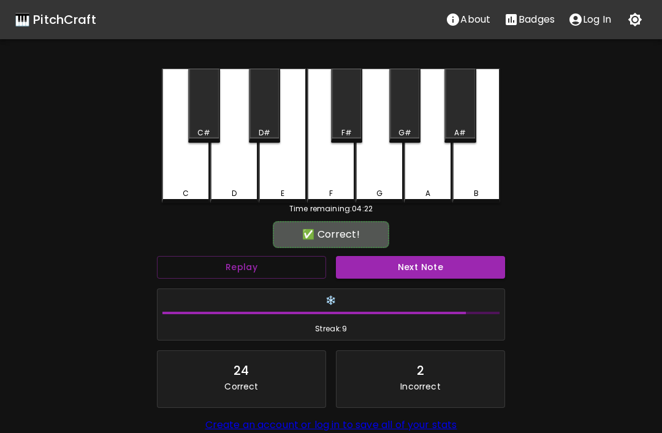
click at [422, 260] on button "Next Note" at bounding box center [420, 267] width 169 height 23
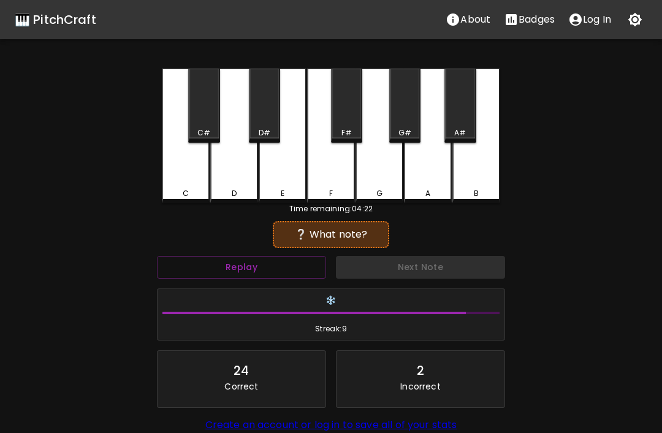
click at [201, 181] on div "C" at bounding box center [186, 136] width 48 height 135
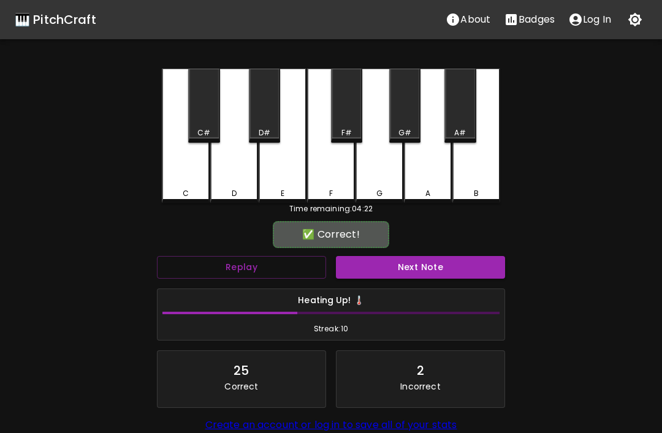
click at [410, 264] on button "Next Note" at bounding box center [420, 267] width 169 height 23
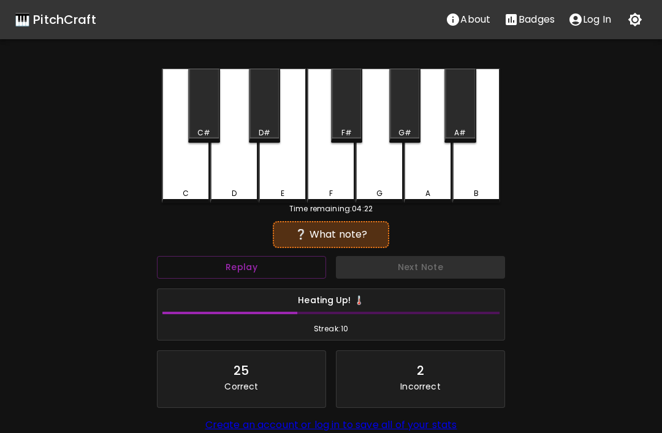
click at [336, 170] on div "F" at bounding box center [331, 136] width 48 height 135
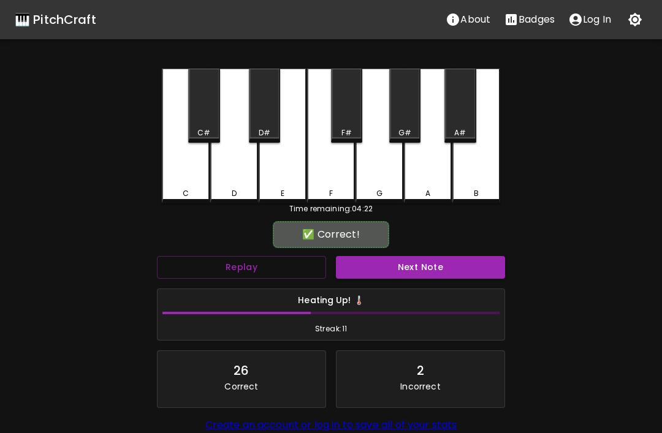
click at [393, 263] on button "Next Note" at bounding box center [420, 267] width 169 height 23
click at [336, 170] on div "F" at bounding box center [331, 136] width 48 height 135
click at [415, 259] on button "Next Note" at bounding box center [420, 267] width 169 height 23
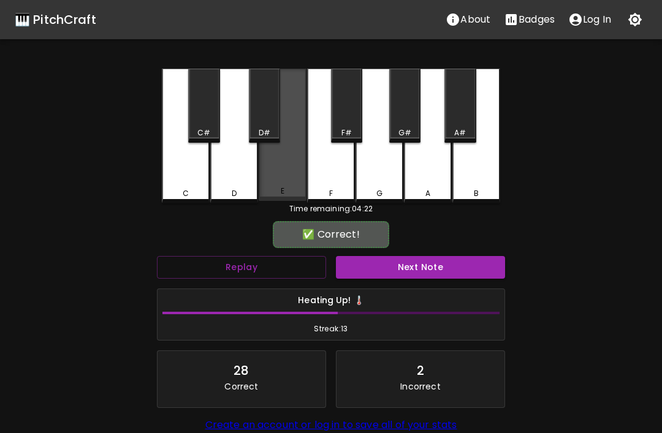
click at [291, 171] on div "E" at bounding box center [283, 135] width 48 height 132
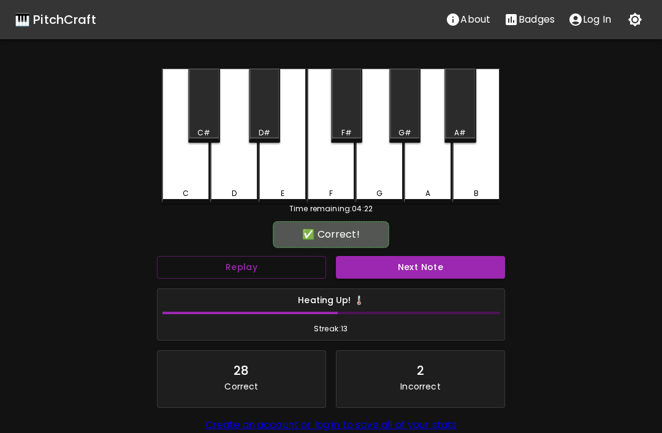
click at [413, 264] on button "Next Note" at bounding box center [420, 267] width 169 height 23
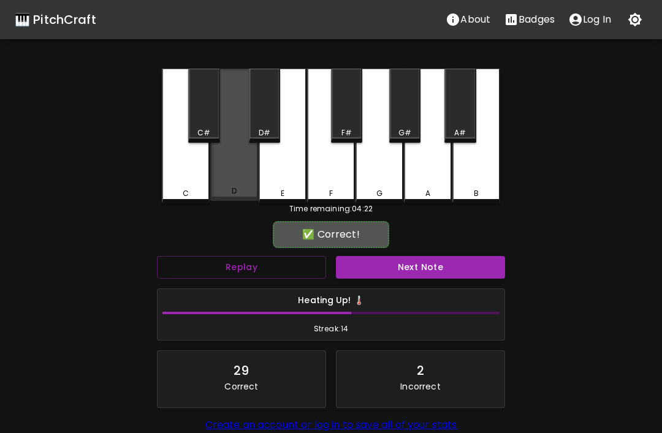
click at [245, 167] on div "D" at bounding box center [234, 135] width 48 height 132
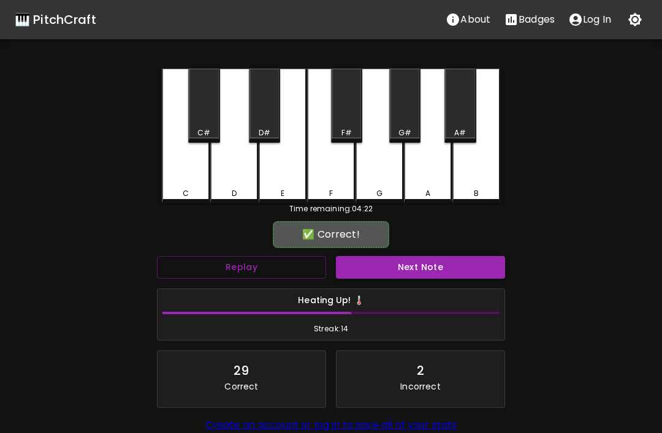
click at [404, 265] on button "Next Note" at bounding box center [420, 267] width 169 height 23
click at [286, 170] on div "E" at bounding box center [283, 136] width 48 height 135
click at [394, 262] on button "Next Note" at bounding box center [420, 267] width 169 height 23
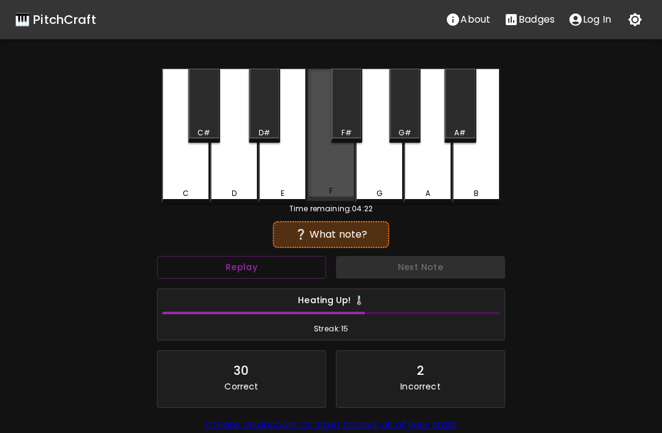
click at [332, 156] on div "F" at bounding box center [331, 135] width 48 height 132
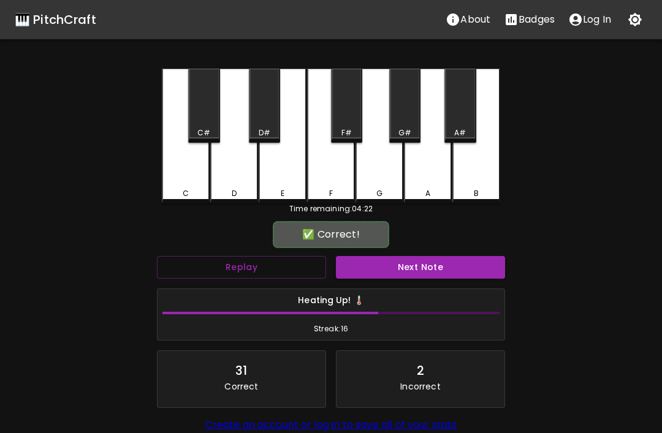
click at [419, 272] on button "Next Note" at bounding box center [420, 267] width 169 height 23
click at [332, 169] on div "F" at bounding box center [331, 136] width 48 height 135
click at [408, 276] on button "Next Note" at bounding box center [420, 267] width 169 height 23
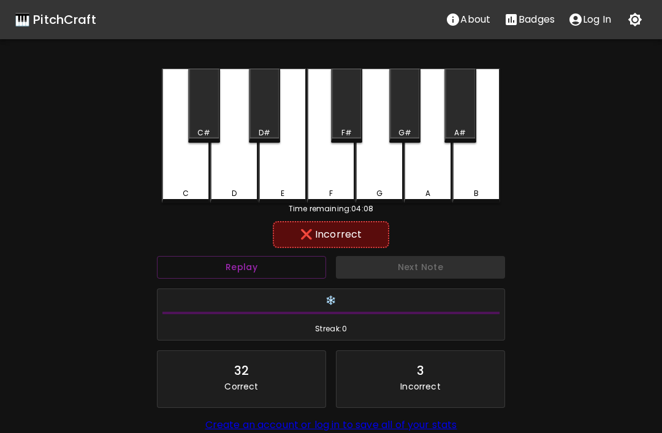
click at [244, 172] on div "D" at bounding box center [234, 136] width 48 height 135
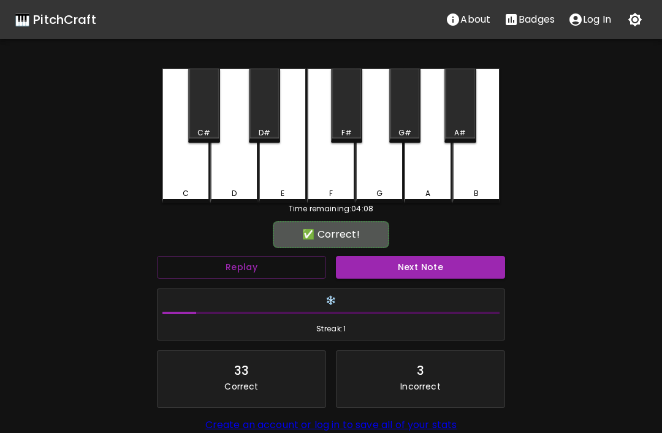
click at [199, 181] on div "C" at bounding box center [186, 136] width 48 height 135
click at [433, 264] on button "Next Note" at bounding box center [420, 267] width 169 height 23
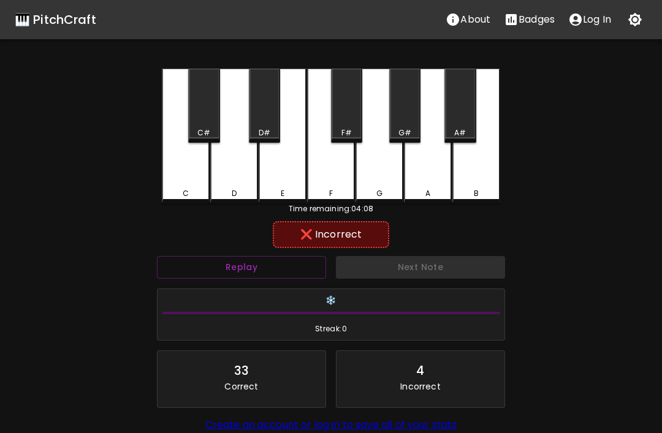
click at [238, 172] on div "D" at bounding box center [234, 136] width 48 height 135
click at [287, 262] on button "Replay" at bounding box center [241, 267] width 169 height 23
click at [333, 172] on div "F" at bounding box center [331, 136] width 48 height 135
click at [271, 268] on button "Replay" at bounding box center [241, 267] width 169 height 23
click at [284, 171] on div "E" at bounding box center [283, 136] width 48 height 135
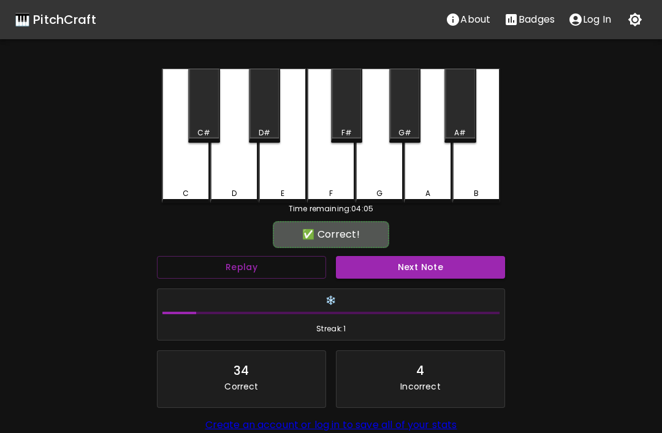
click at [411, 268] on button "Next Note" at bounding box center [420, 267] width 169 height 23
click at [246, 181] on div "D" at bounding box center [234, 136] width 48 height 135
click at [408, 262] on button "Next Note" at bounding box center [420, 267] width 169 height 23
click at [291, 173] on div "E" at bounding box center [283, 136] width 48 height 135
click at [412, 263] on button "Next Note" at bounding box center [420, 267] width 169 height 23
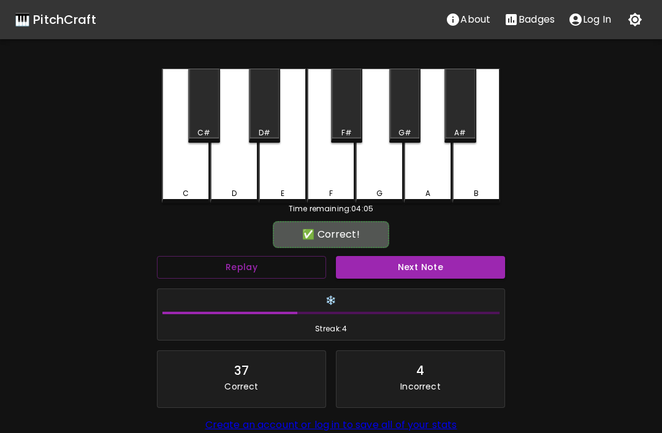
click at [336, 163] on div "F" at bounding box center [331, 136] width 48 height 135
click at [408, 267] on button "Next Note" at bounding box center [420, 267] width 169 height 23
click at [245, 180] on div "D" at bounding box center [234, 136] width 48 height 135
click at [423, 257] on button "Next Note" at bounding box center [420, 267] width 169 height 23
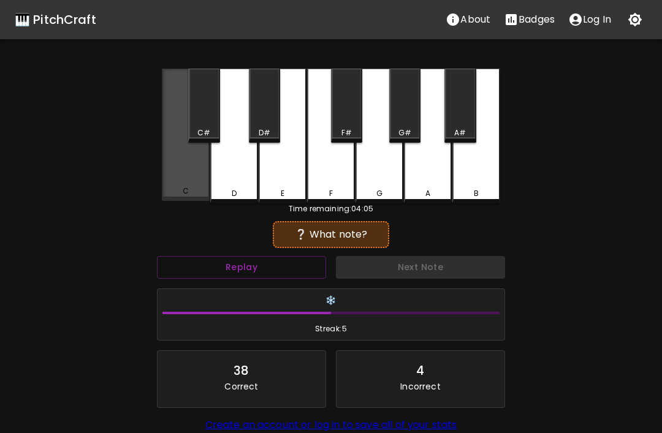
click at [208, 175] on div "C" at bounding box center [186, 135] width 48 height 132
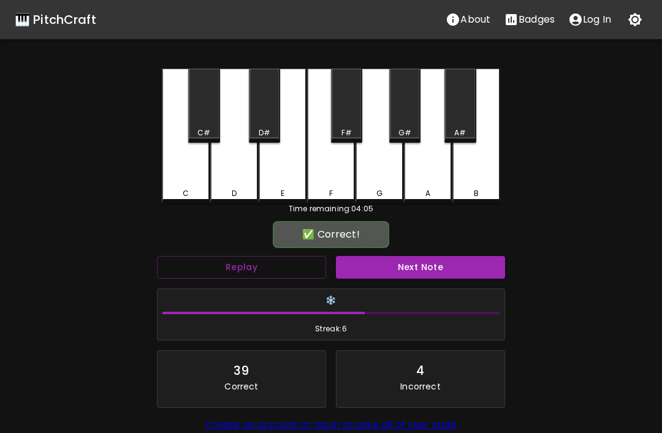
click at [427, 268] on button "Next Note" at bounding box center [420, 267] width 169 height 23
click at [201, 181] on div "C" at bounding box center [186, 136] width 48 height 135
click at [412, 257] on button "Next Note" at bounding box center [420, 267] width 169 height 23
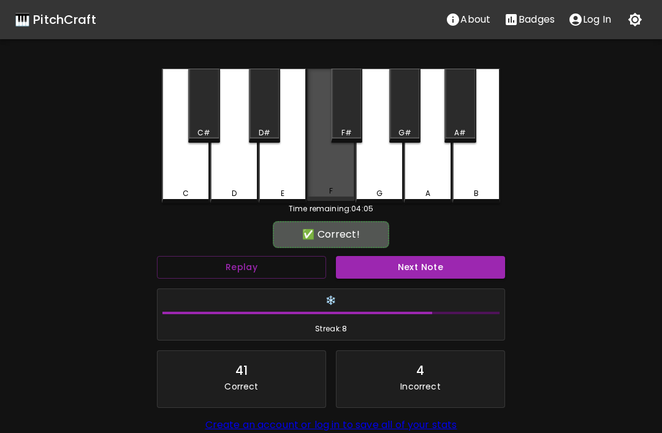
click at [332, 180] on div "F" at bounding box center [331, 135] width 48 height 132
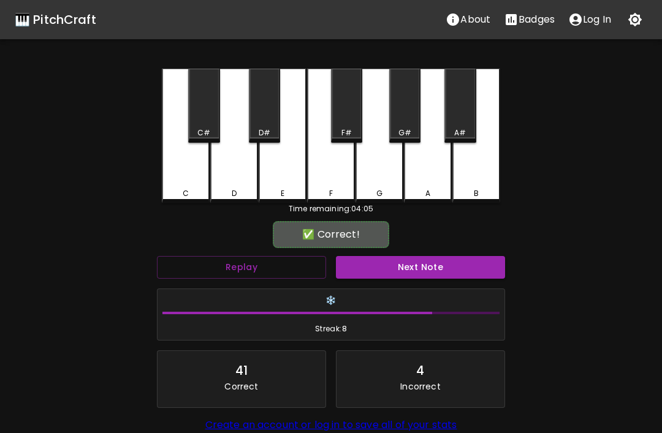
click at [417, 266] on button "Next Note" at bounding box center [420, 267] width 169 height 23
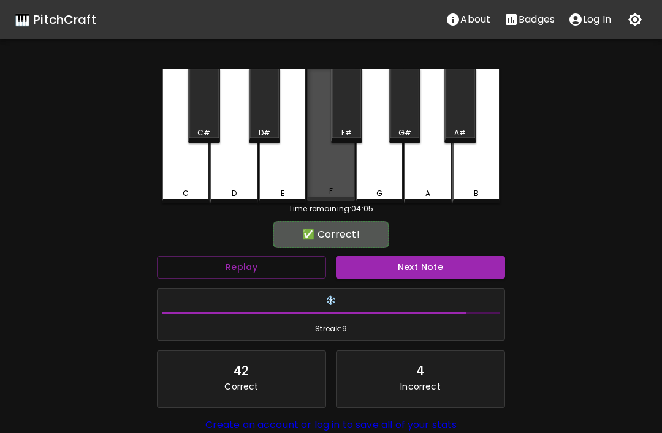
click at [333, 183] on div "F" at bounding box center [331, 135] width 48 height 132
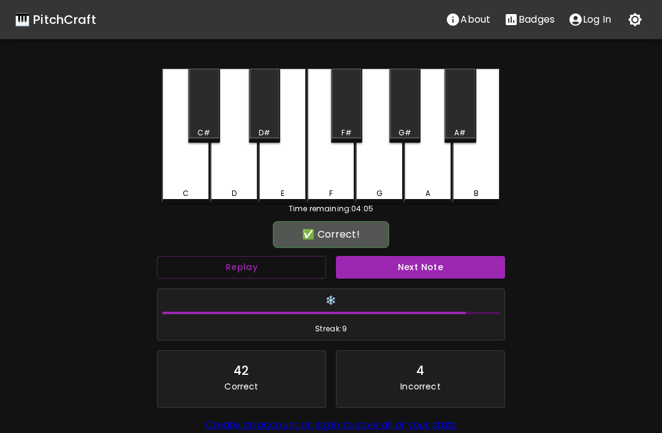
click at [424, 260] on button "Next Note" at bounding box center [420, 267] width 169 height 23
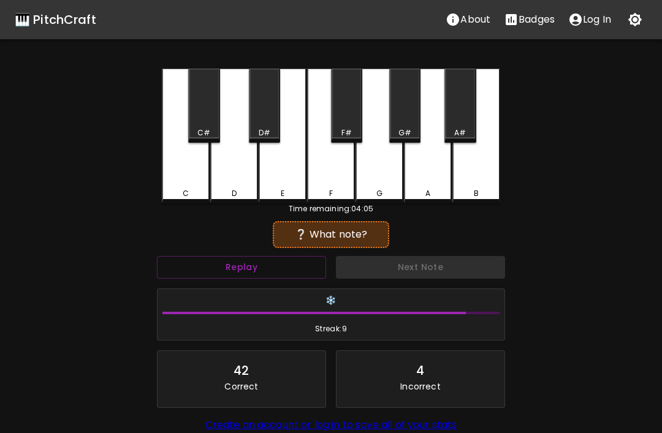
click at [327, 162] on div "F" at bounding box center [331, 136] width 48 height 135
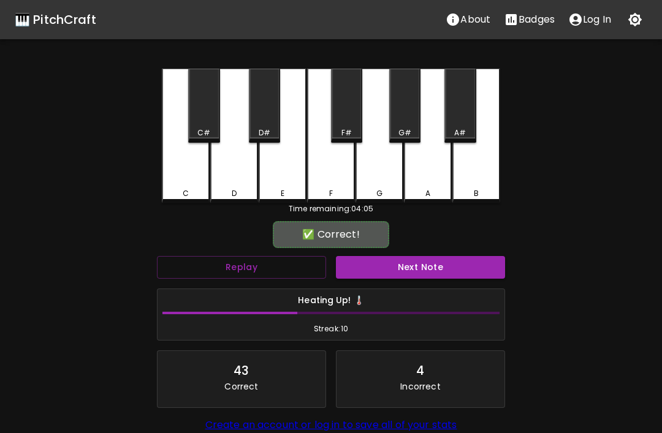
click at [411, 266] on button "Next Note" at bounding box center [420, 267] width 169 height 23
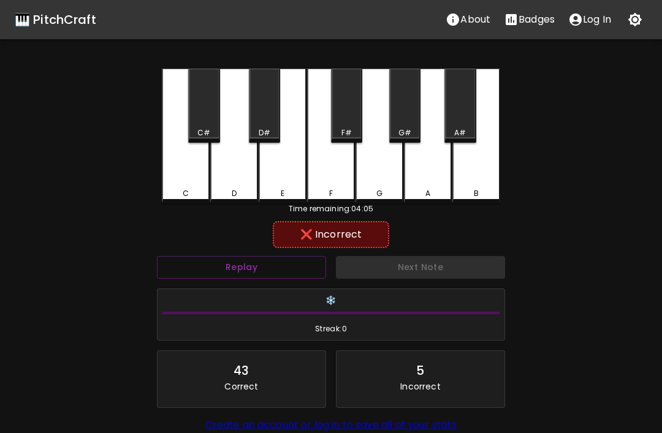
click at [288, 168] on div "E" at bounding box center [283, 136] width 48 height 135
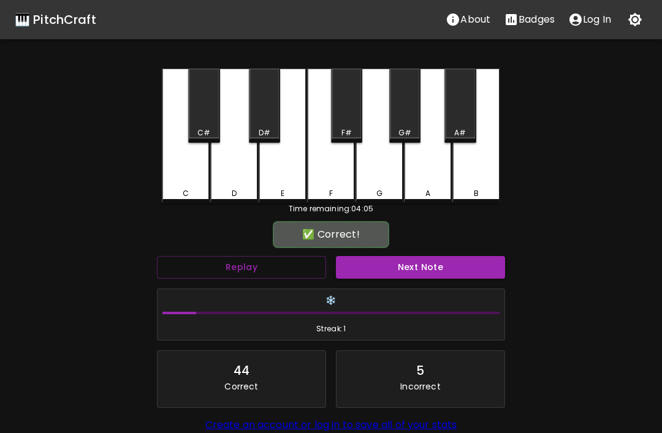
click at [249, 172] on div "D" at bounding box center [234, 136] width 48 height 135
click at [438, 253] on div "Next Note" at bounding box center [420, 267] width 179 height 32
click at [392, 257] on button "Next Note" at bounding box center [420, 267] width 169 height 23
click at [290, 176] on div "E" at bounding box center [283, 136] width 48 height 135
click at [427, 268] on button "Next Note" at bounding box center [420, 267] width 169 height 23
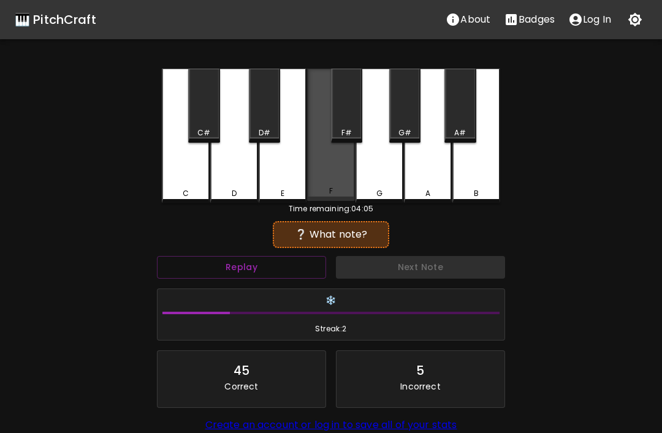
click at [310, 167] on div "F" at bounding box center [331, 135] width 48 height 132
